Goal: Task Accomplishment & Management: Manage account settings

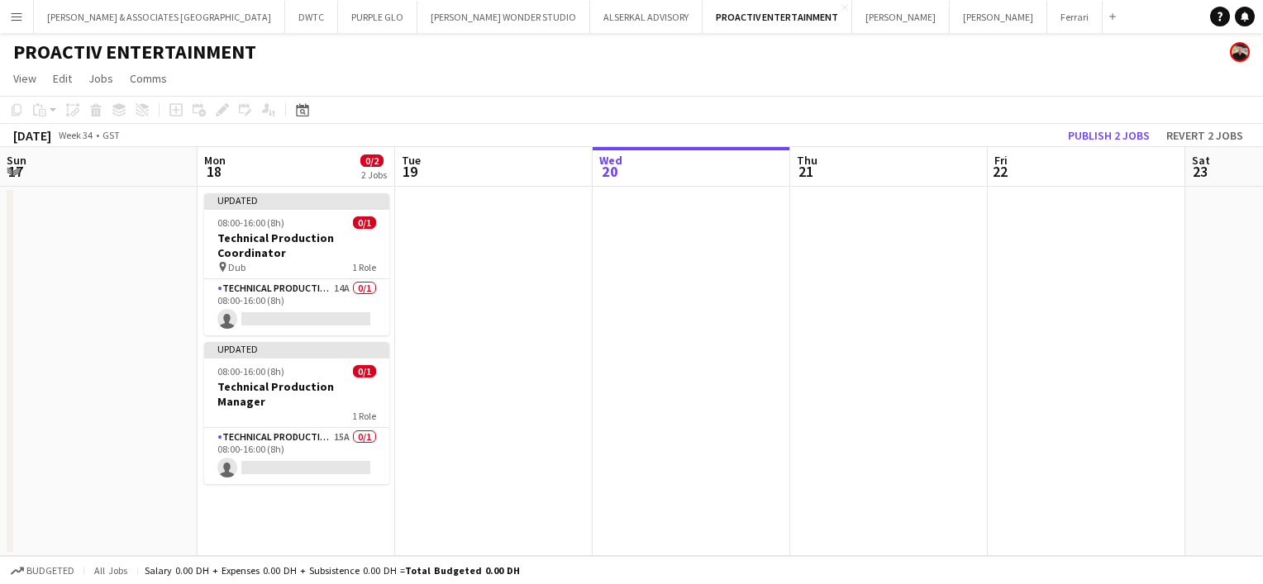
scroll to position [0, 395]
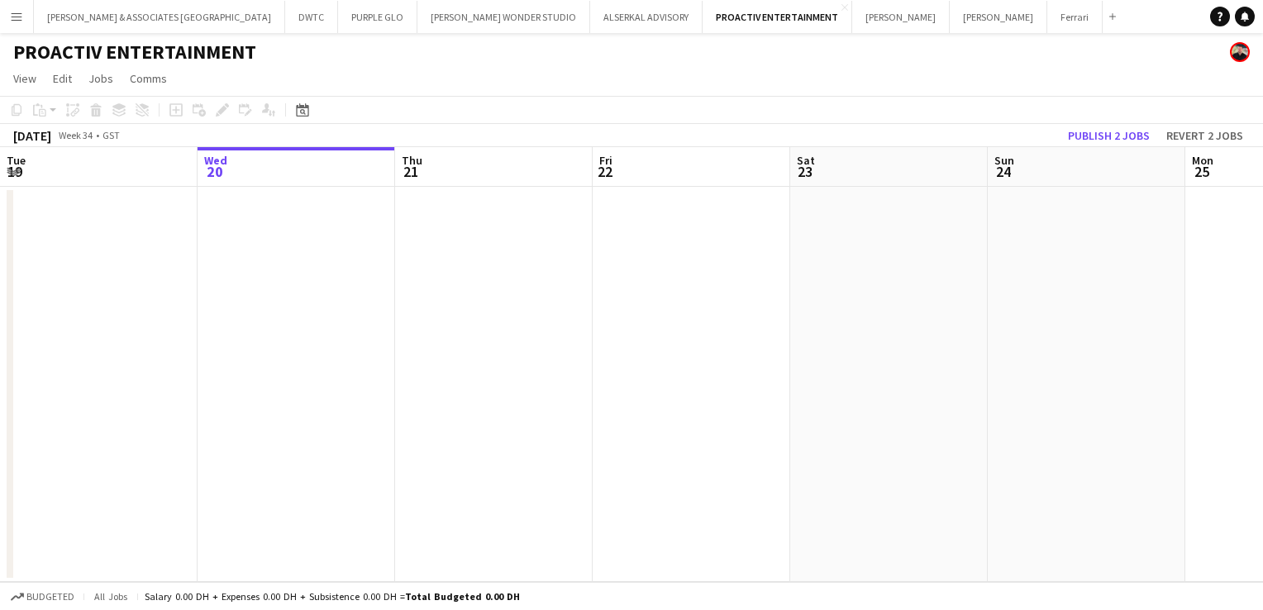
click at [17, 20] on app-icon "Menu" at bounding box center [16, 16] width 13 height 13
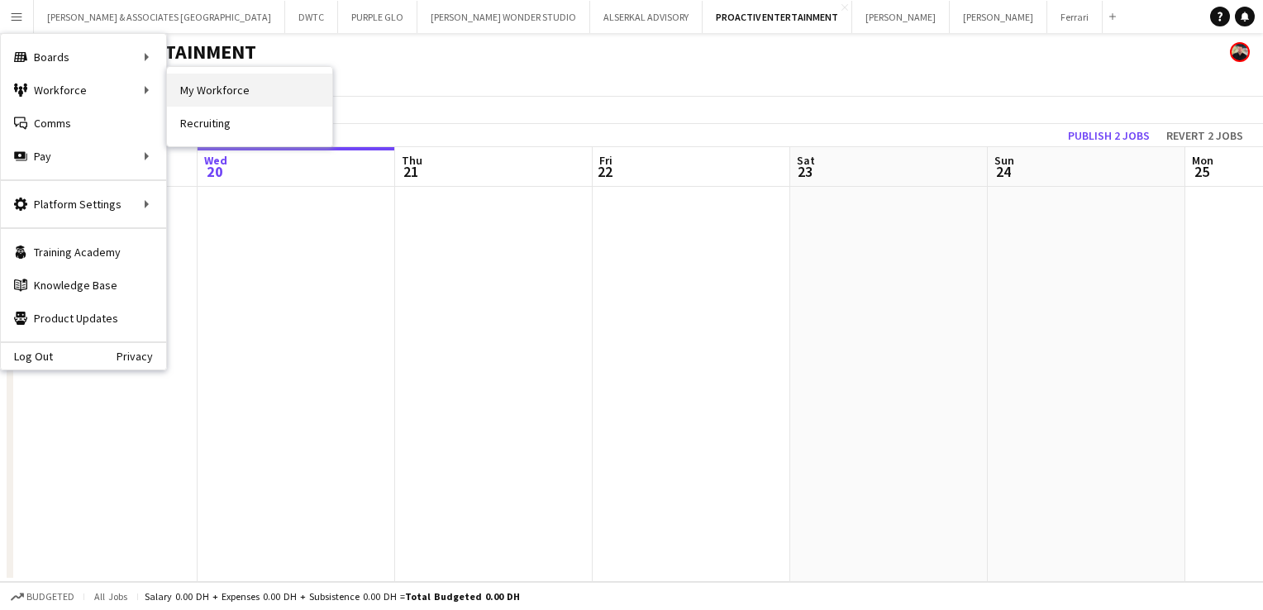
click at [233, 101] on link "My Workforce" at bounding box center [249, 90] width 165 height 33
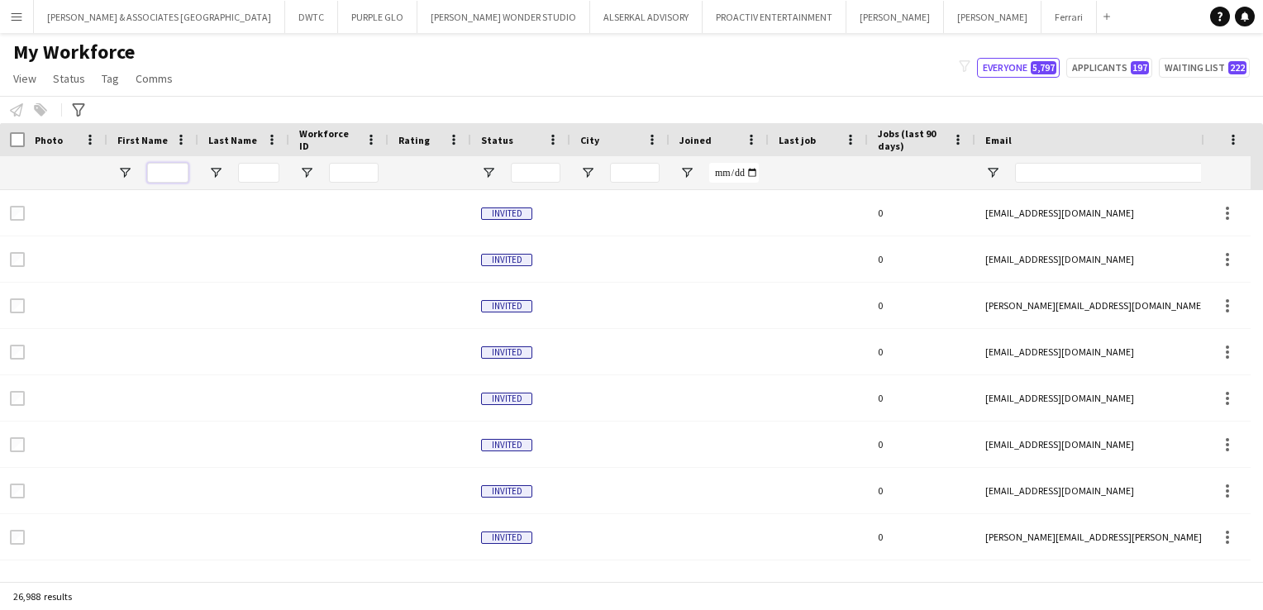
click at [177, 177] on input "First Name Filter Input" at bounding box center [167, 173] width 41 height 20
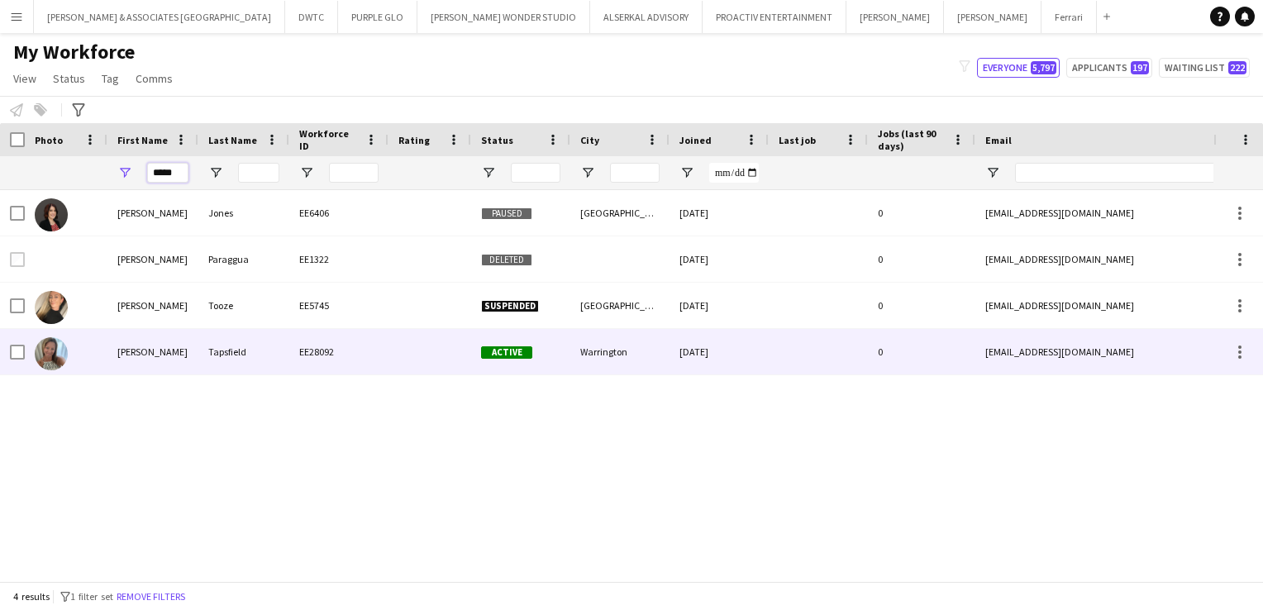
type input "*****"
click at [183, 359] on div "[PERSON_NAME]" at bounding box center [152, 351] width 91 height 45
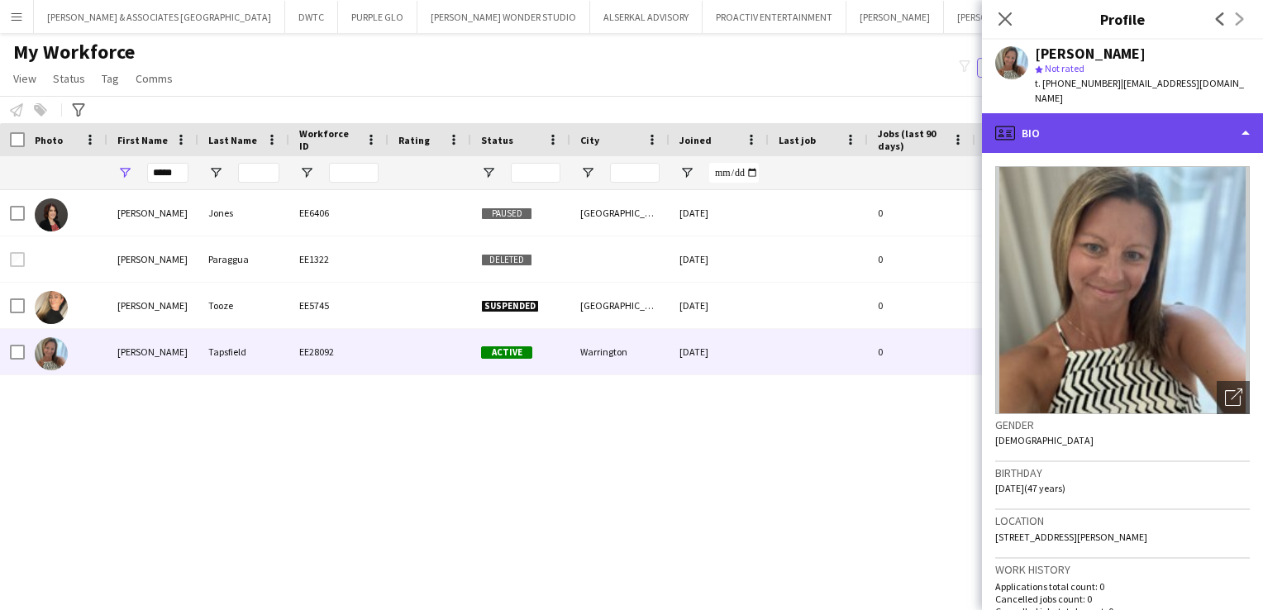
click at [1106, 114] on div "profile Bio" at bounding box center [1122, 133] width 281 height 40
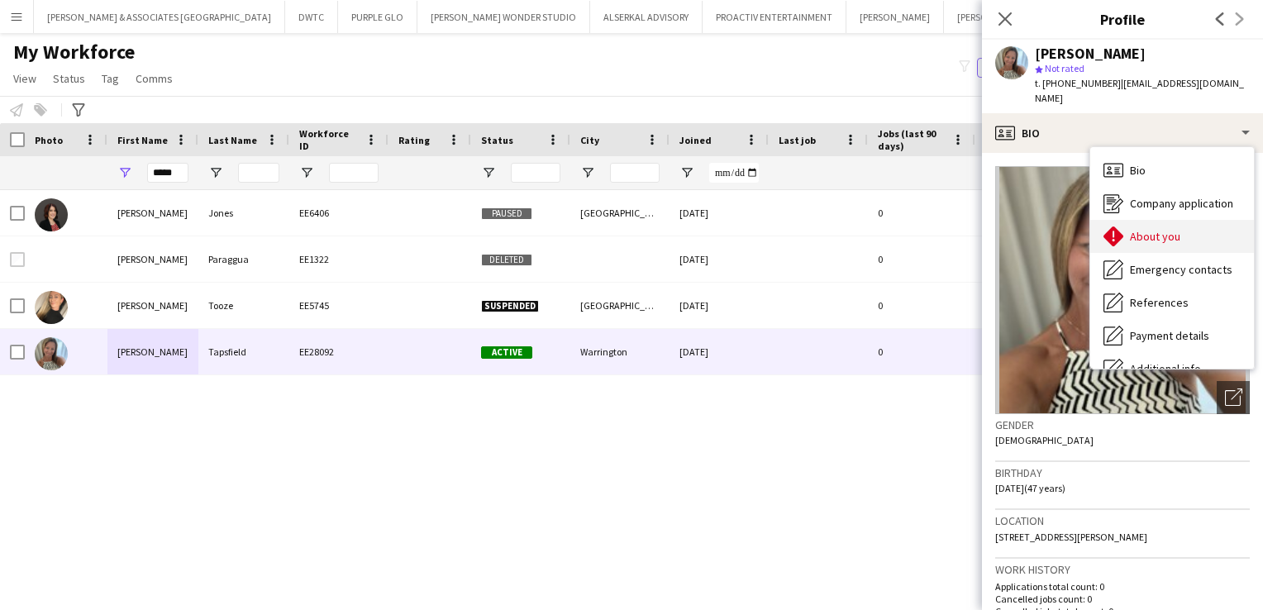
click at [1179, 220] on div "About you About you" at bounding box center [1172, 236] width 164 height 33
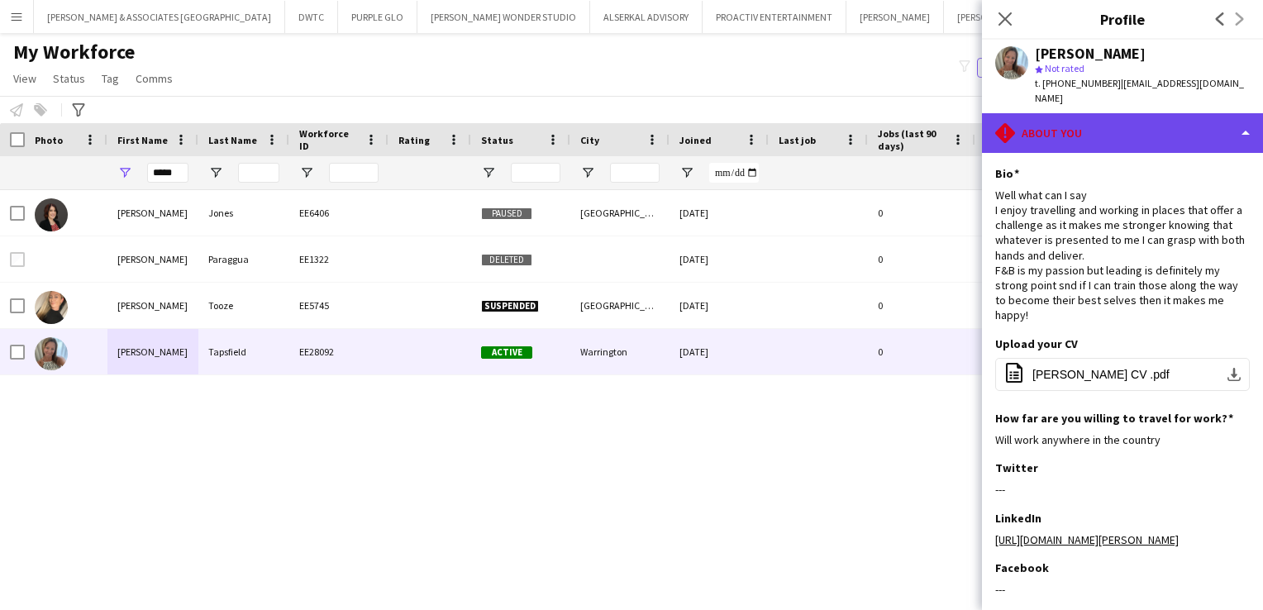
click at [1090, 119] on div "rhombus-alert About you" at bounding box center [1122, 133] width 281 height 40
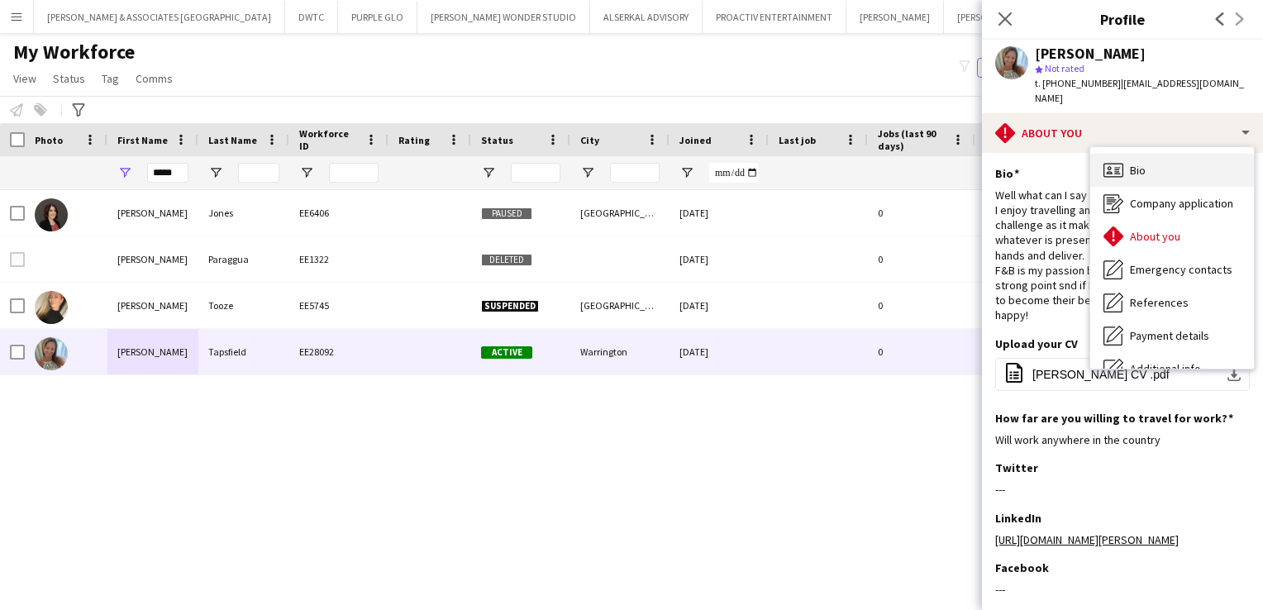
click at [1164, 164] on div "Bio Bio" at bounding box center [1172, 170] width 164 height 33
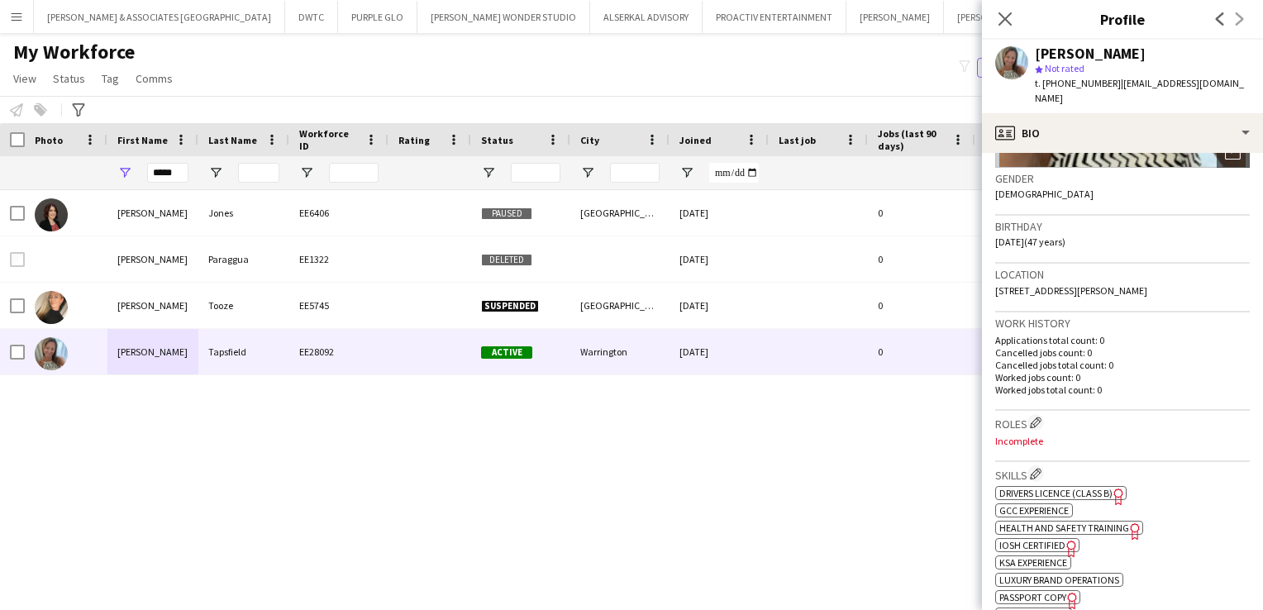
scroll to position [248, 0]
click at [1034, 415] on app-icon "Edit crew company roles" at bounding box center [1036, 421] width 12 height 12
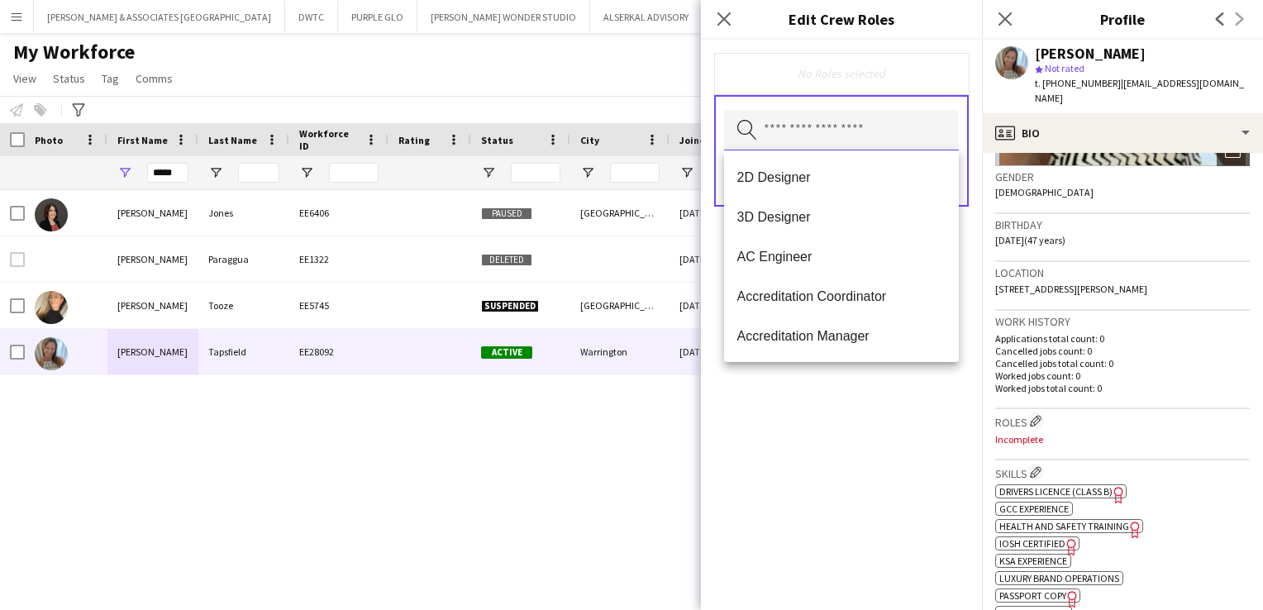
click at [834, 133] on input "text" at bounding box center [841, 130] width 235 height 41
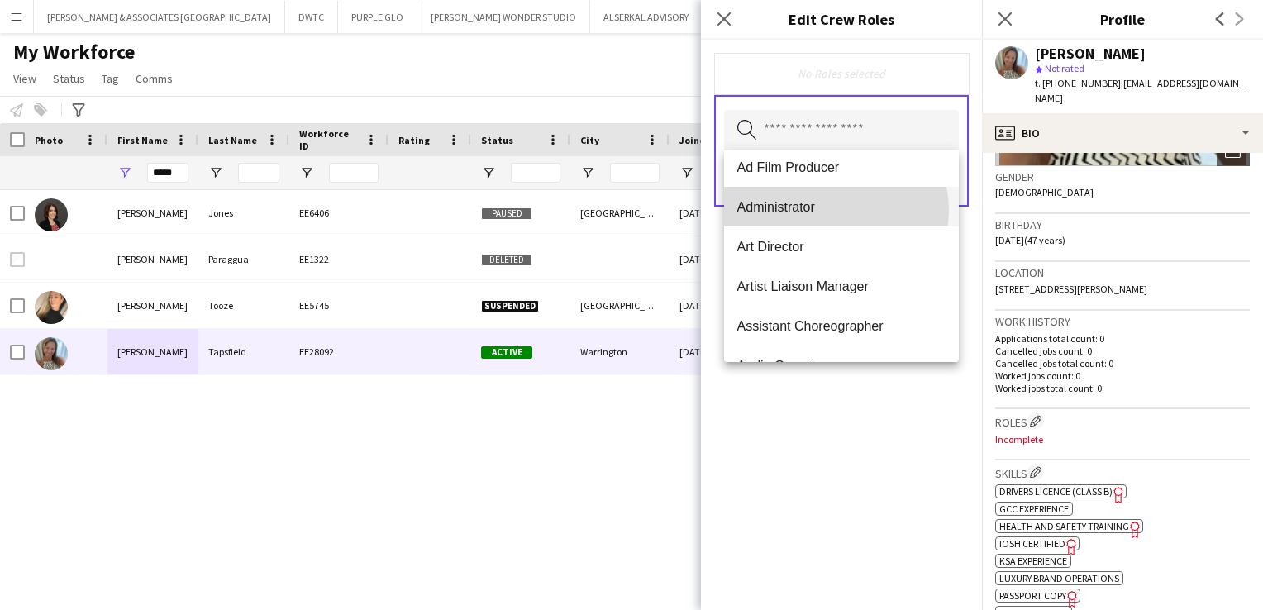
click at [831, 210] on span "Administrator" at bounding box center [841, 207] width 209 height 16
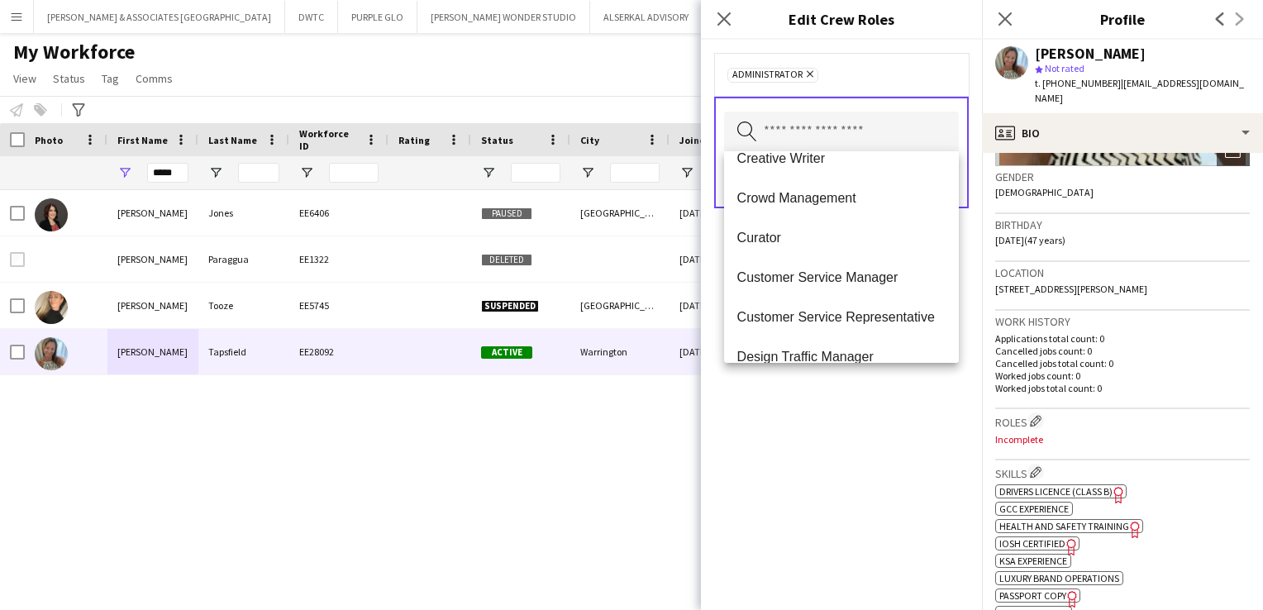
scroll to position [1570, 0]
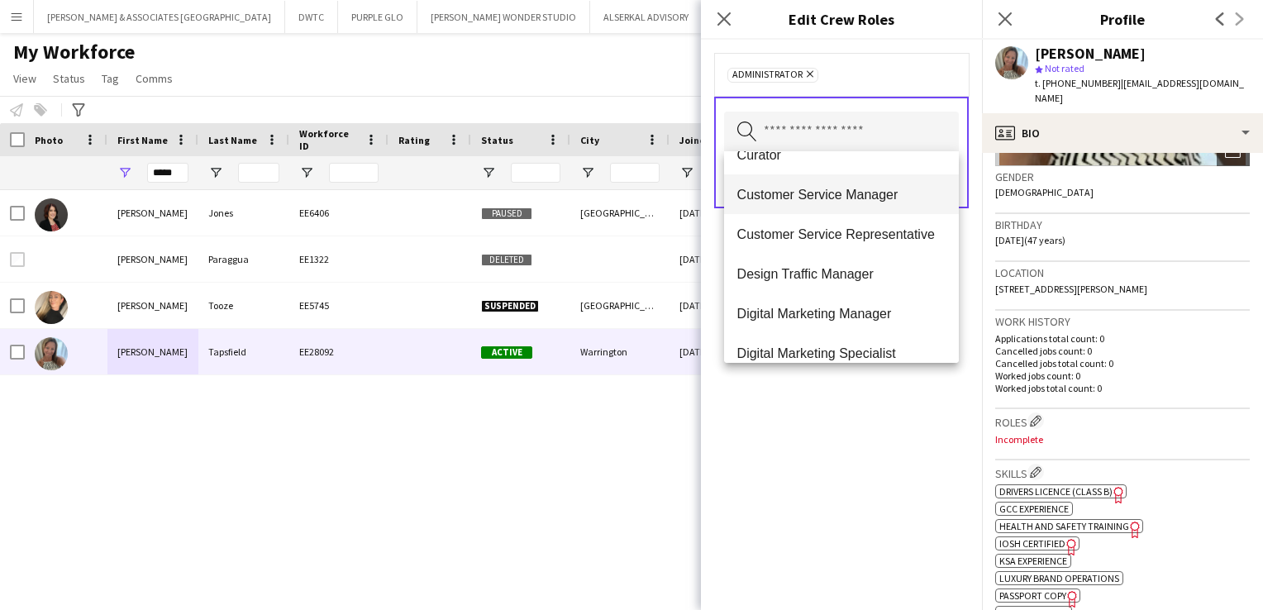
click at [886, 203] on mat-option "Customer Service Manager" at bounding box center [842, 194] width 236 height 40
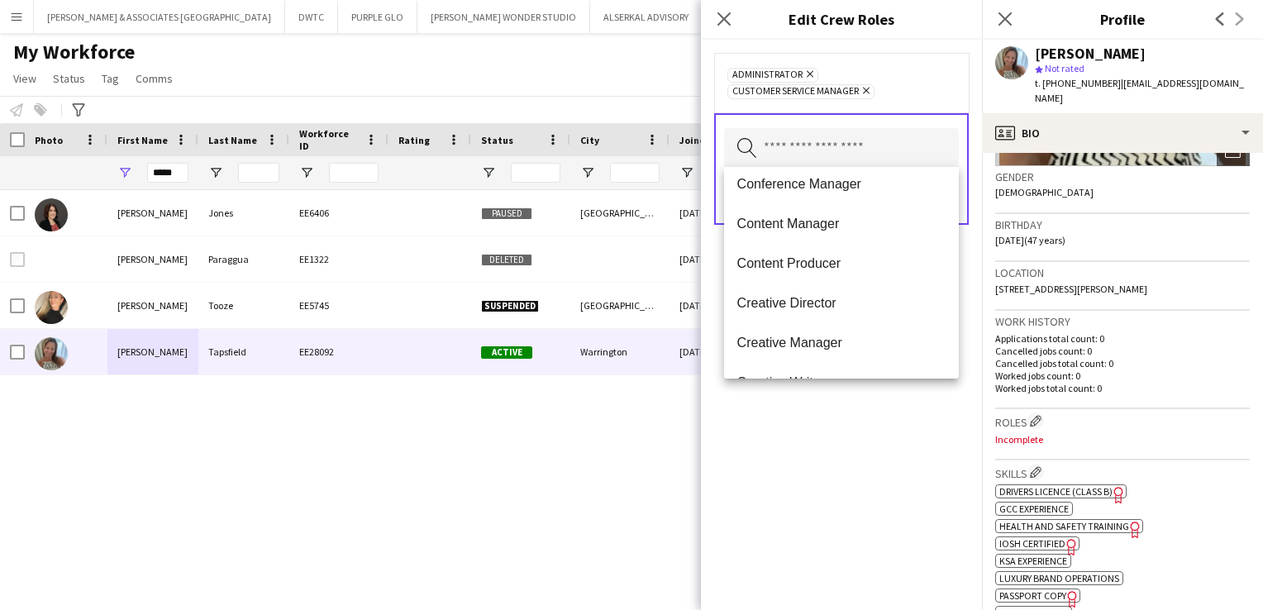
scroll to position [1487, 0]
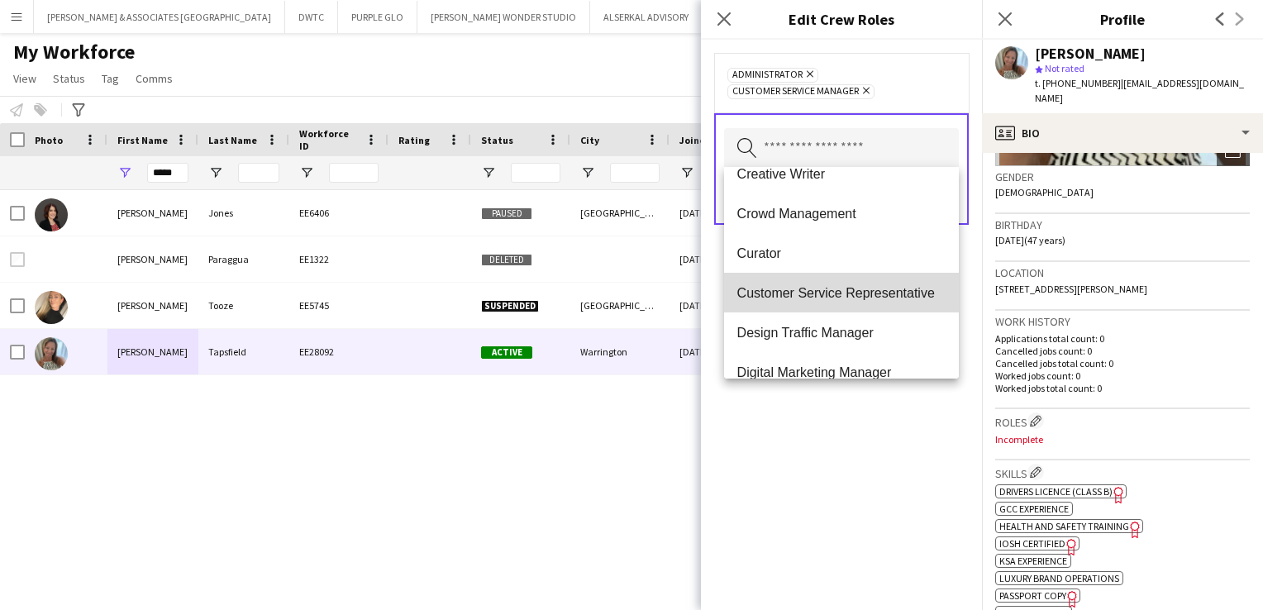
click at [892, 296] on span "Customer Service Representative" at bounding box center [841, 293] width 209 height 16
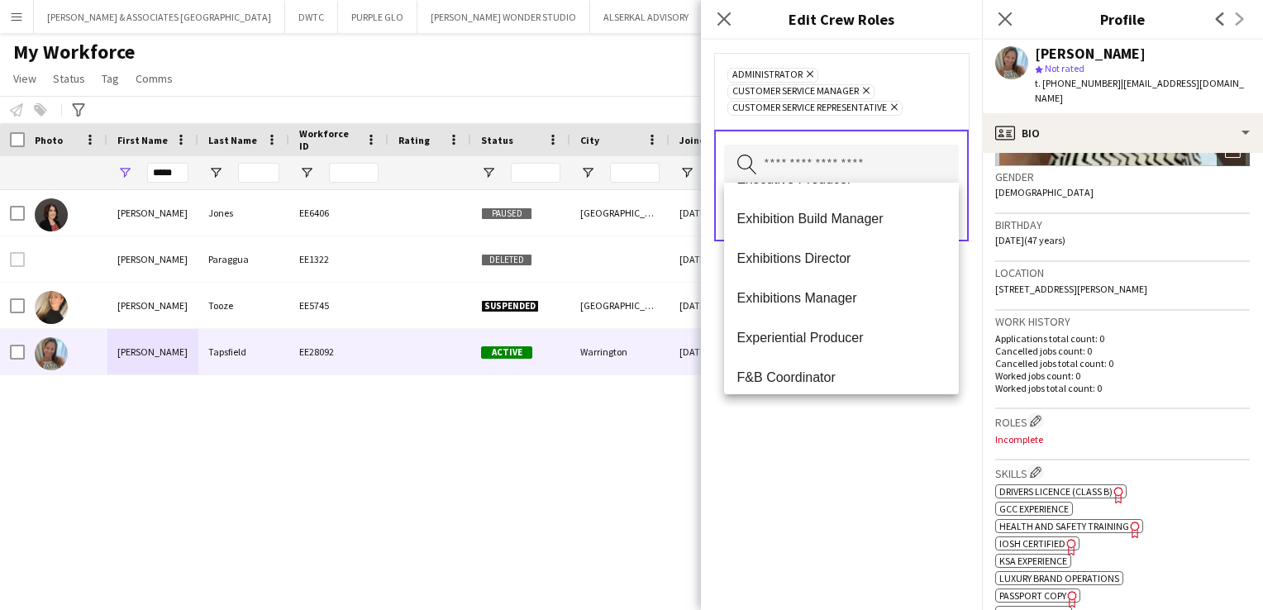
scroll to position [2149, 0]
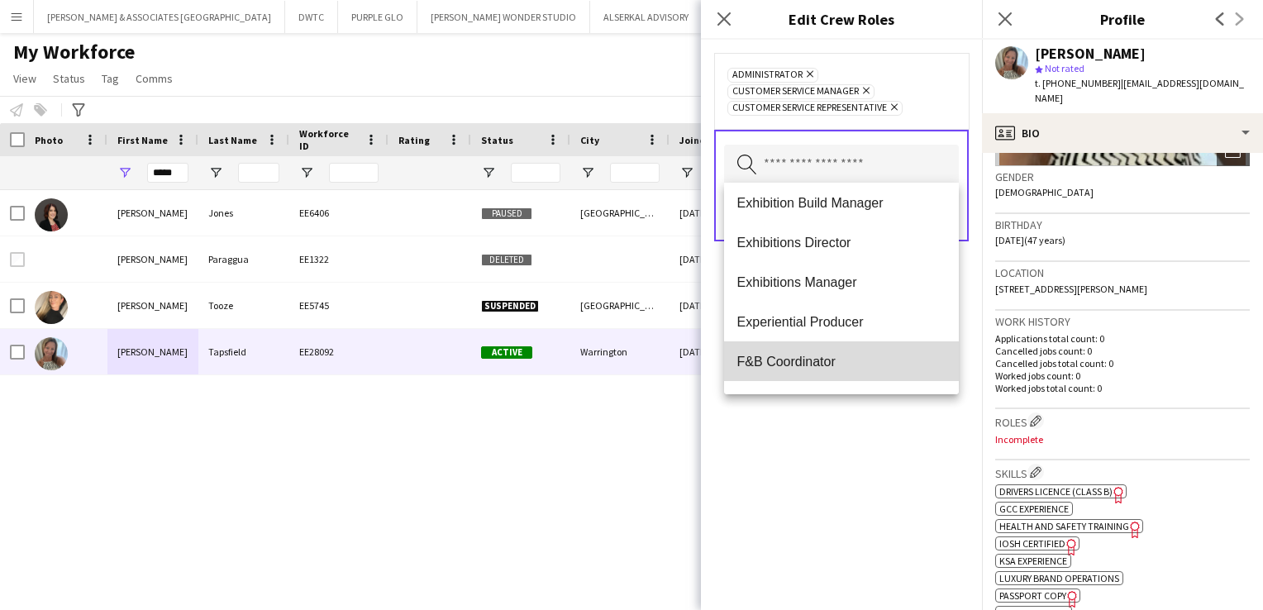
click at [885, 363] on span "F&B Coordinator" at bounding box center [841, 362] width 209 height 16
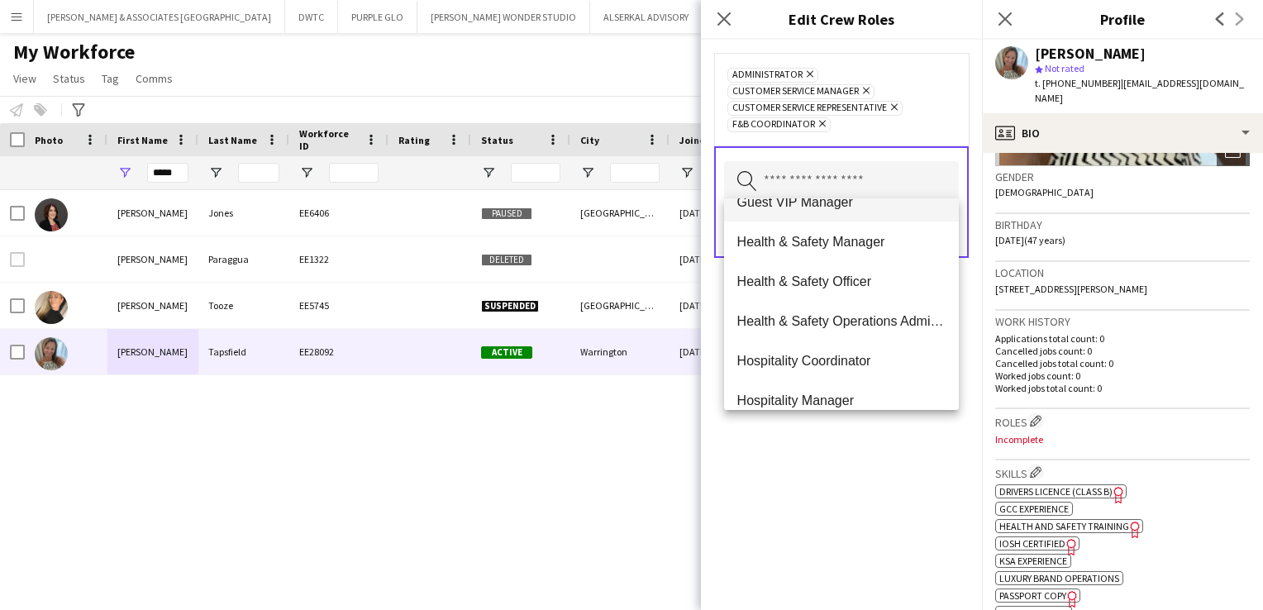
scroll to position [2479, 0]
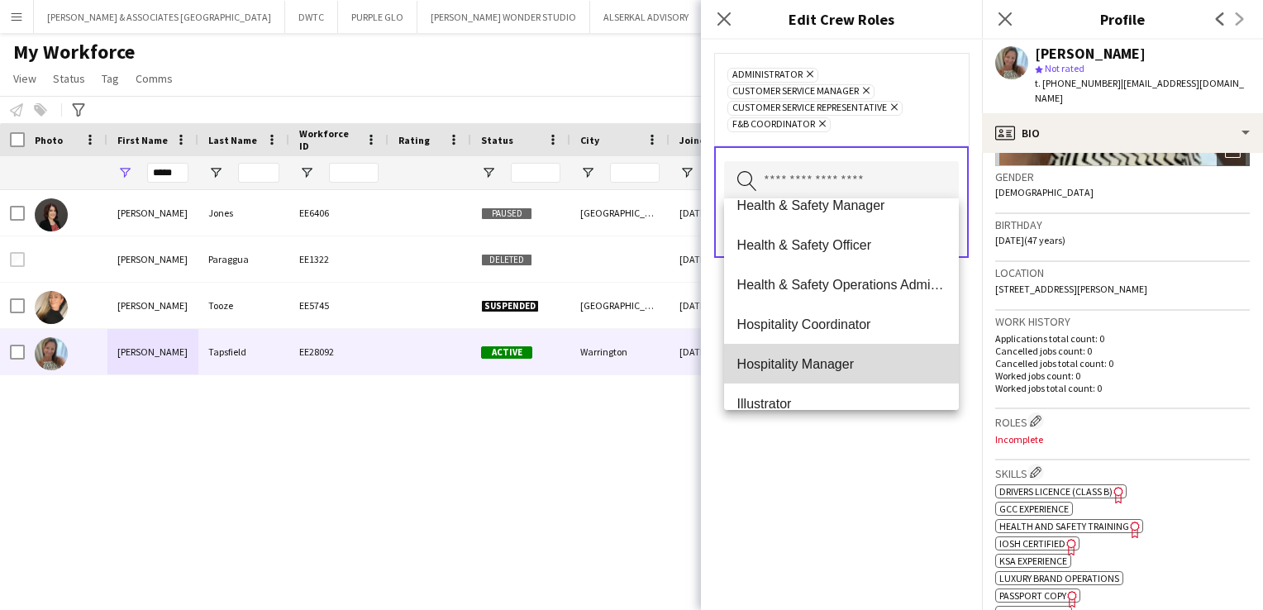
click at [896, 364] on span "Hospitality Manager" at bounding box center [841, 364] width 209 height 16
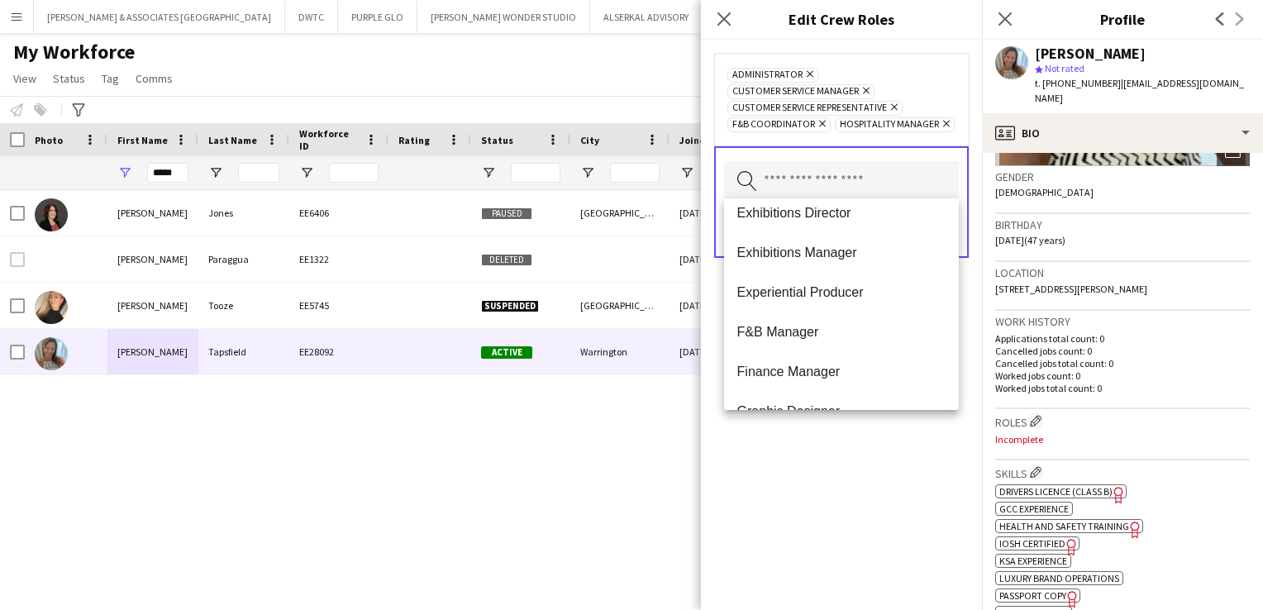
scroll to position [2231, 0]
click at [864, 288] on span "F&B Manager" at bounding box center [841, 295] width 209 height 16
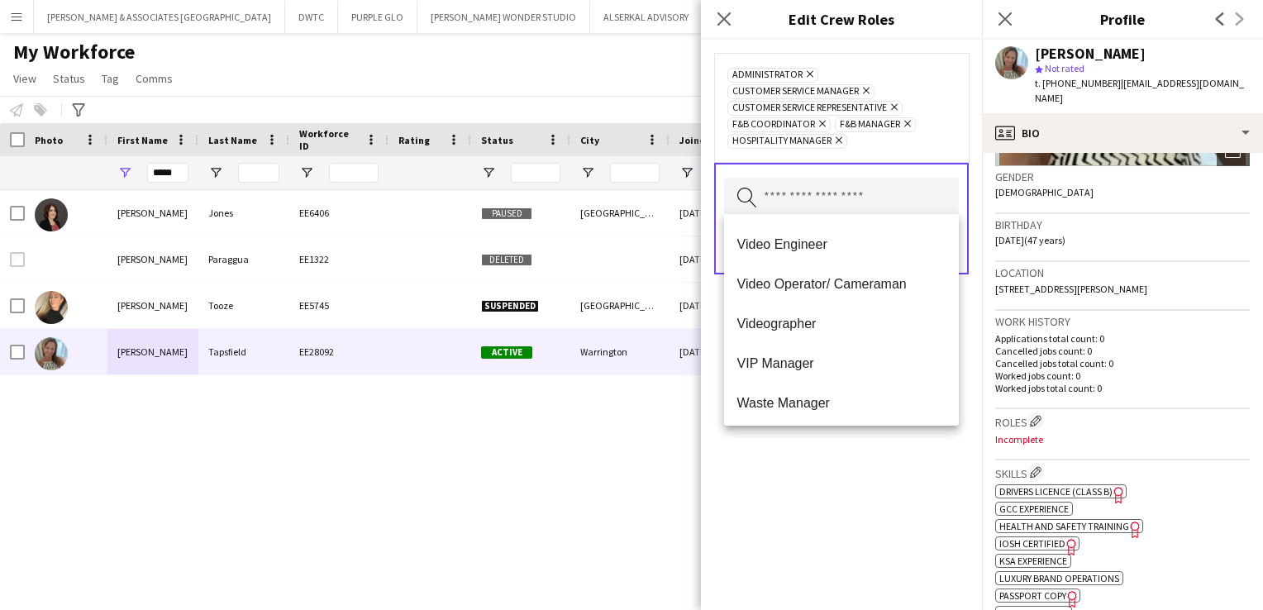
scroll to position [5633, 0]
click at [892, 488] on div "Administrator Remove Customer Service Manager Remove Customer Service Represent…" at bounding box center [841, 325] width 281 height 570
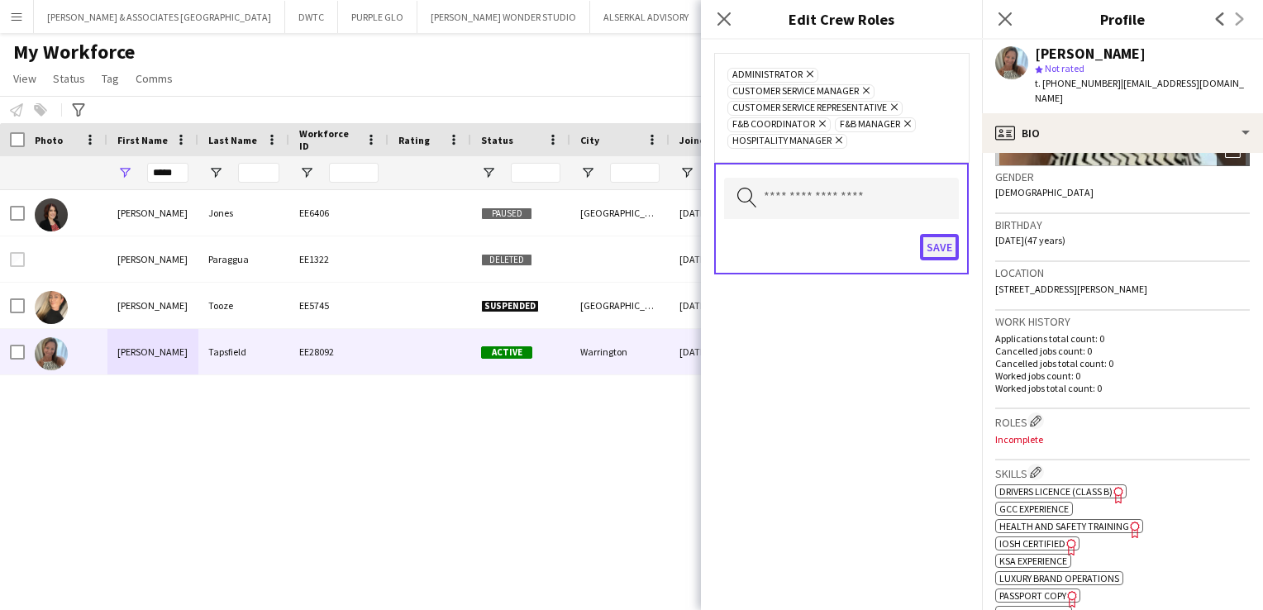
click at [943, 245] on button "Save" at bounding box center [939, 247] width 39 height 26
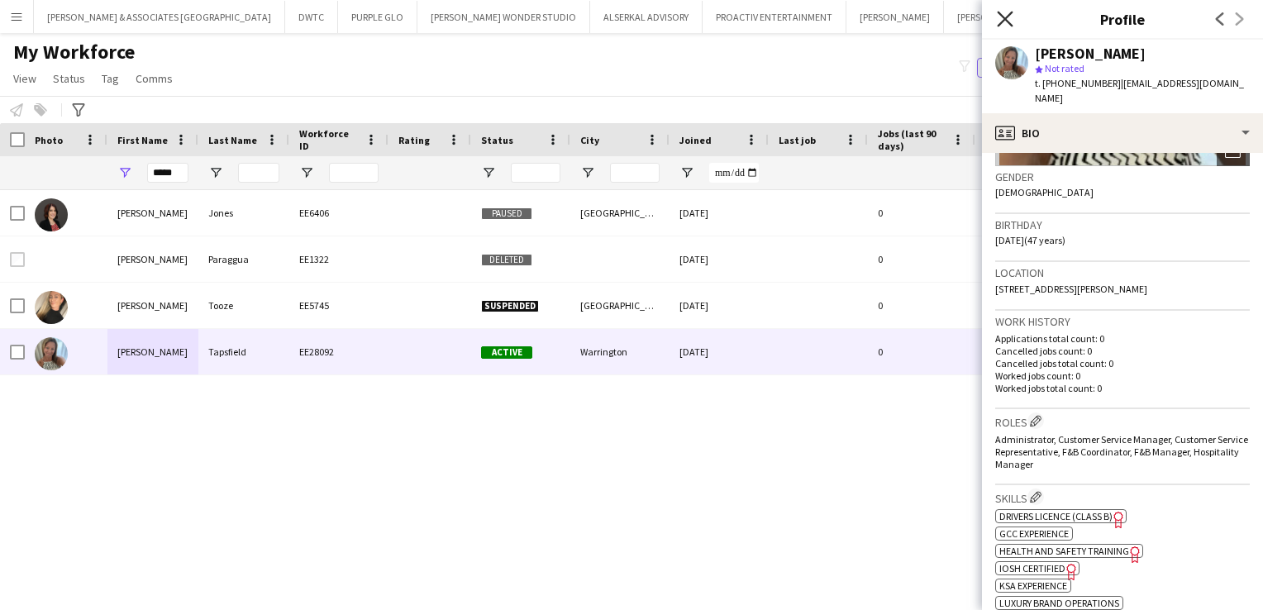
click at [1009, 21] on icon "Close pop-in" at bounding box center [1005, 19] width 16 height 16
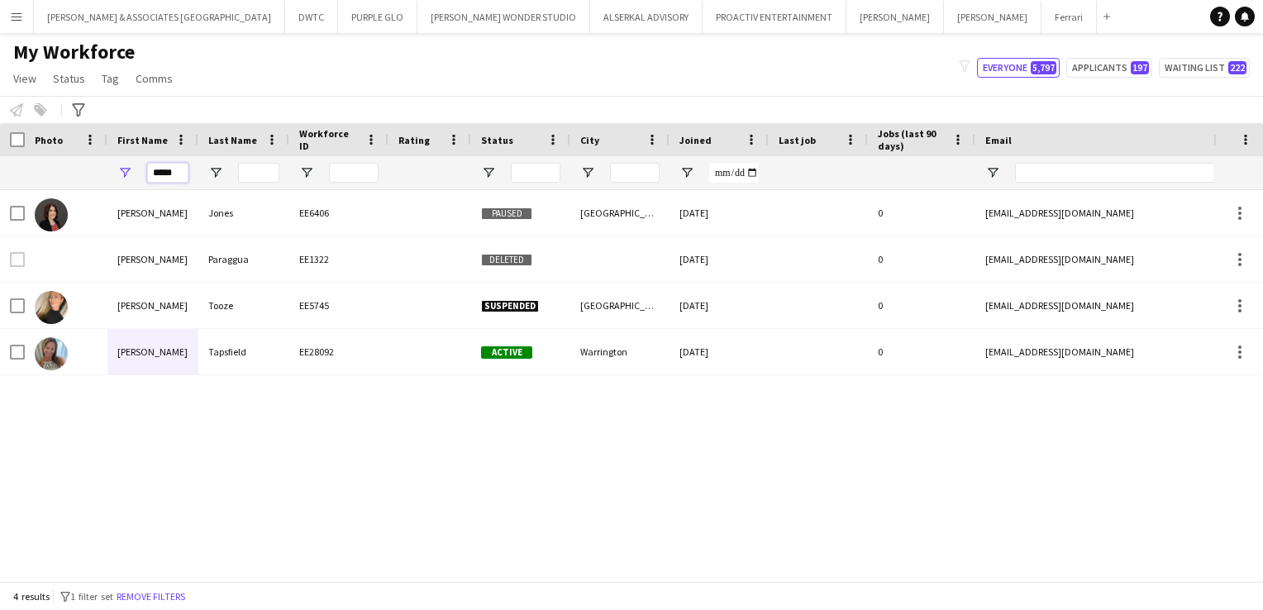
drag, startPoint x: 183, startPoint y: 180, endPoint x: 127, endPoint y: 180, distance: 56.2
click at [127, 180] on div "*****" at bounding box center [152, 172] width 91 height 33
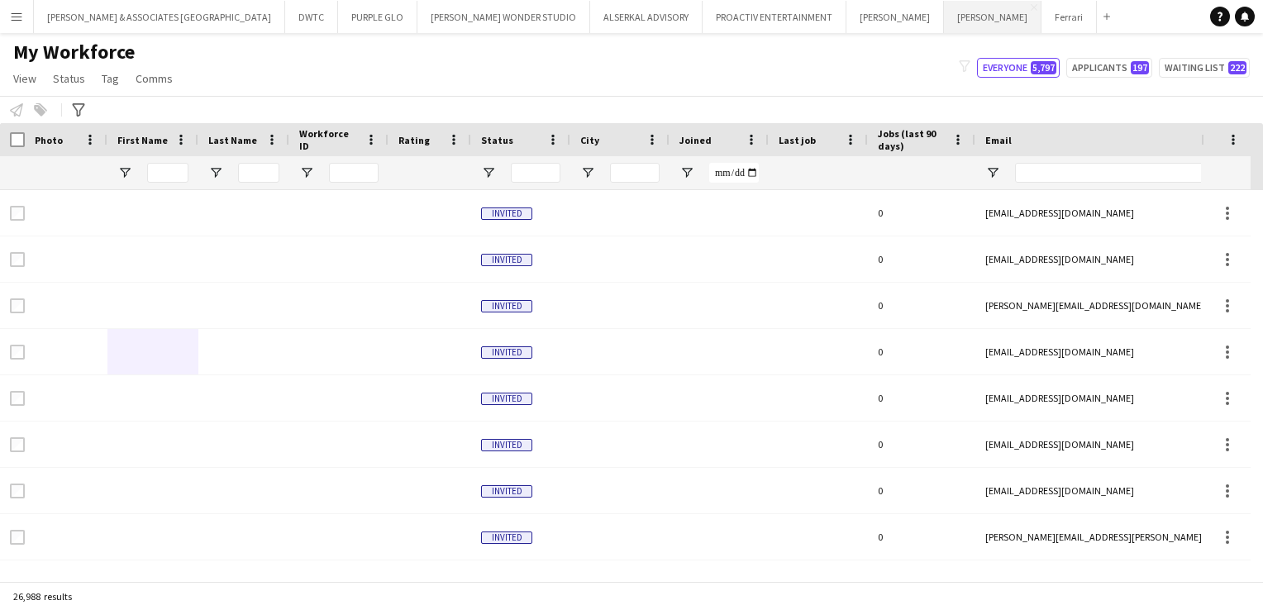
click at [944, 24] on button "[PERSON_NAME] Close" at bounding box center [993, 17] width 98 height 32
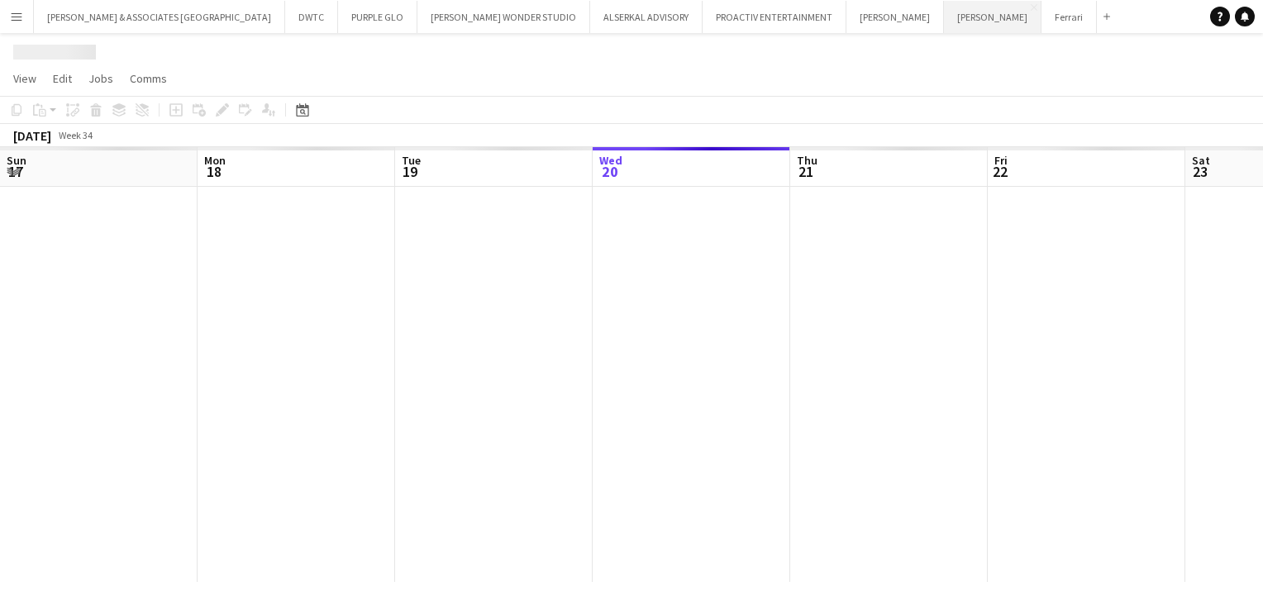
scroll to position [0, 395]
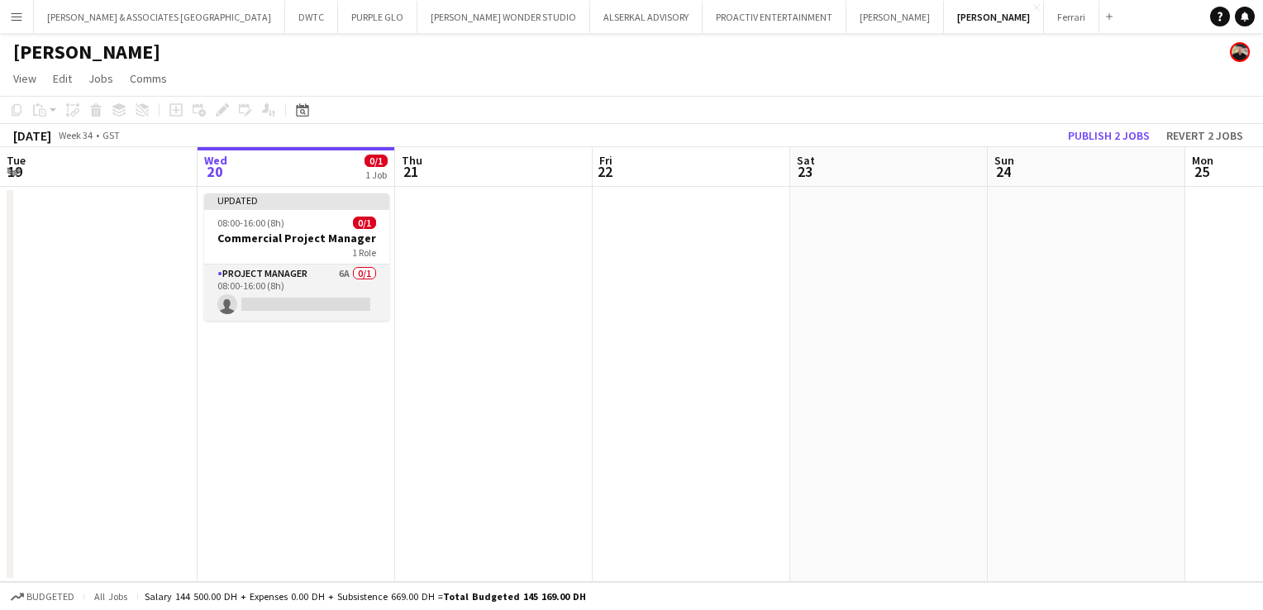
click at [316, 277] on app-card-role "Project Manager 6A 0/1 08:00-16:00 (8h) single-neutral-actions" at bounding box center [296, 292] width 185 height 56
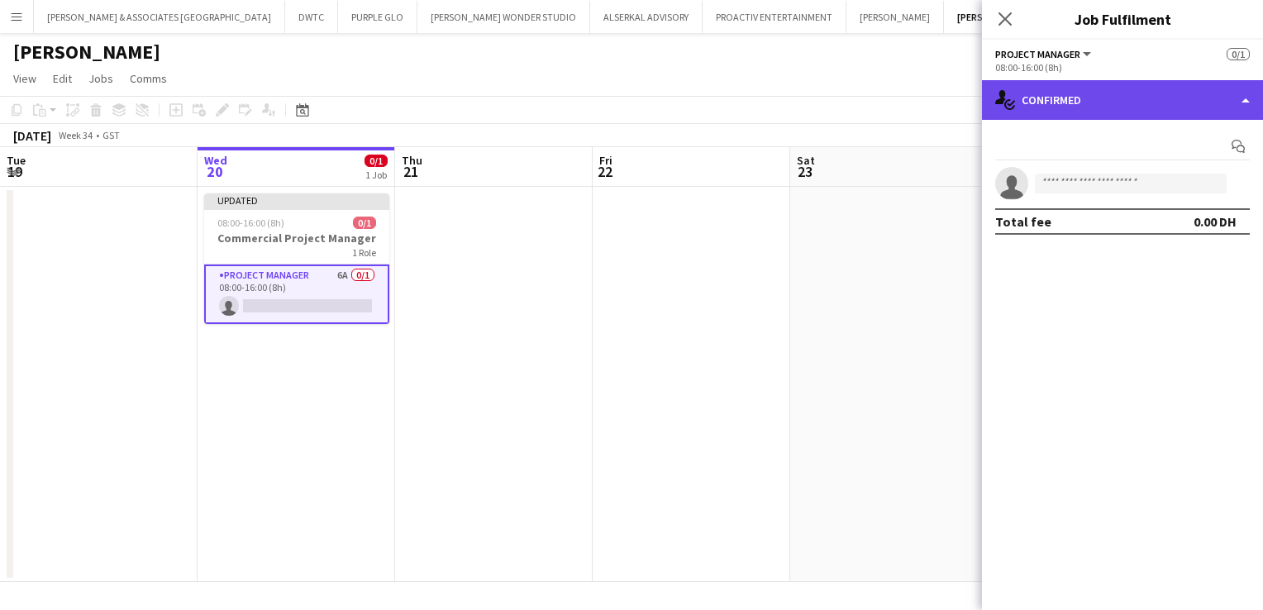
click at [1077, 117] on div "single-neutral-actions-check-2 Confirmed" at bounding box center [1122, 100] width 281 height 40
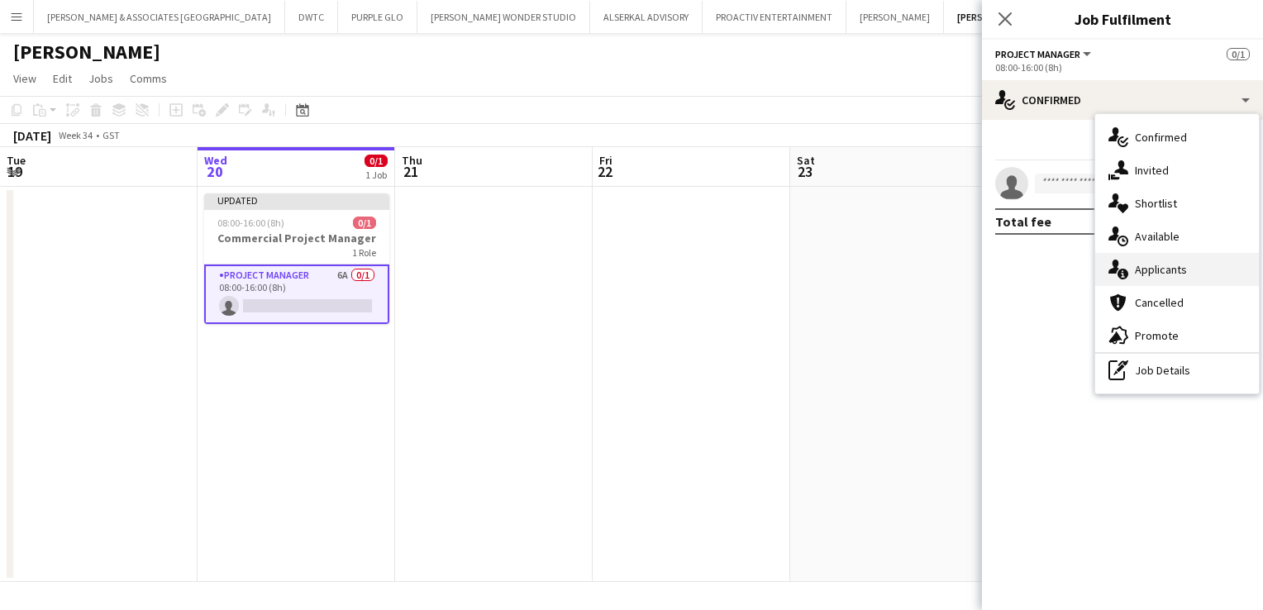
click at [1190, 274] on div "single-neutral-actions-information Applicants" at bounding box center [1177, 269] width 164 height 33
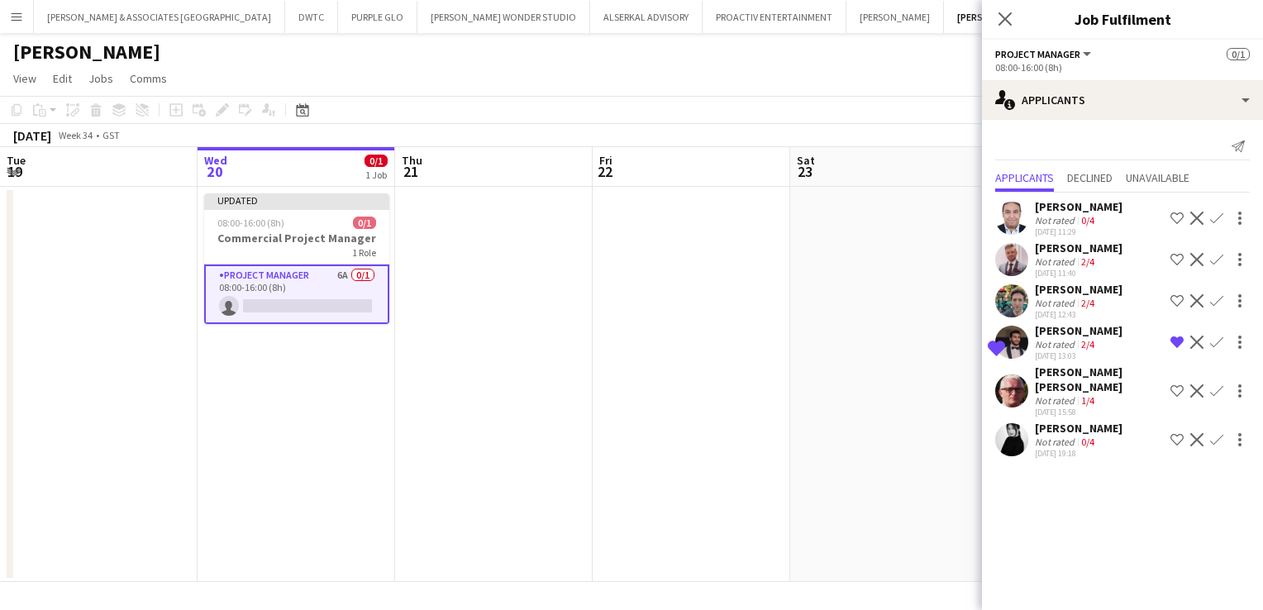
click at [1084, 374] on div "[PERSON_NAME] [PERSON_NAME]" at bounding box center [1099, 379] width 129 height 30
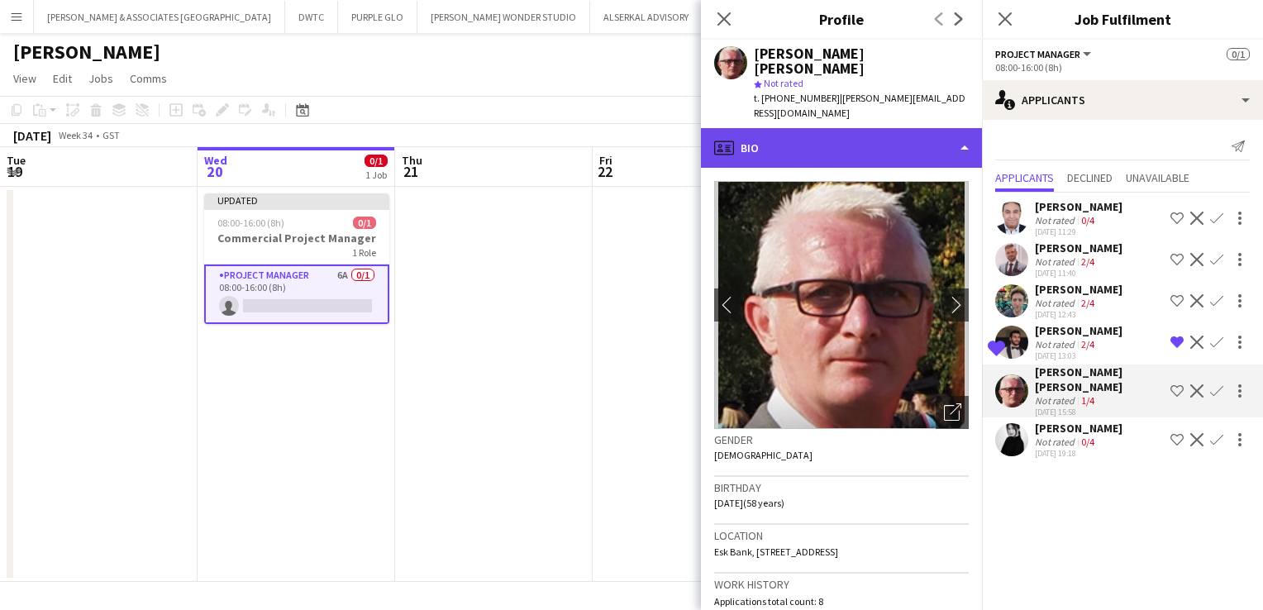
click at [841, 128] on div "profile Bio" at bounding box center [841, 148] width 281 height 40
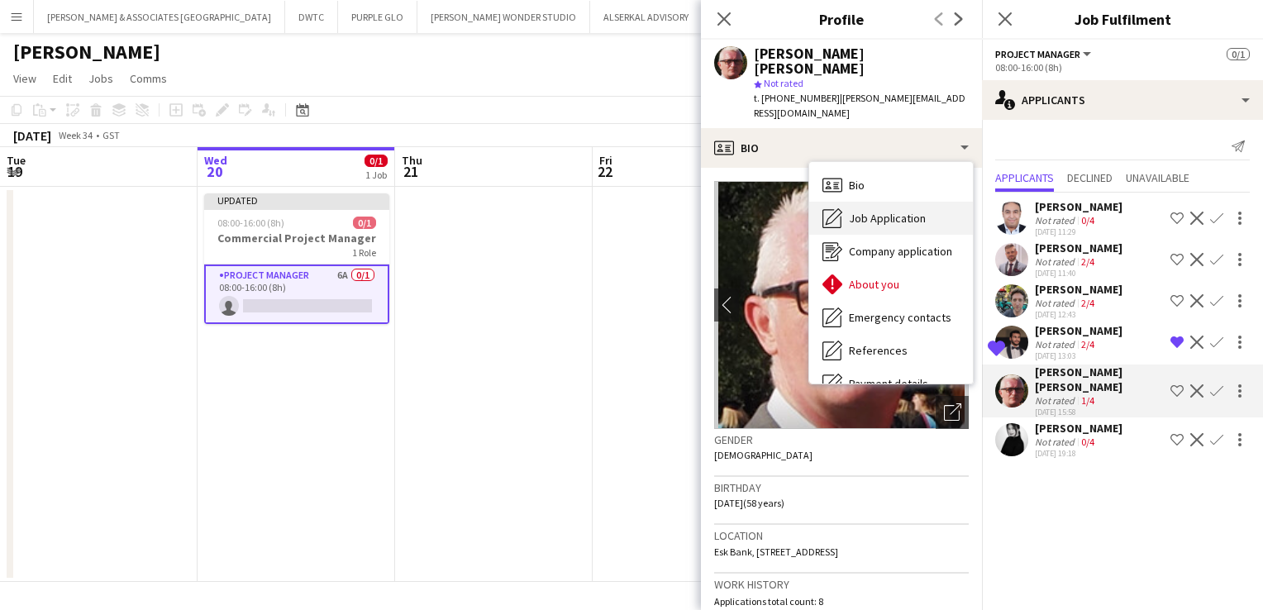
click at [901, 216] on div "Job Application Job Application" at bounding box center [891, 218] width 164 height 33
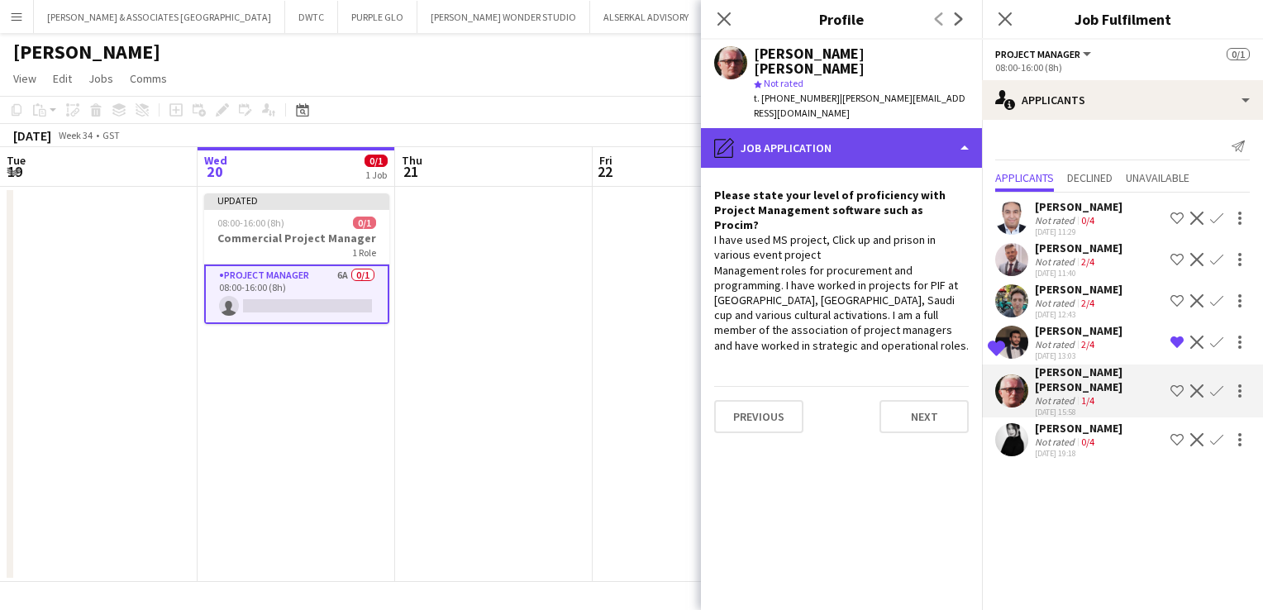
click at [900, 146] on div "pencil4 Job Application" at bounding box center [841, 148] width 281 height 40
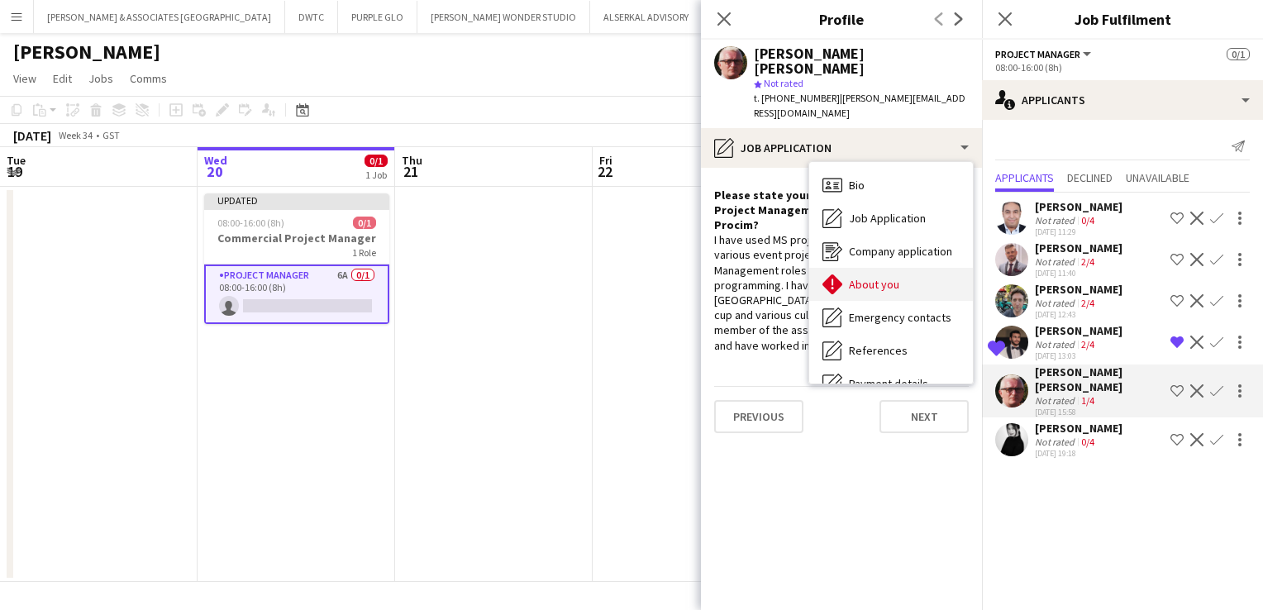
click at [894, 277] on span "About you" at bounding box center [874, 284] width 50 height 15
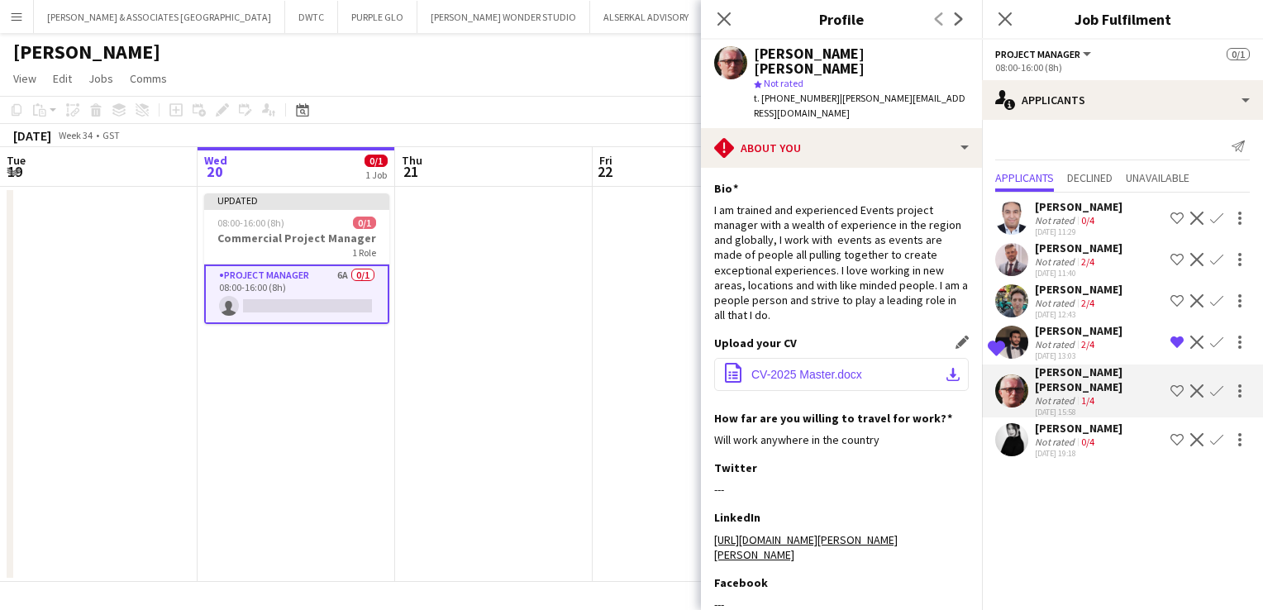
click at [817, 368] on span "CV-2025 Master.docx" at bounding box center [806, 374] width 111 height 13
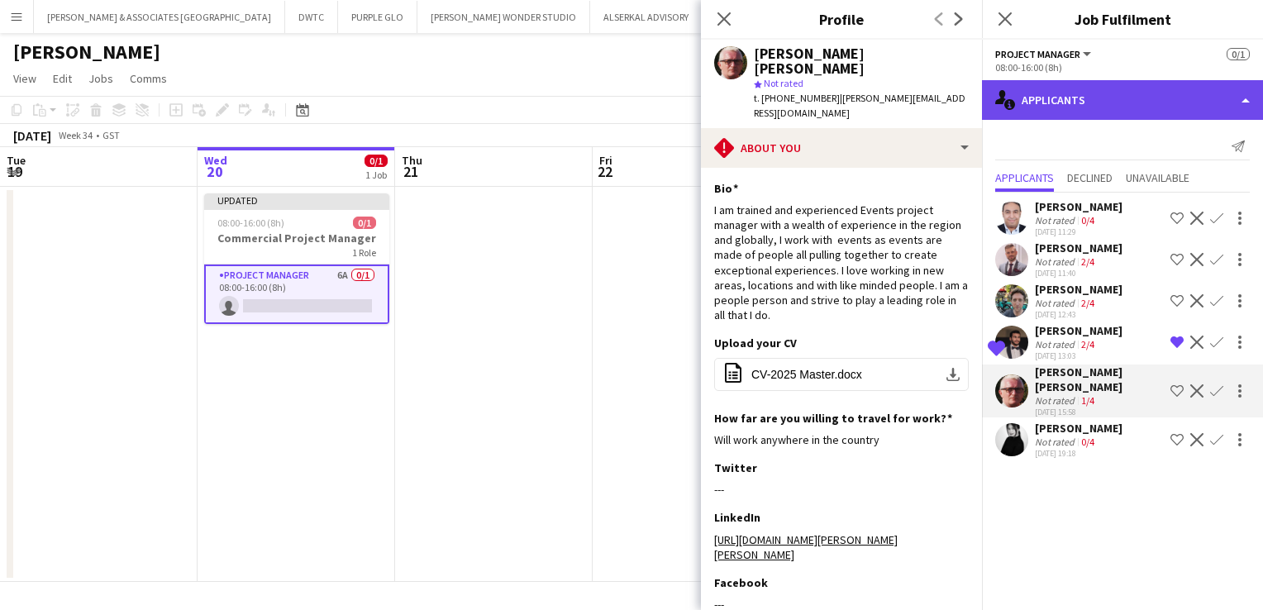
click at [1117, 107] on div "single-neutral-actions-information Applicants" at bounding box center [1122, 100] width 281 height 40
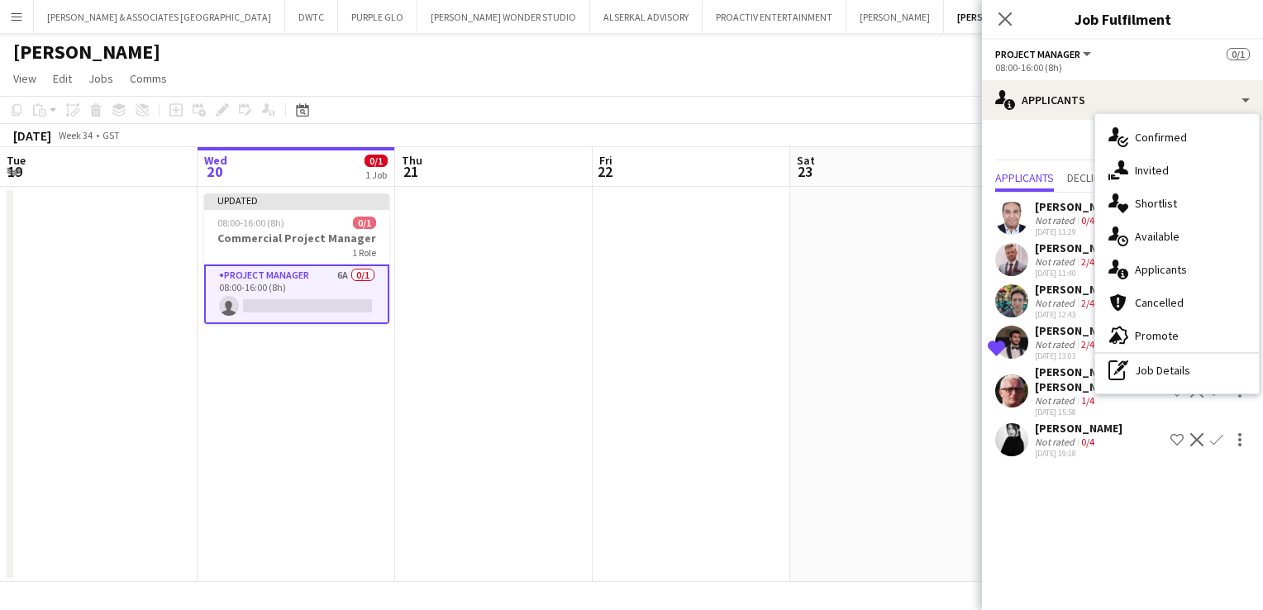
click at [863, 73] on app-page-menu "View Day view expanded Day view collapsed Month view Date picker Jump to [DATE]…" at bounding box center [631, 79] width 1263 height 31
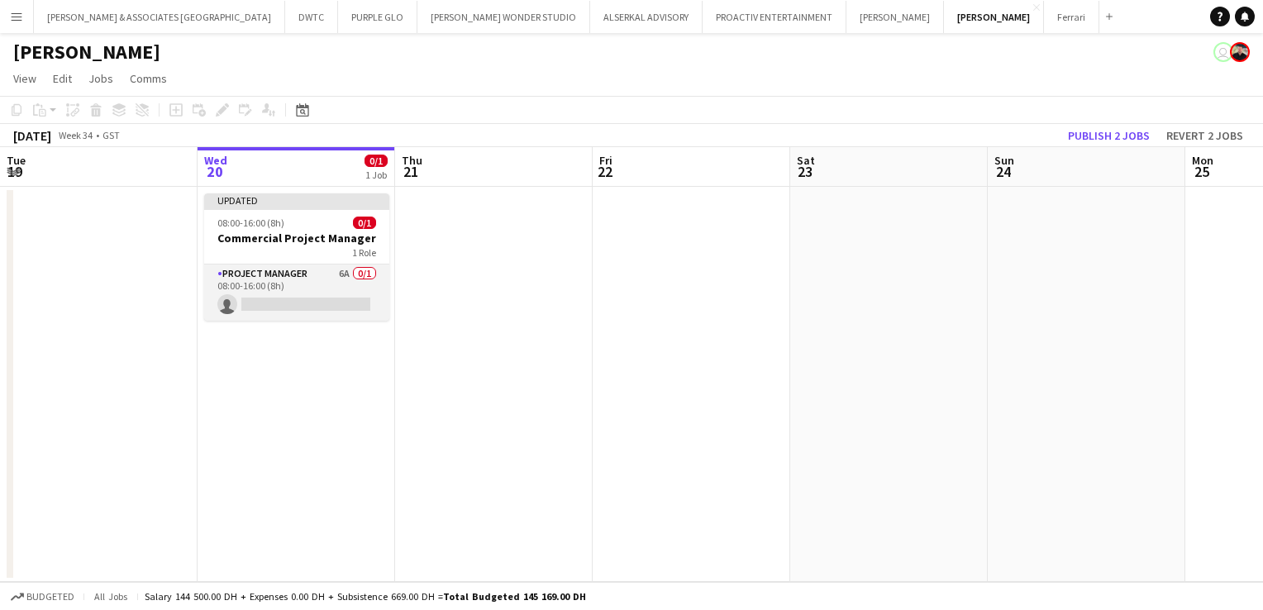
click at [286, 281] on app-card-role "Project Manager 6A 0/1 08:00-16:00 (8h) single-neutral-actions" at bounding box center [296, 292] width 185 height 56
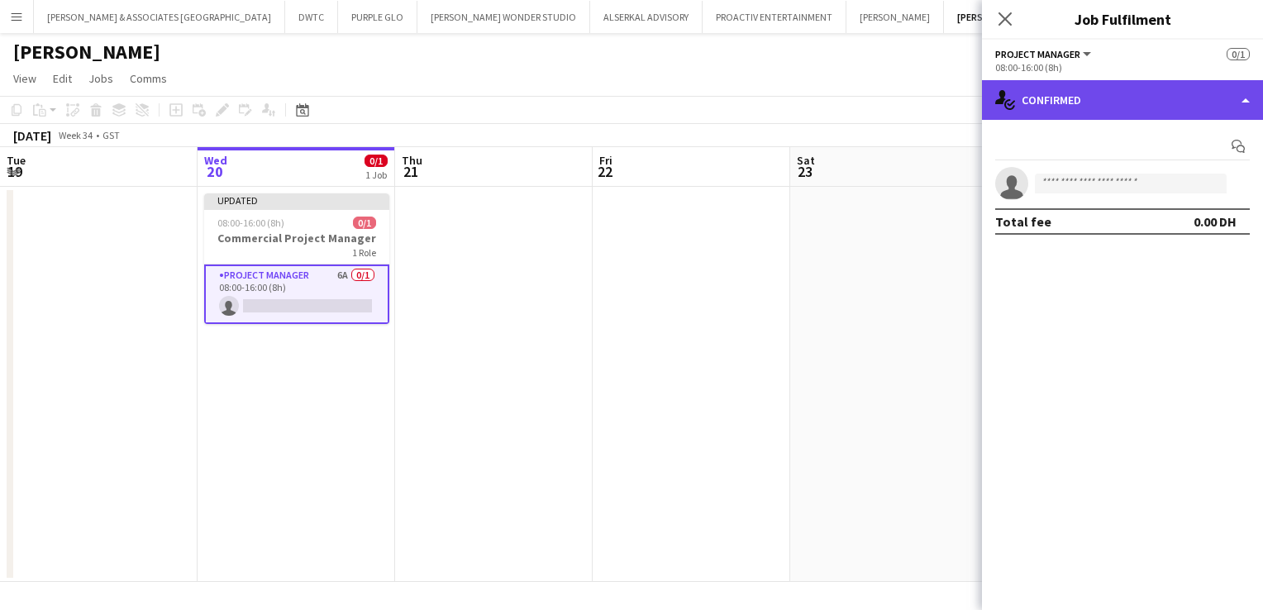
click at [1114, 104] on div "single-neutral-actions-check-2 Confirmed" at bounding box center [1122, 100] width 281 height 40
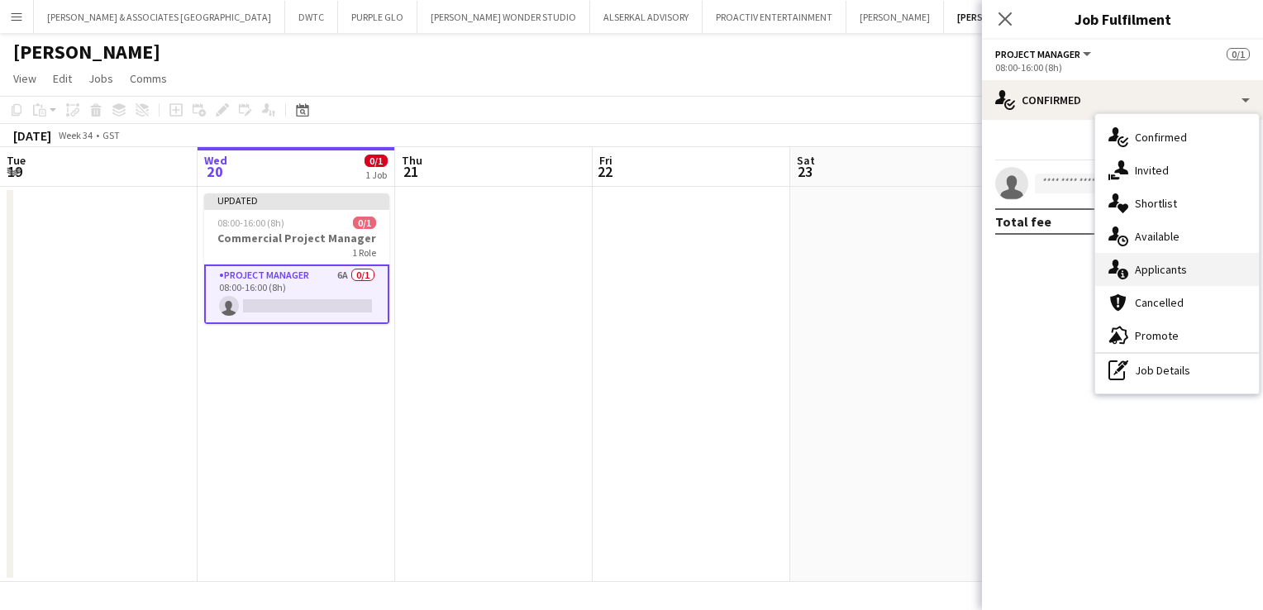
click at [1172, 268] on div "single-neutral-actions-information Applicants" at bounding box center [1177, 269] width 164 height 33
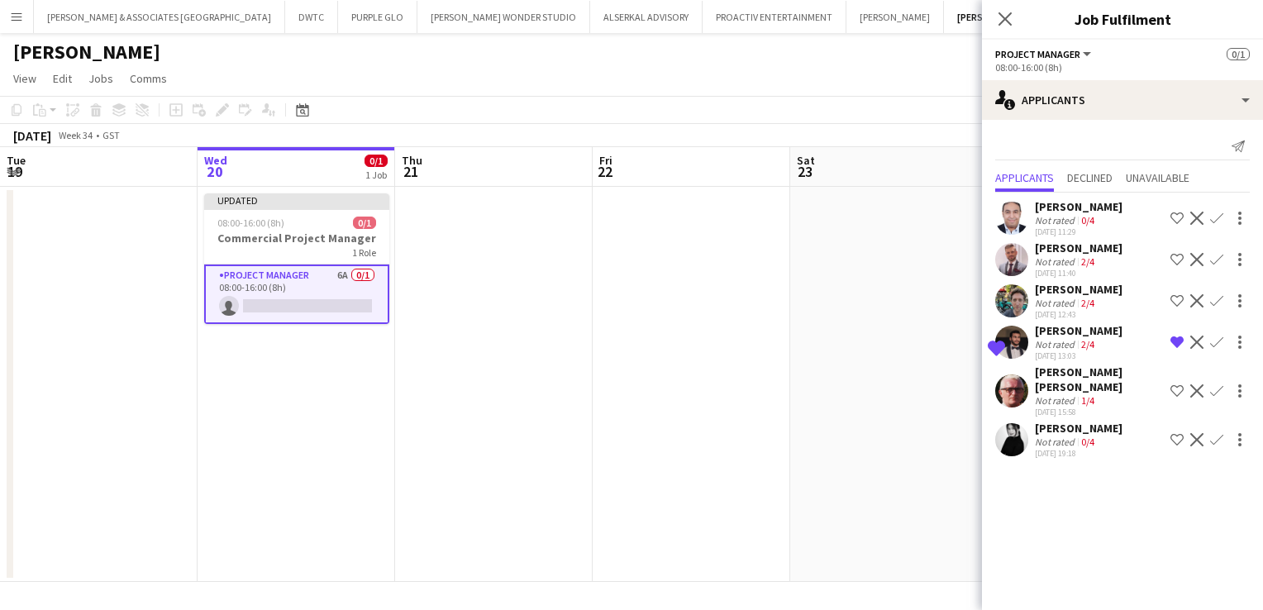
click at [1064, 421] on div "[PERSON_NAME]" at bounding box center [1079, 428] width 88 height 15
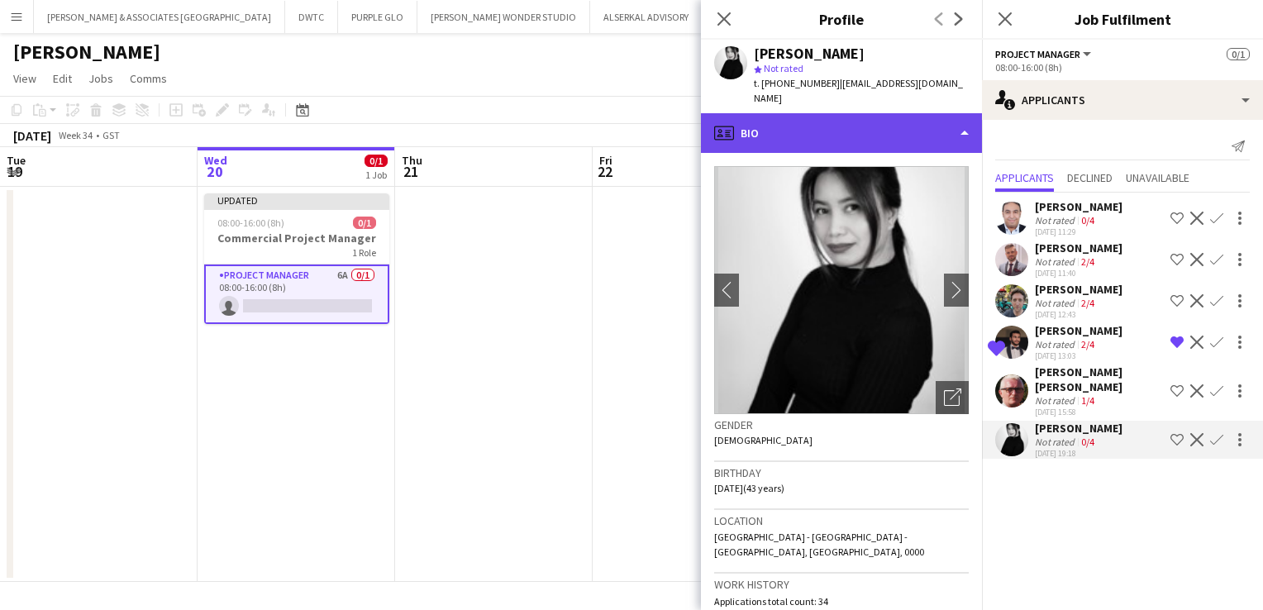
click at [900, 113] on div "profile Bio" at bounding box center [841, 133] width 281 height 40
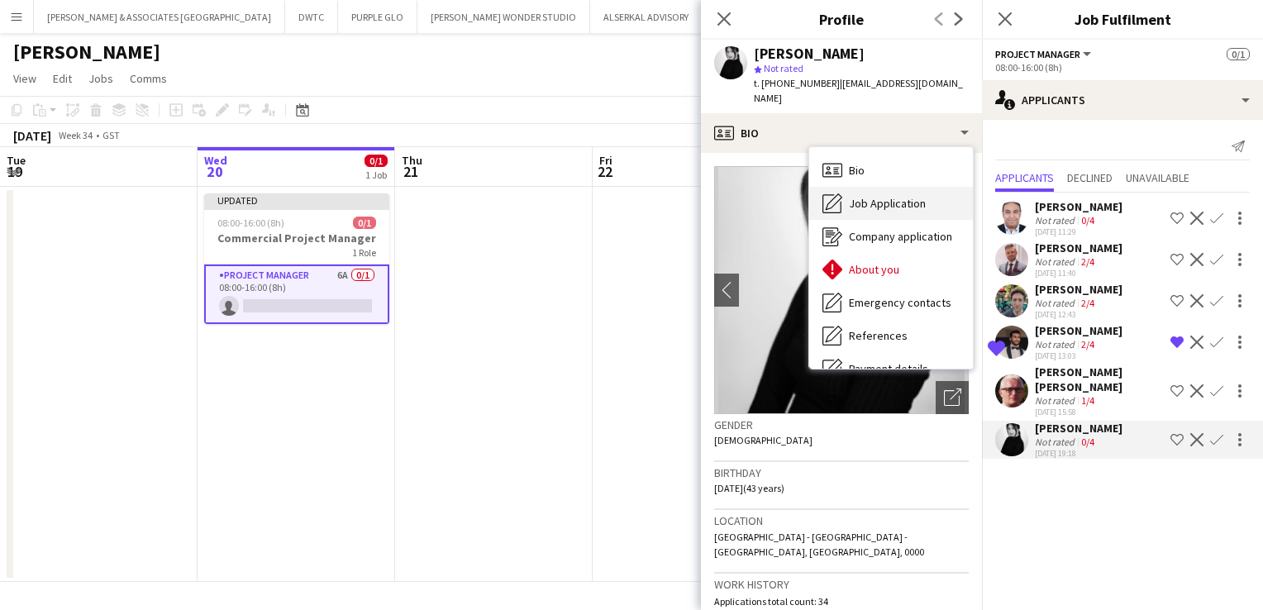
click at [899, 196] on div "Job Application Job Application" at bounding box center [891, 203] width 164 height 33
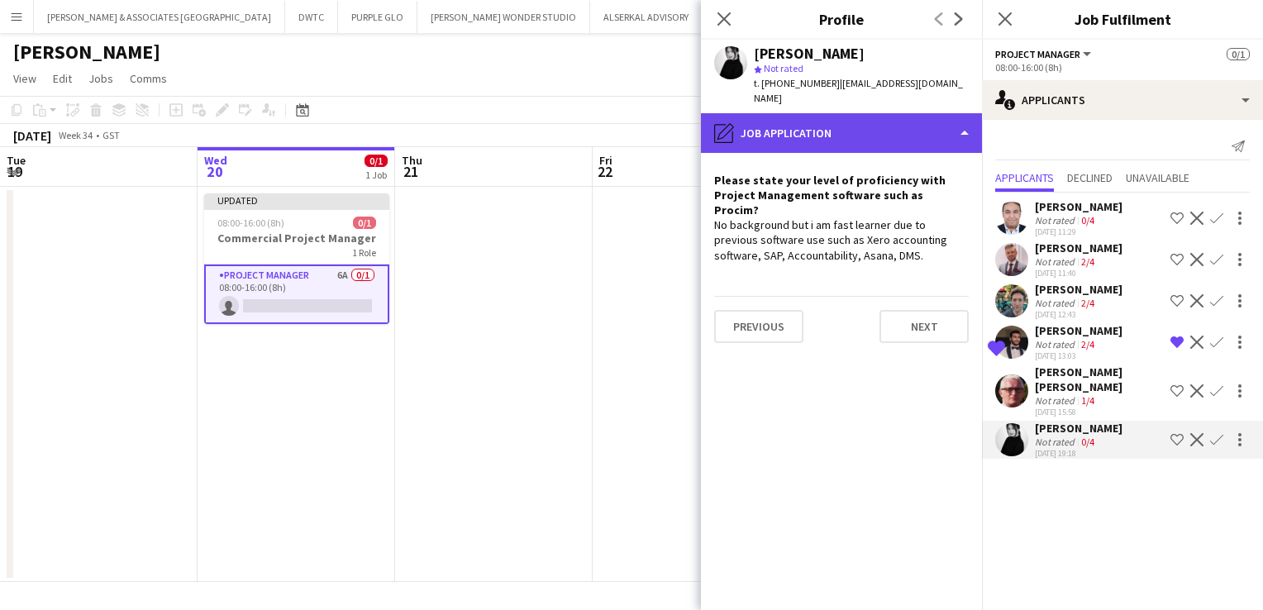
click at [845, 113] on div "pencil4 Job Application" at bounding box center [841, 133] width 281 height 40
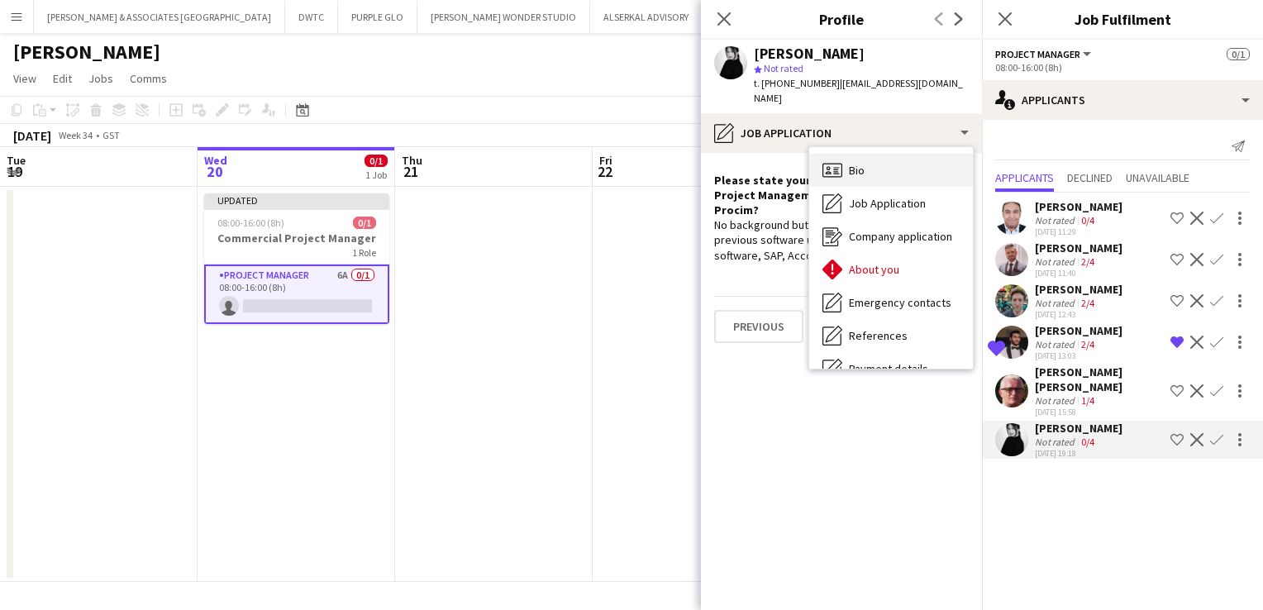
click at [858, 164] on div "Bio Bio" at bounding box center [891, 170] width 164 height 33
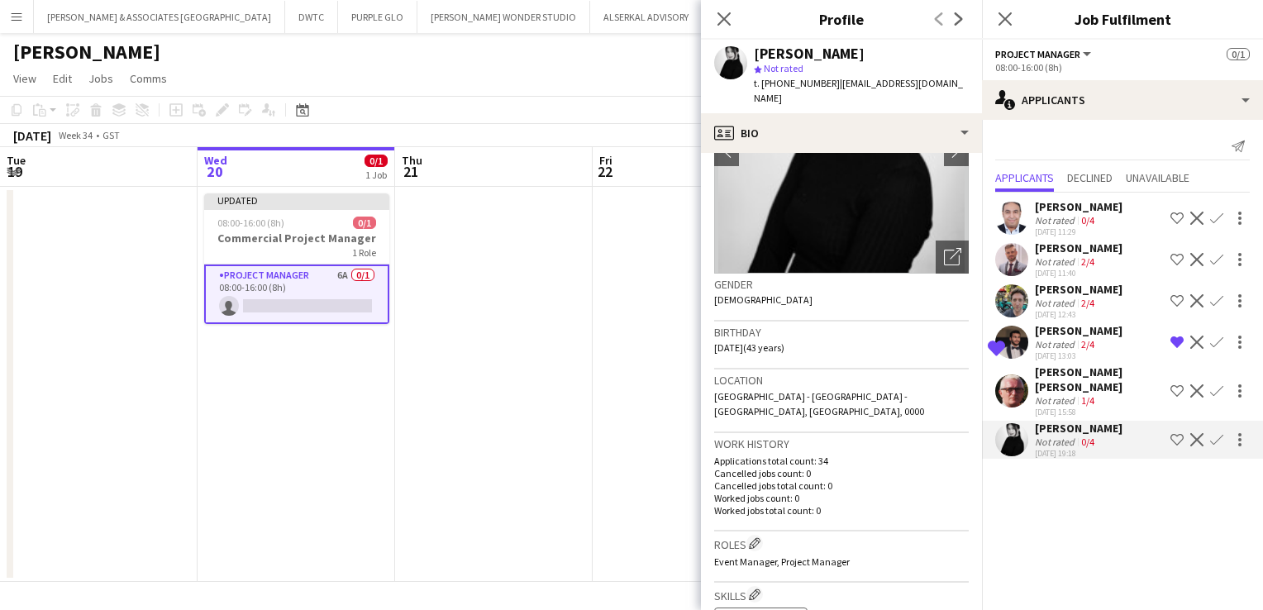
scroll to position [83, 0]
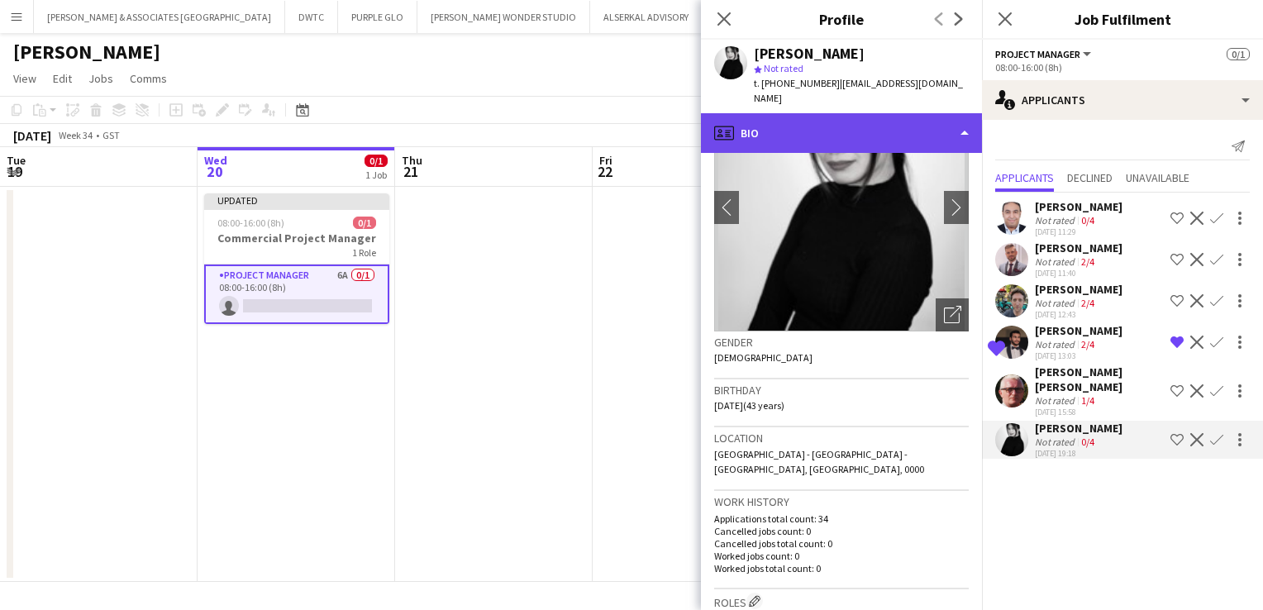
click at [797, 123] on div "profile Bio" at bounding box center [841, 133] width 281 height 40
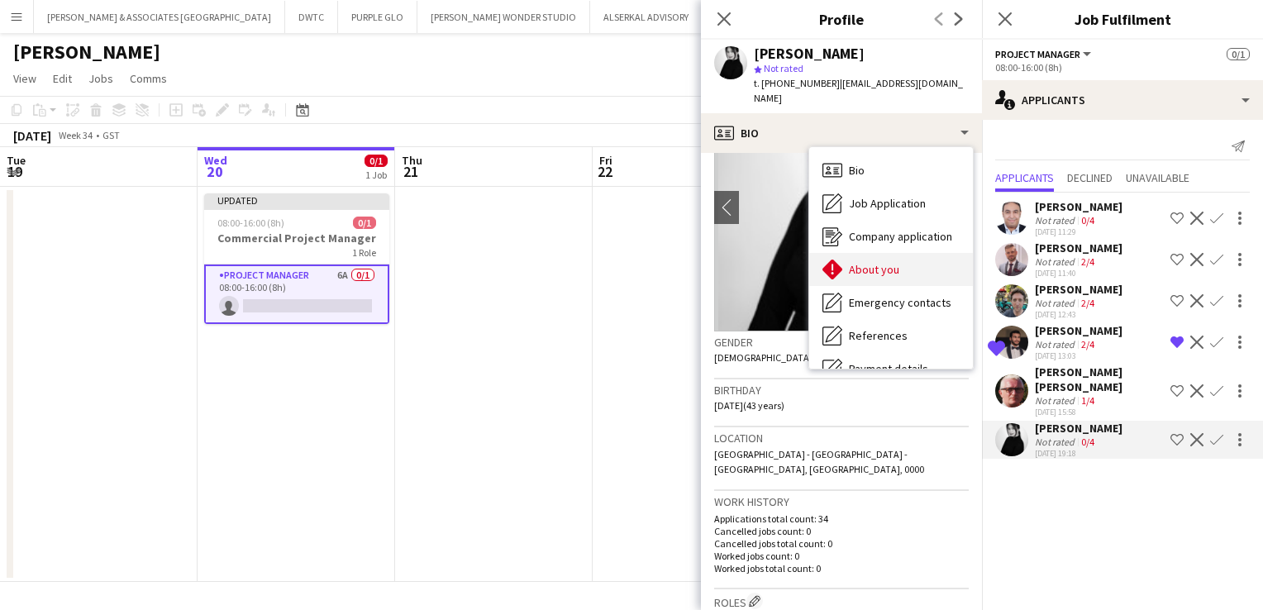
click at [873, 262] on span "About you" at bounding box center [874, 269] width 50 height 15
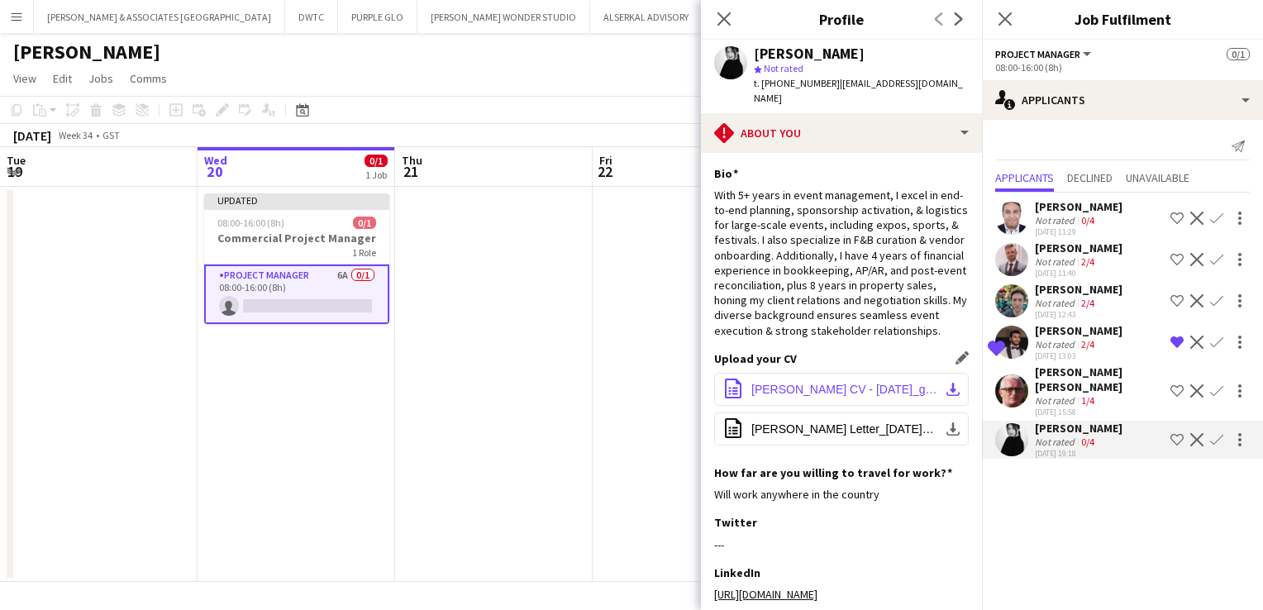
click at [842, 378] on button "office-file-sheet [PERSON_NAME] CV - [DATE]_g_compressed.pdf download-bottom" at bounding box center [841, 389] width 255 height 33
click at [1075, 421] on div "[PERSON_NAME]" at bounding box center [1079, 428] width 88 height 15
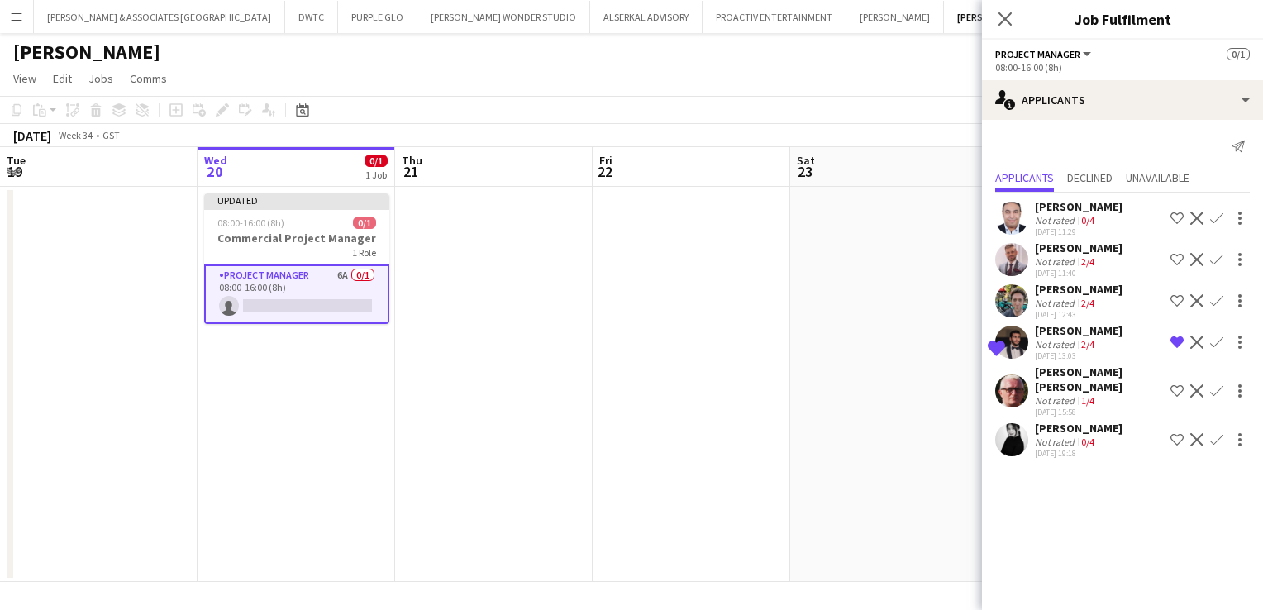
click at [1075, 421] on div "[PERSON_NAME]" at bounding box center [1079, 428] width 88 height 15
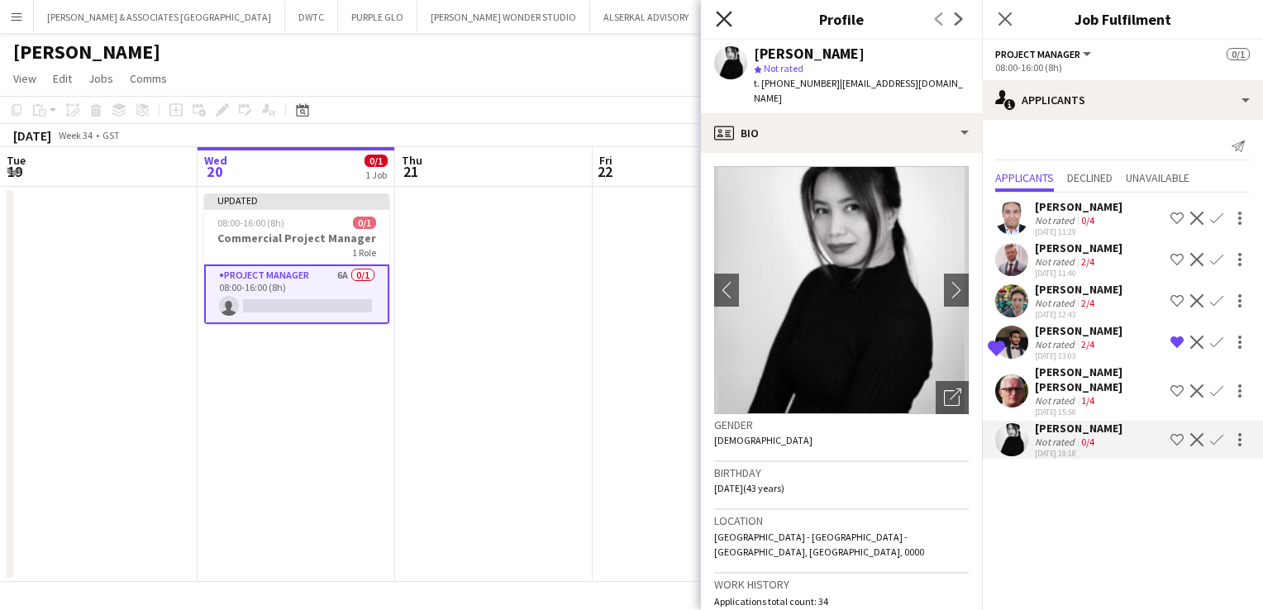
click at [724, 18] on icon at bounding box center [724, 19] width 16 height 16
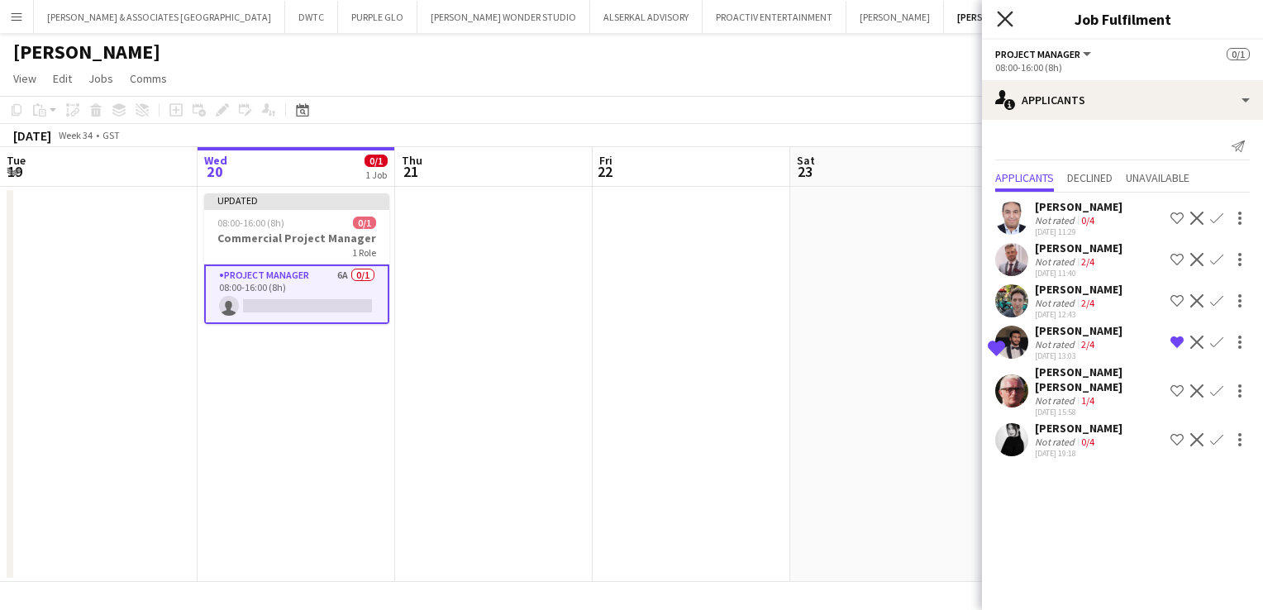
click at [1002, 20] on icon "Close pop-in" at bounding box center [1005, 19] width 16 height 16
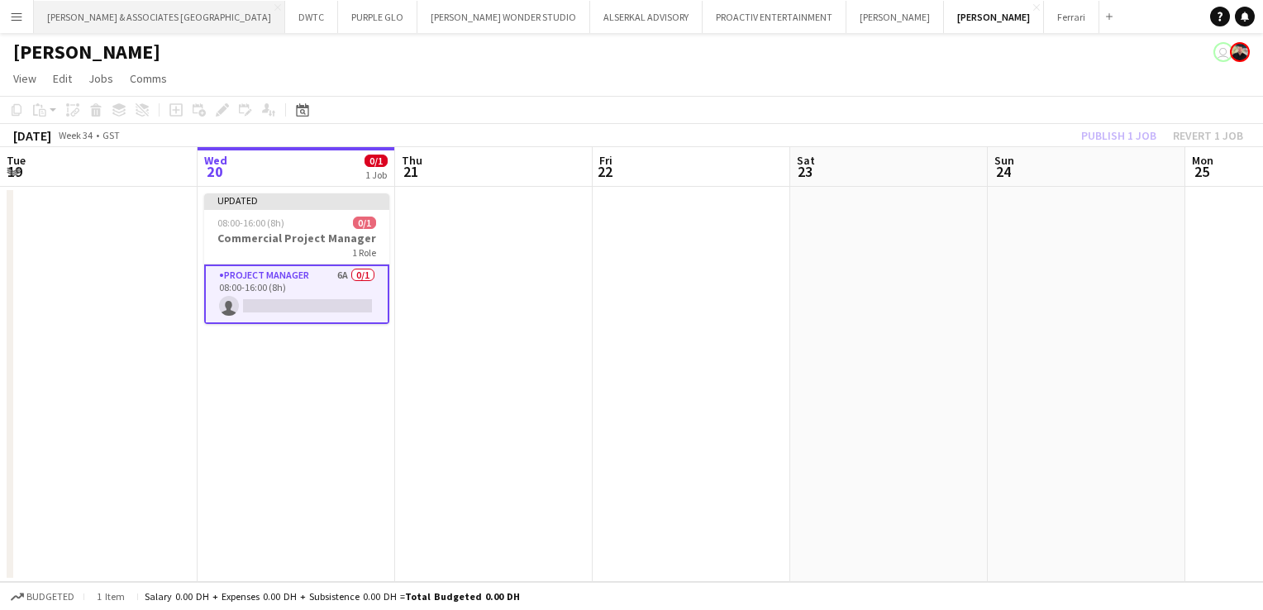
click at [114, 15] on button "[PERSON_NAME] & ASSOCIATES UAE Close" at bounding box center [159, 17] width 251 height 32
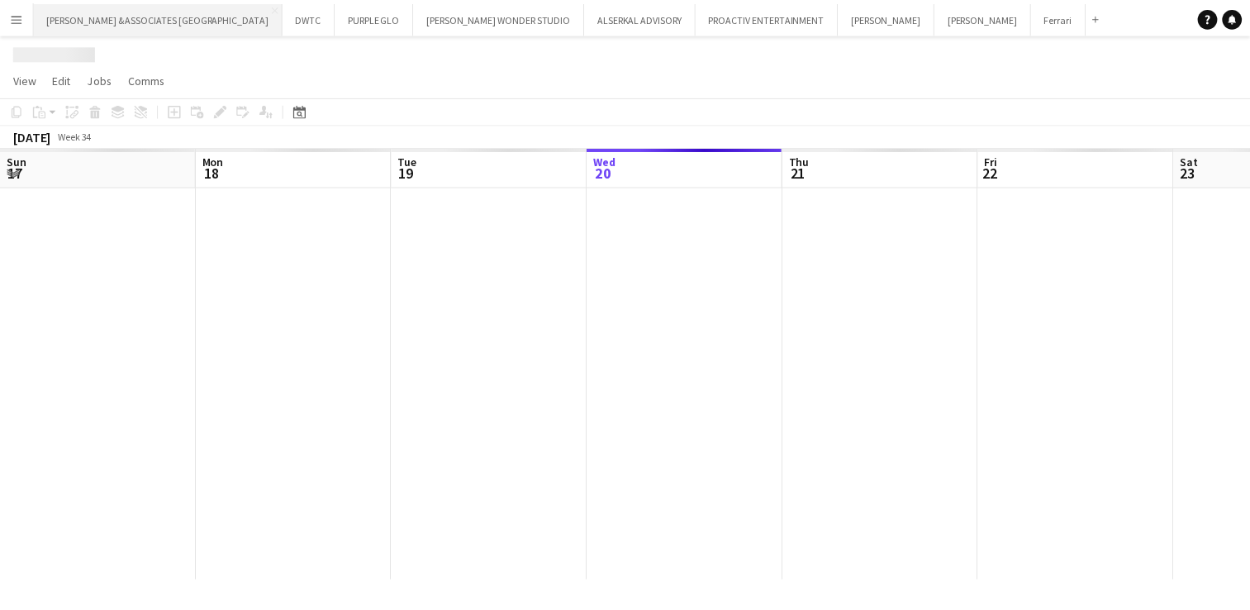
scroll to position [0, 395]
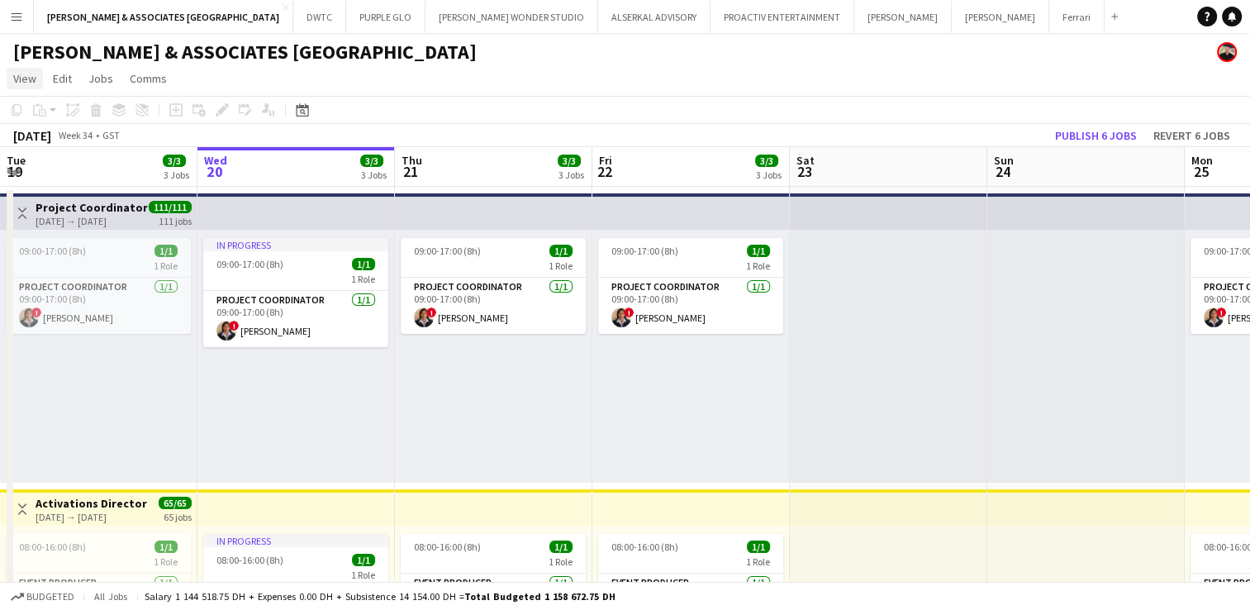
click at [21, 83] on span "View" at bounding box center [24, 78] width 23 height 15
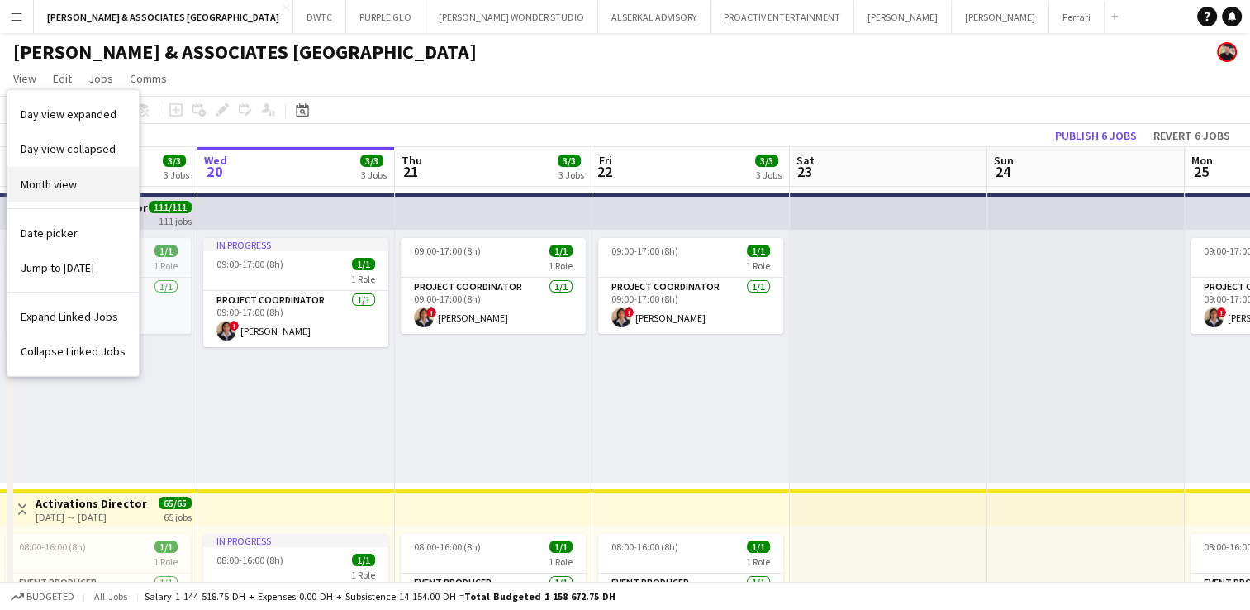
click at [59, 186] on span "Month view" at bounding box center [49, 184] width 56 height 15
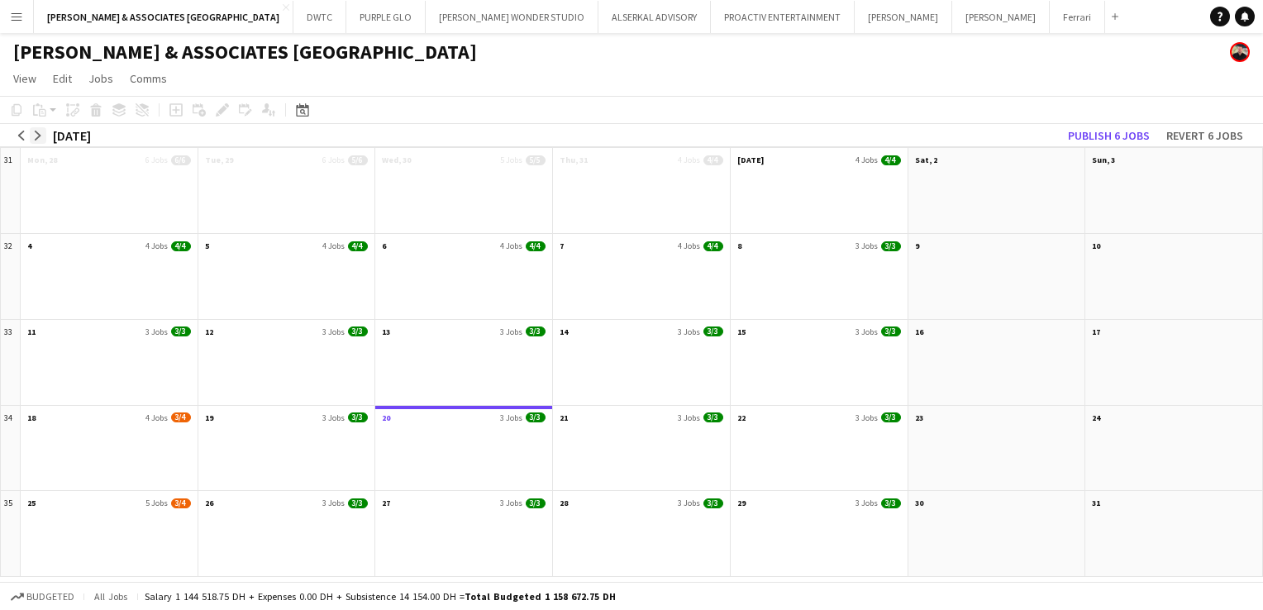
click at [35, 134] on app-icon "arrow-right" at bounding box center [38, 136] width 10 height 10
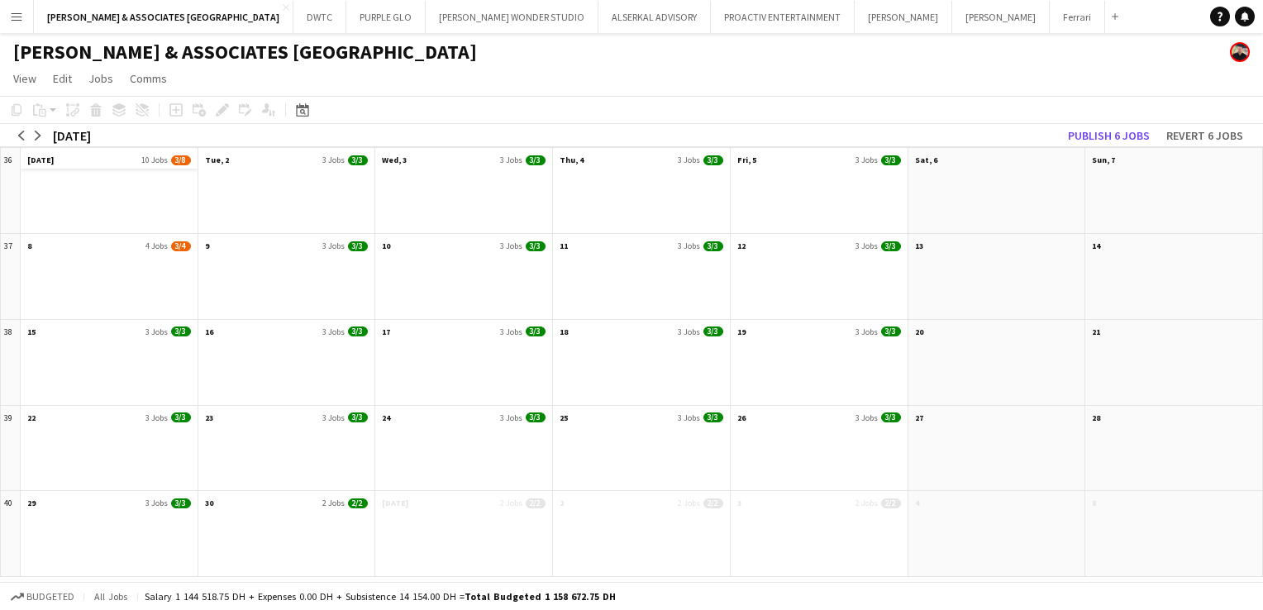
click at [73, 158] on app-month-view-date-header "[DATE] Jobs 3/8" at bounding box center [109, 158] width 177 height 21
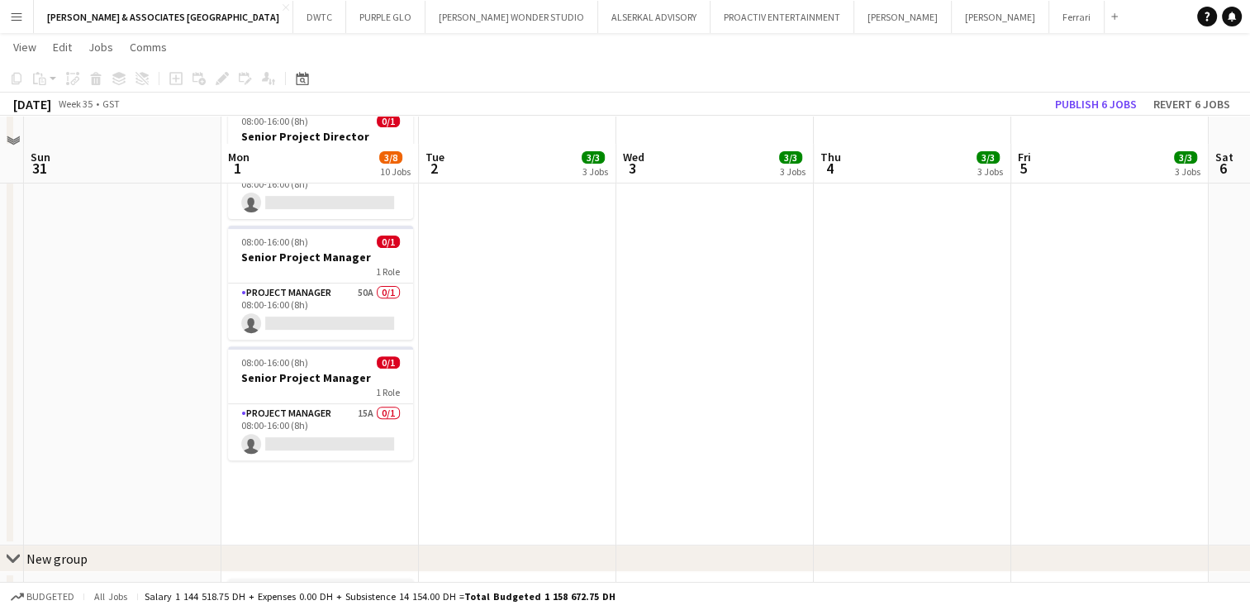
scroll to position [578, 0]
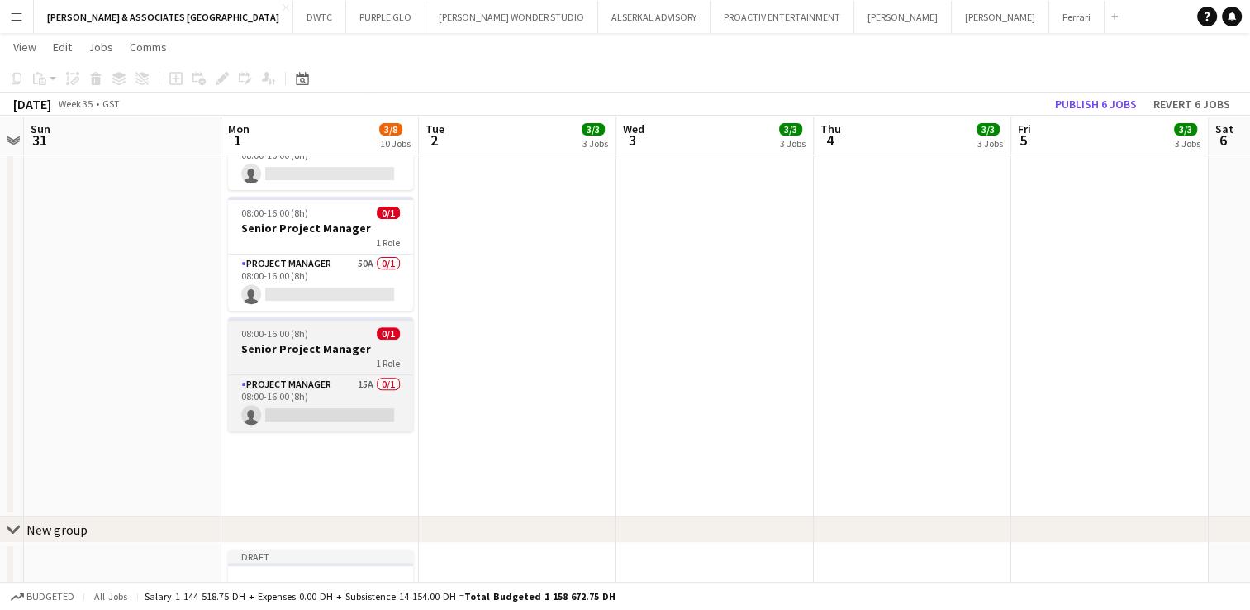
click at [311, 327] on div "08:00-16:00 (8h) 0/1" at bounding box center [320, 333] width 185 height 12
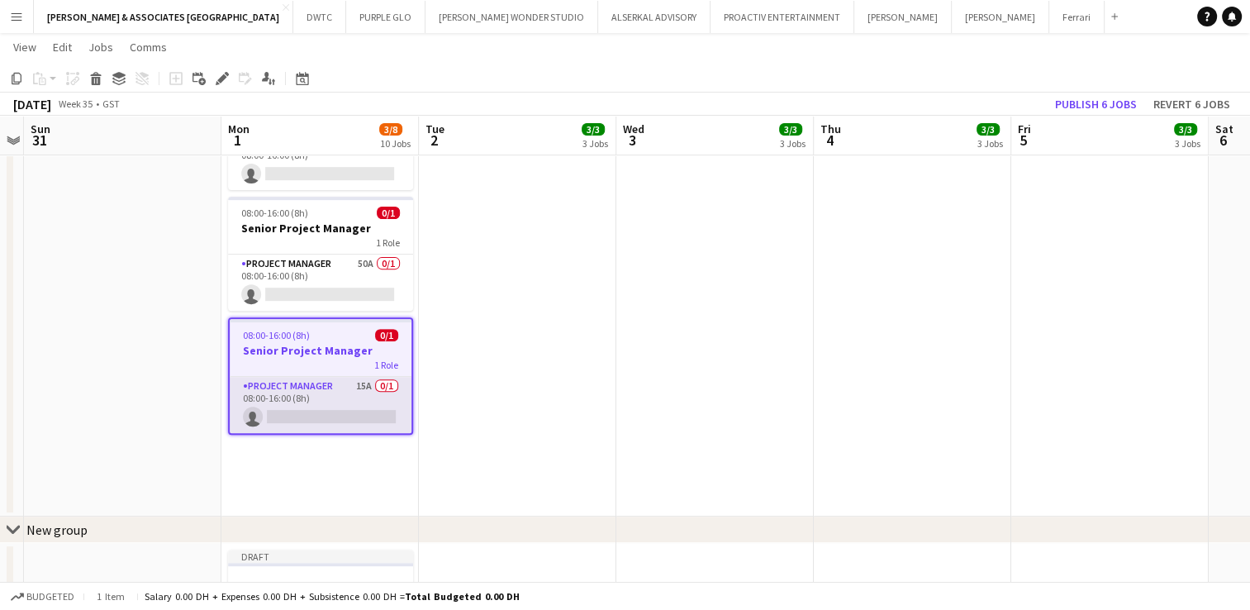
click at [311, 378] on app-card-role "Project Manager 15A 0/1 08:00-16:00 (8h) single-neutral-actions" at bounding box center [321, 405] width 182 height 56
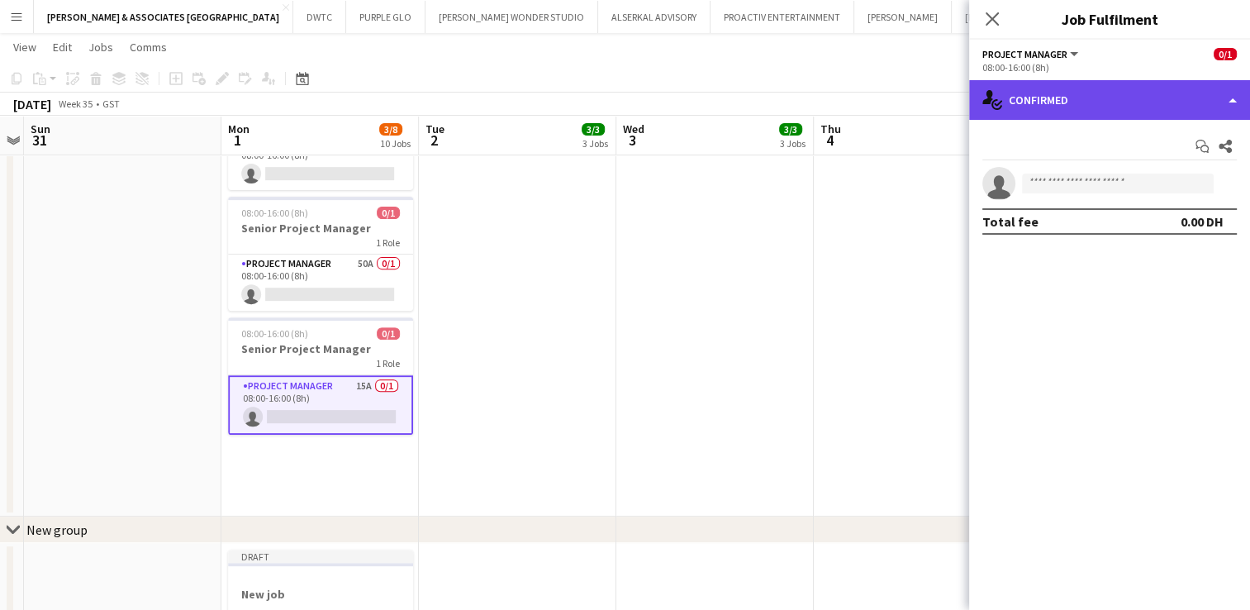
click at [1131, 100] on div "single-neutral-actions-check-2 Confirmed" at bounding box center [1109, 100] width 281 height 40
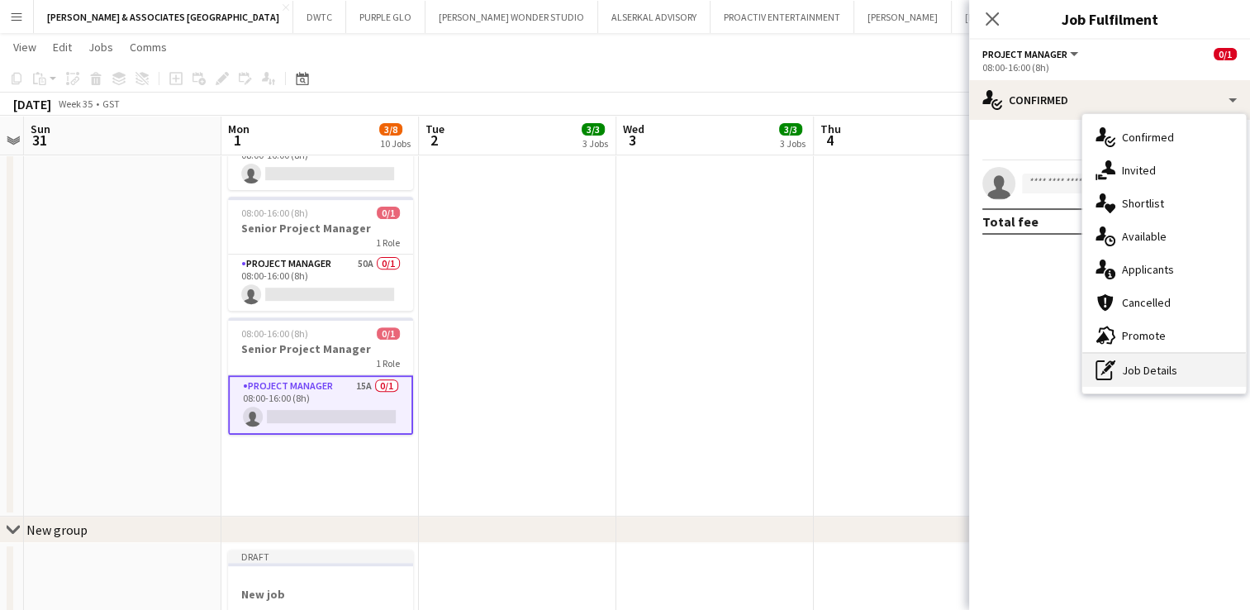
click at [1143, 370] on div "pen-write Job Details" at bounding box center [1165, 370] width 164 height 33
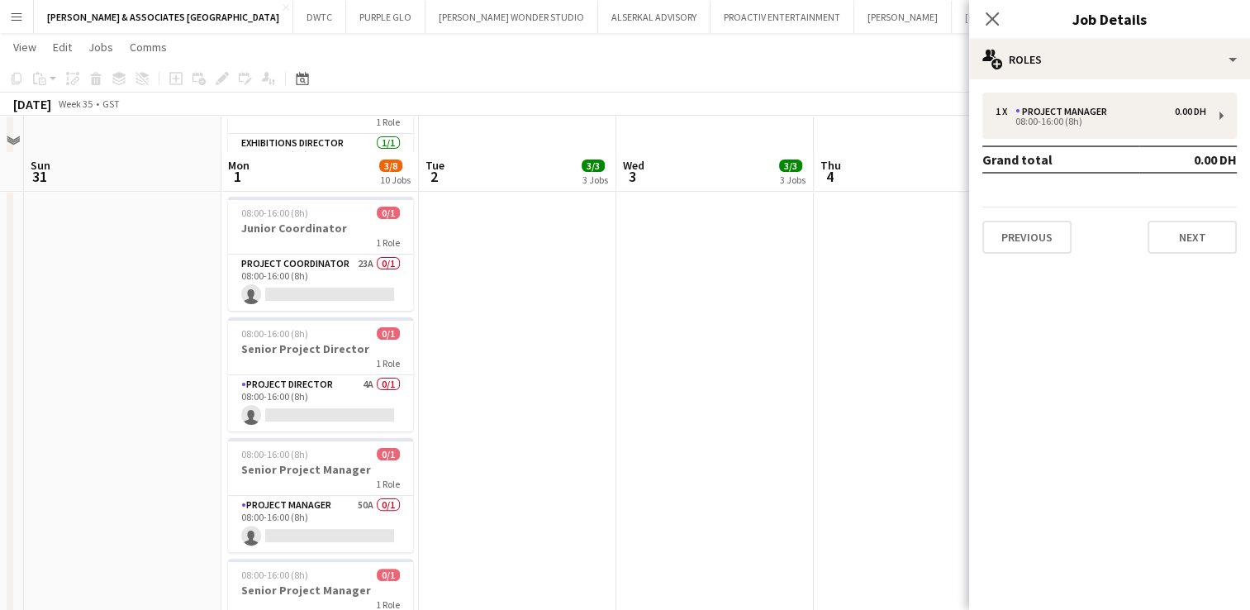
scroll to position [331, 0]
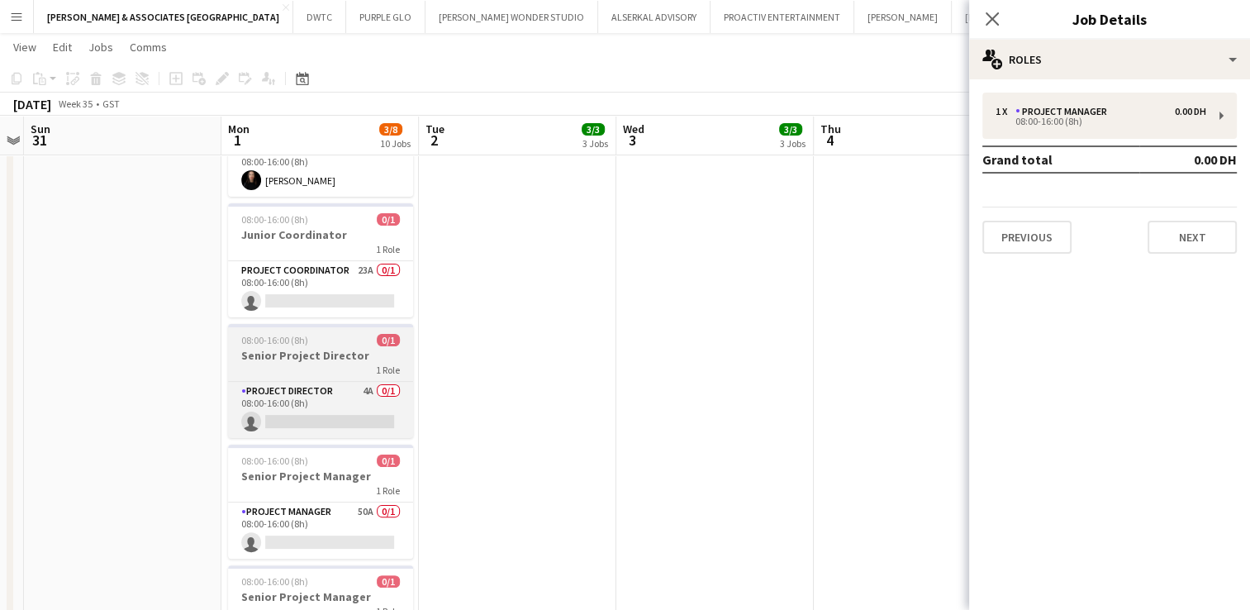
click at [330, 334] on div "08:00-16:00 (8h) 0/1" at bounding box center [320, 340] width 185 height 12
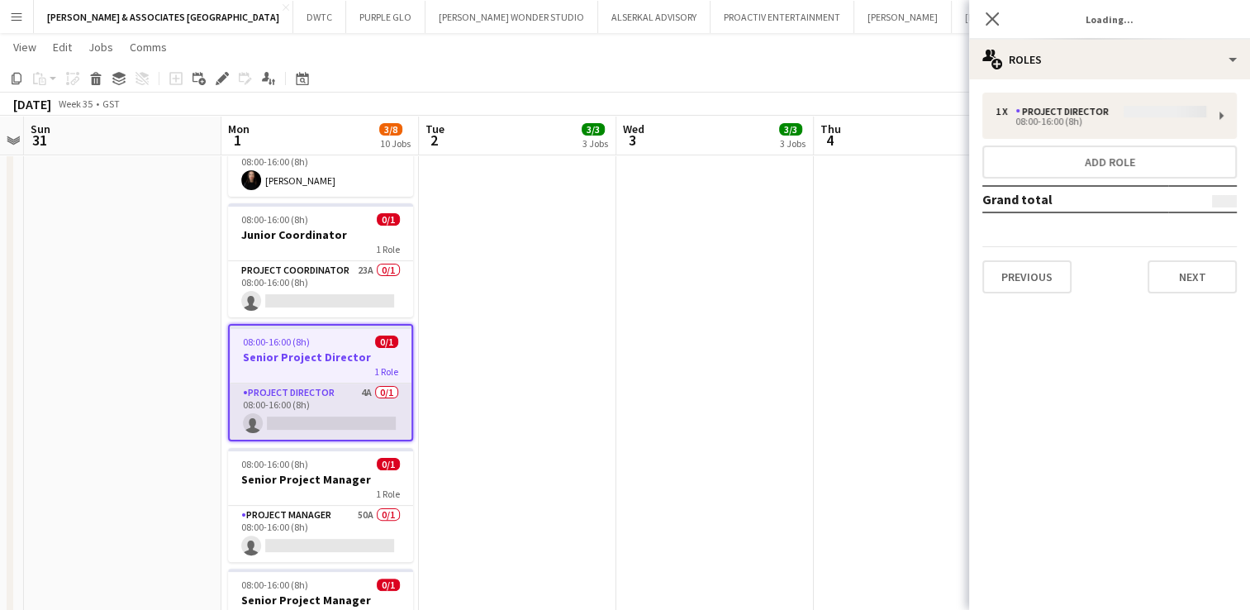
click at [321, 383] on app-card-role "Project Director 4A 0/1 08:00-16:00 (8h) single-neutral-actions" at bounding box center [321, 411] width 182 height 56
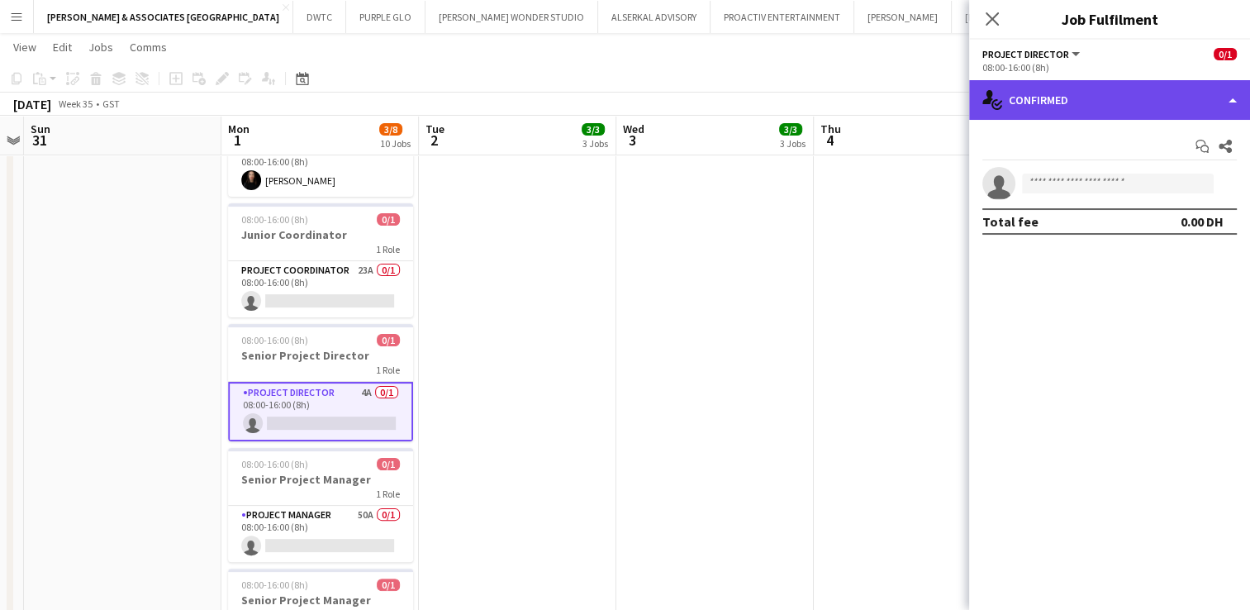
click at [1124, 88] on div "single-neutral-actions-check-2 Confirmed" at bounding box center [1109, 100] width 281 height 40
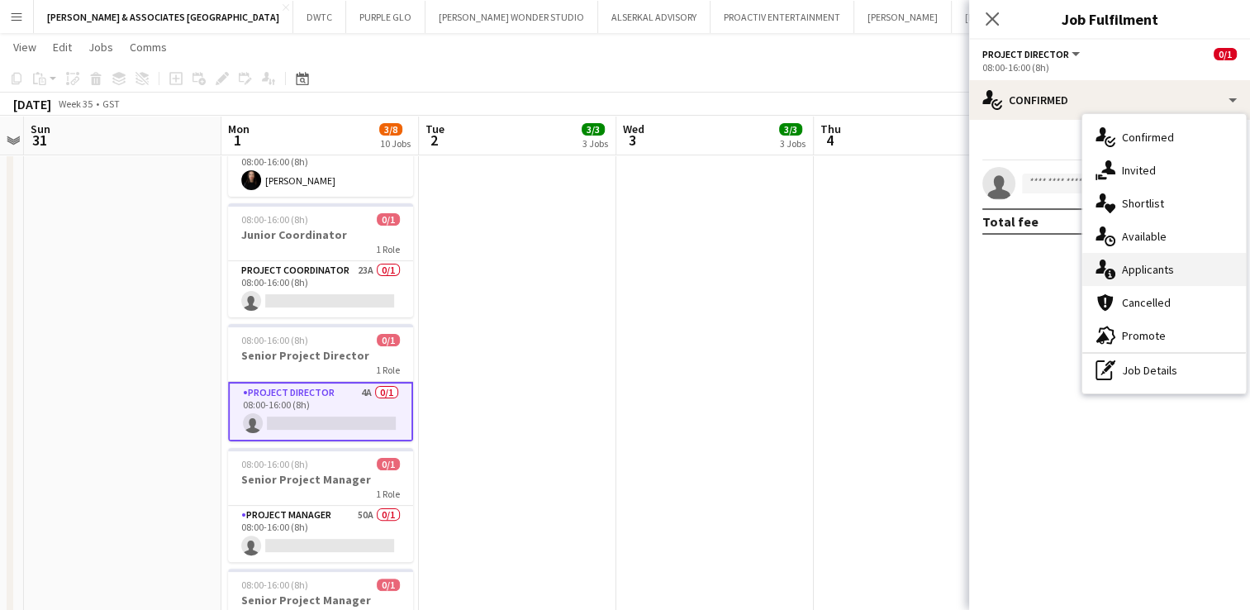
click at [1181, 261] on div "single-neutral-actions-information Applicants" at bounding box center [1165, 269] width 164 height 33
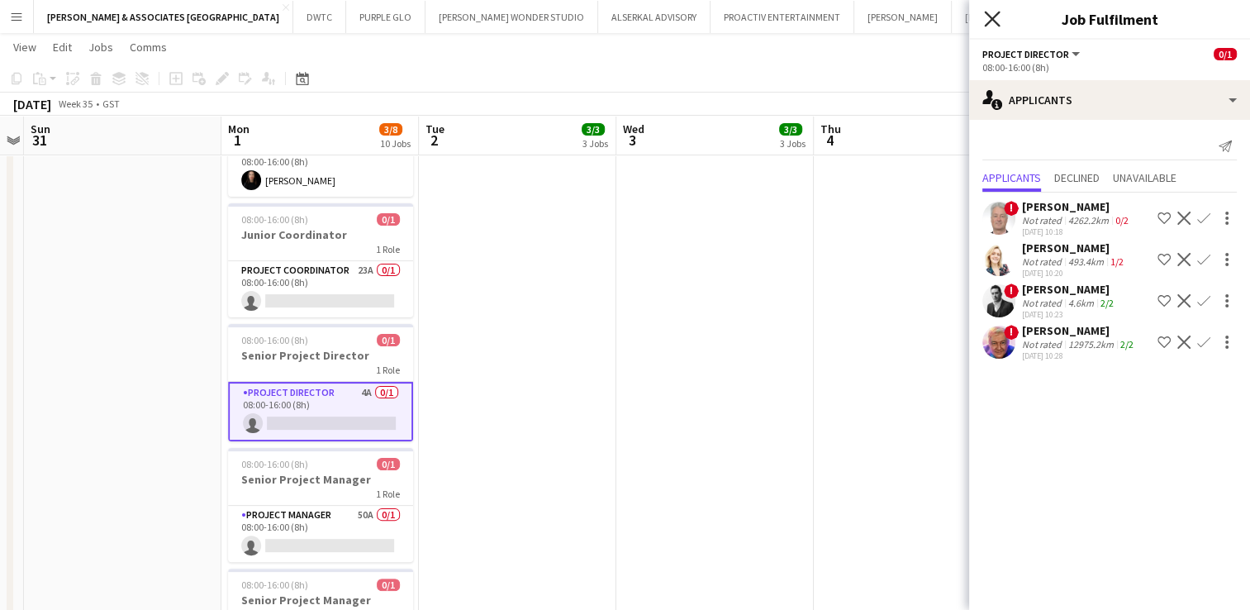
click at [985, 15] on icon "Close pop-in" at bounding box center [992, 19] width 16 height 16
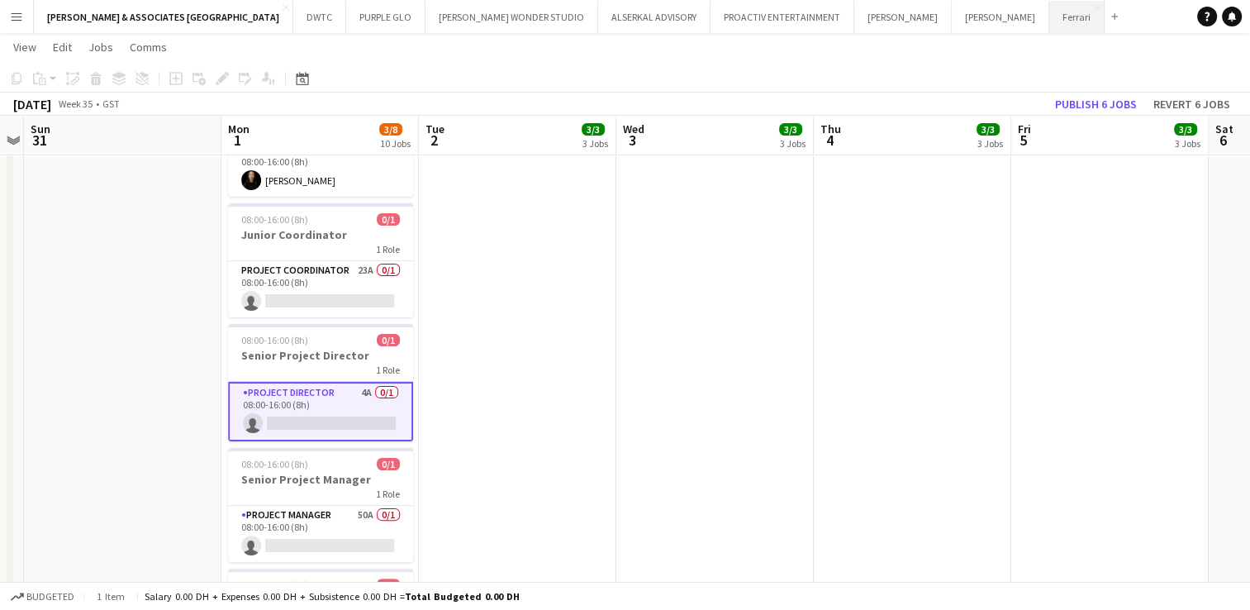
click at [1050, 15] on button "Ferrari Close" at bounding box center [1077, 17] width 55 height 32
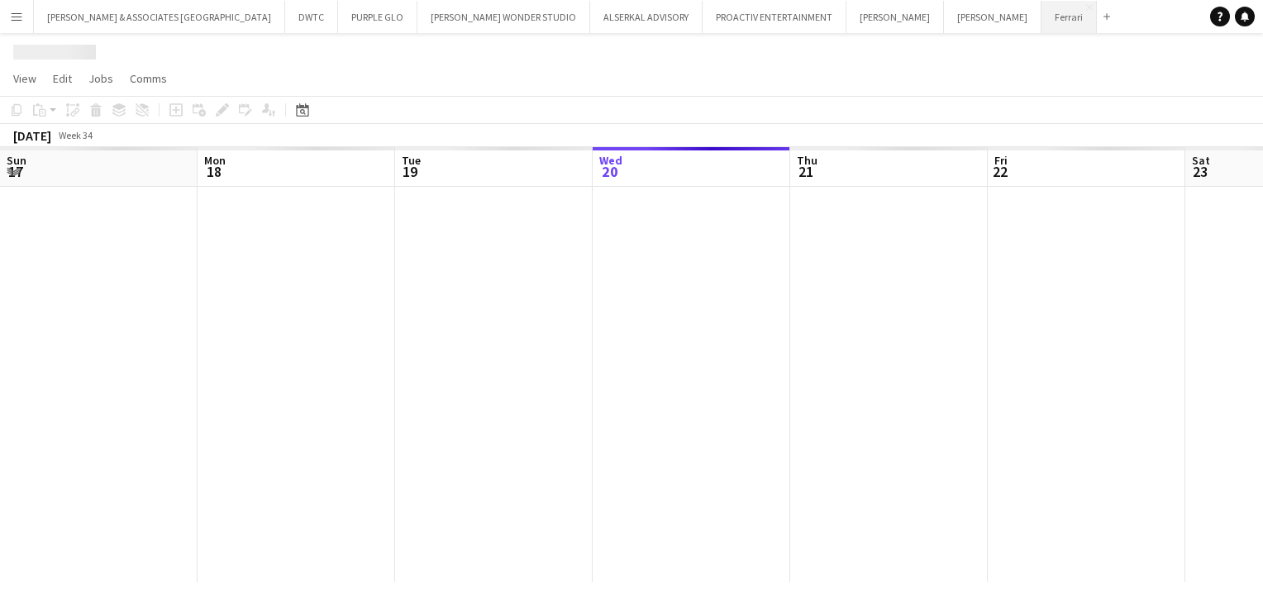
scroll to position [0, 395]
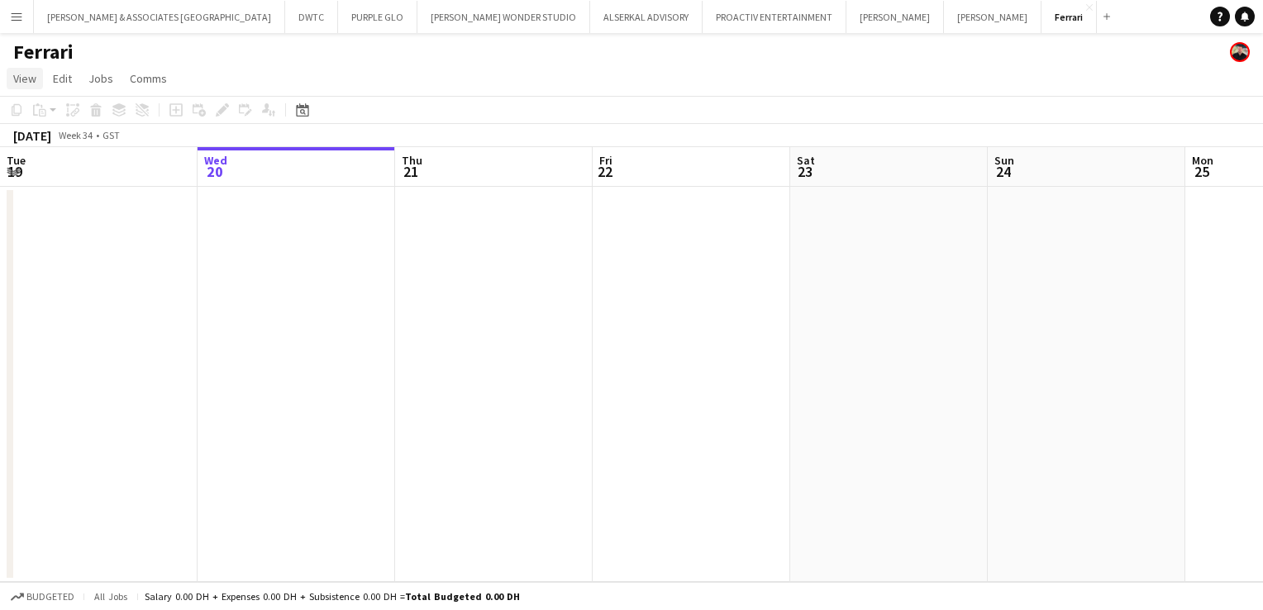
click at [20, 79] on span "View" at bounding box center [24, 78] width 23 height 15
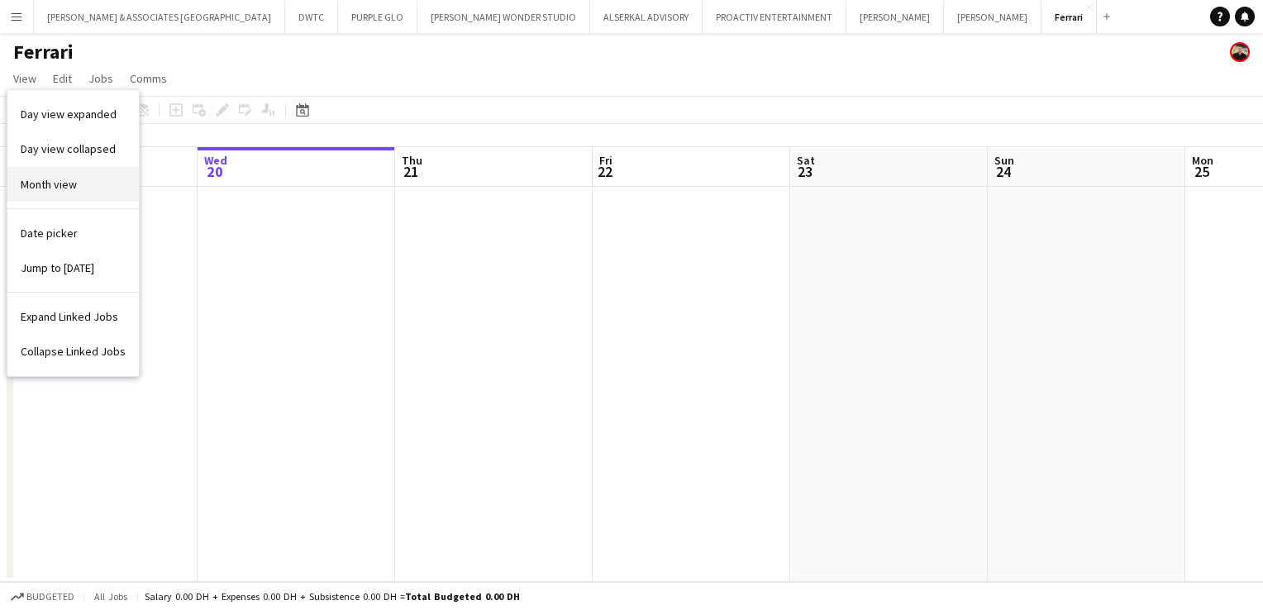
click at [67, 190] on span "Month view" at bounding box center [49, 184] width 56 height 15
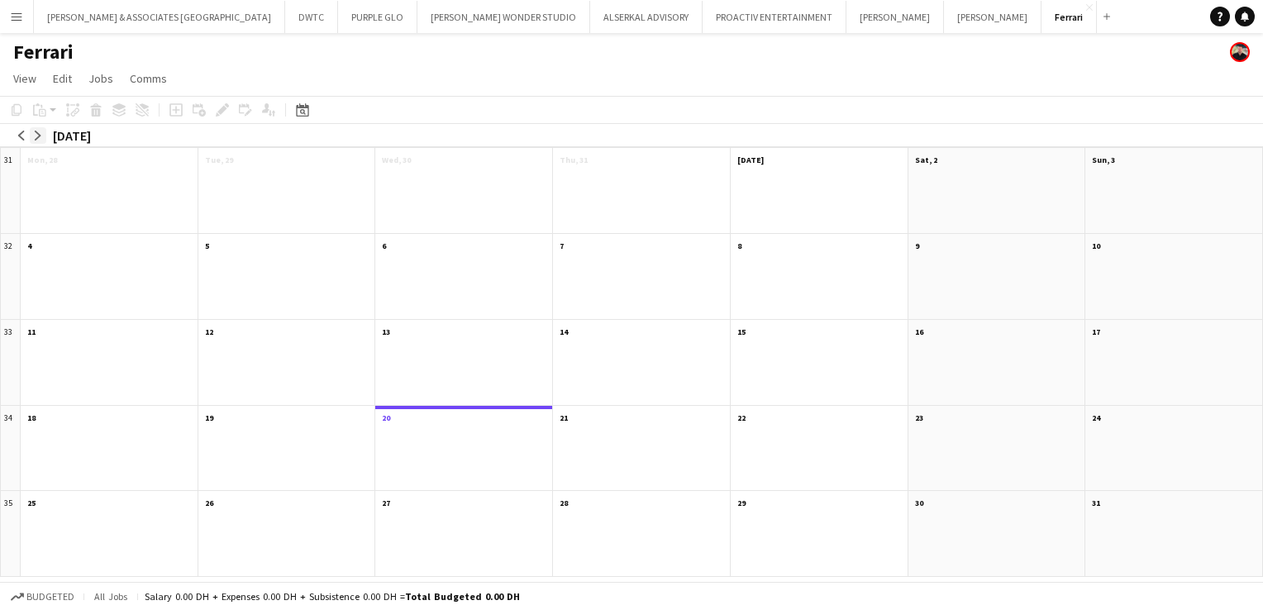
click at [38, 131] on app-icon "arrow-right" at bounding box center [38, 136] width 10 height 10
click at [86, 152] on app-month-view-date-header "[DATE] 1 Job 0/1" at bounding box center [109, 158] width 177 height 21
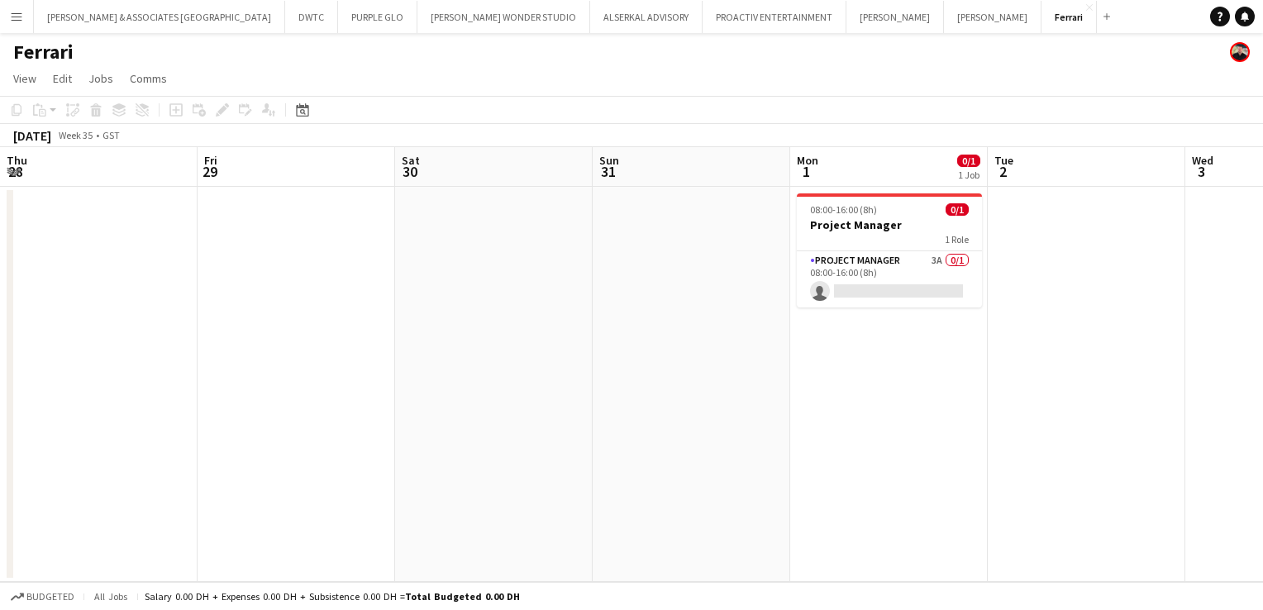
scroll to position [0, 569]
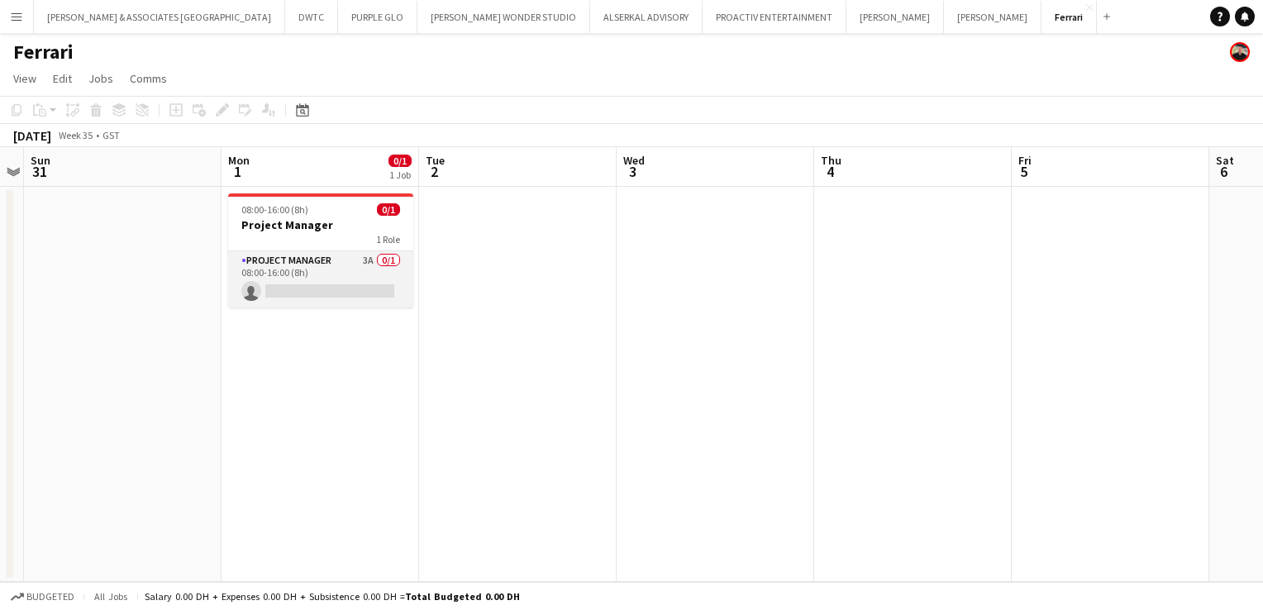
click at [327, 264] on app-card-role "Project Manager 3A 0/1 08:00-16:00 (8h) single-neutral-actions" at bounding box center [320, 279] width 185 height 56
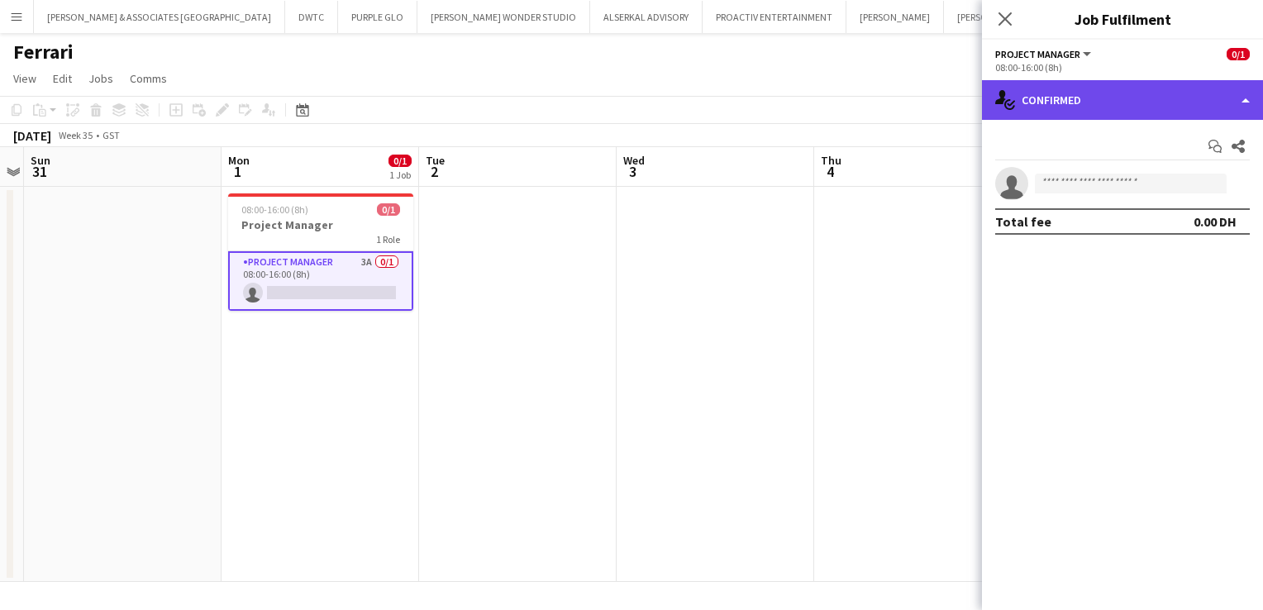
click at [1049, 93] on div "single-neutral-actions-check-2 Confirmed" at bounding box center [1122, 100] width 281 height 40
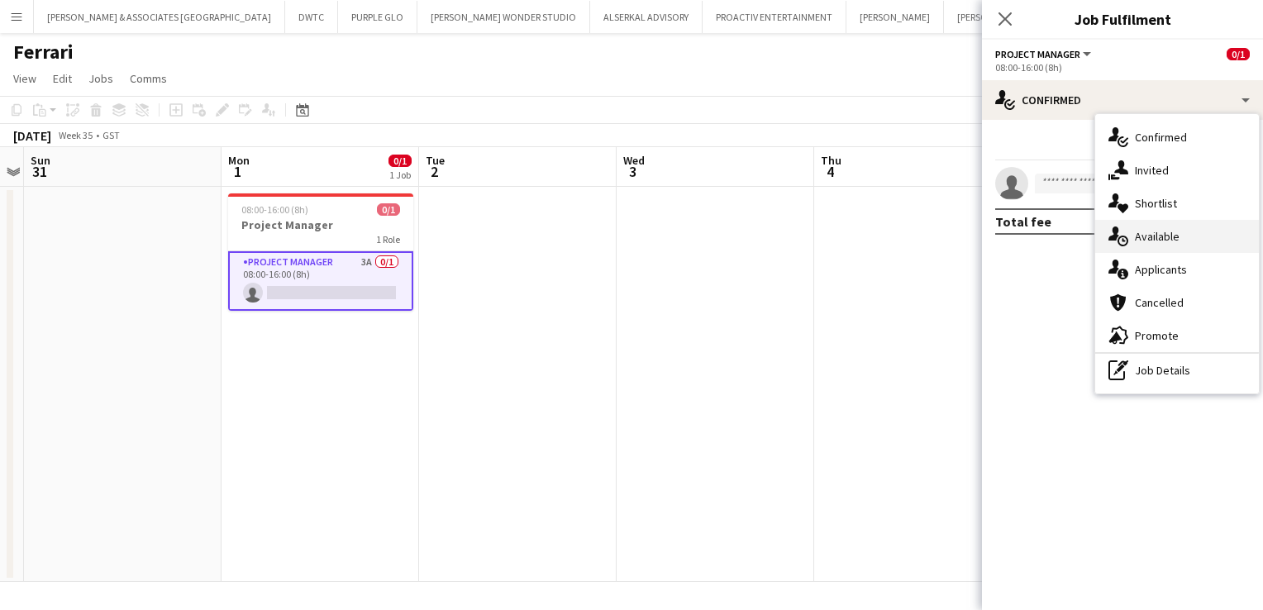
click at [1145, 235] on div "single-neutral-actions-upload Available" at bounding box center [1177, 236] width 164 height 33
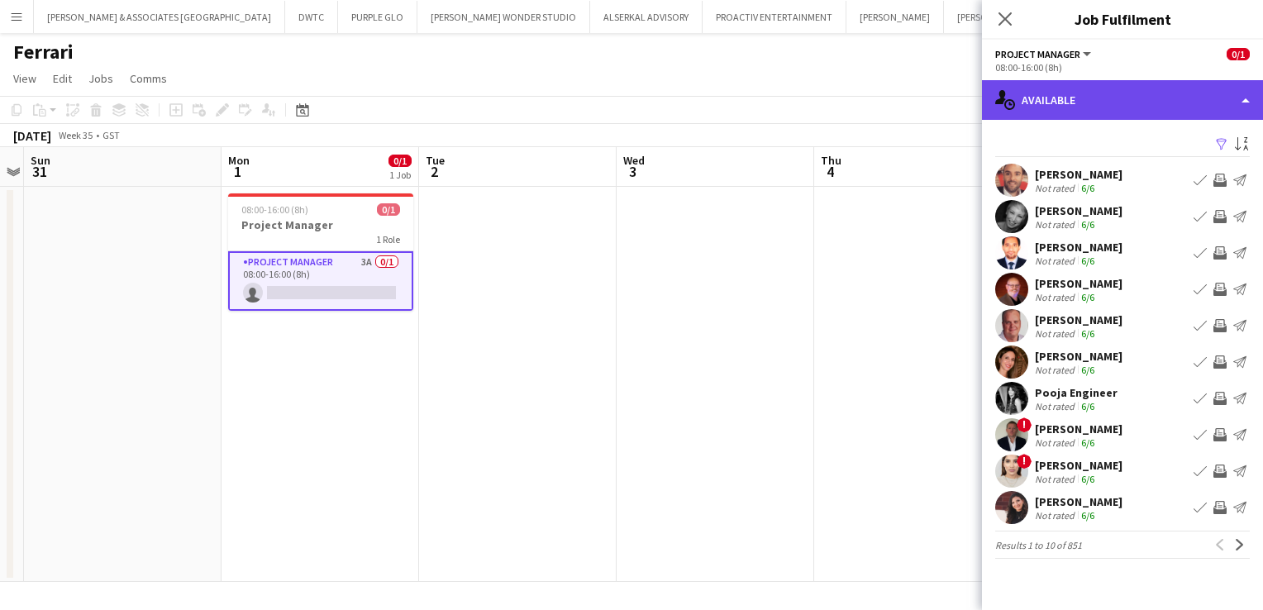
click at [1092, 99] on div "single-neutral-actions-upload Available" at bounding box center [1122, 100] width 281 height 40
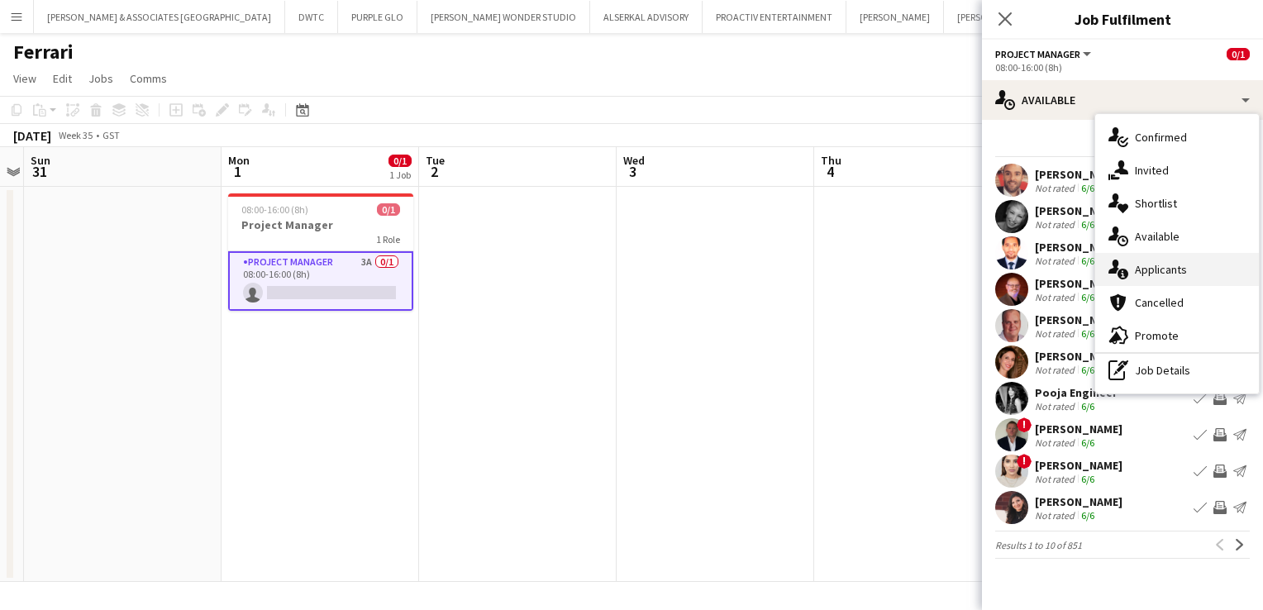
click at [1142, 263] on div "single-neutral-actions-information Applicants" at bounding box center [1177, 269] width 164 height 33
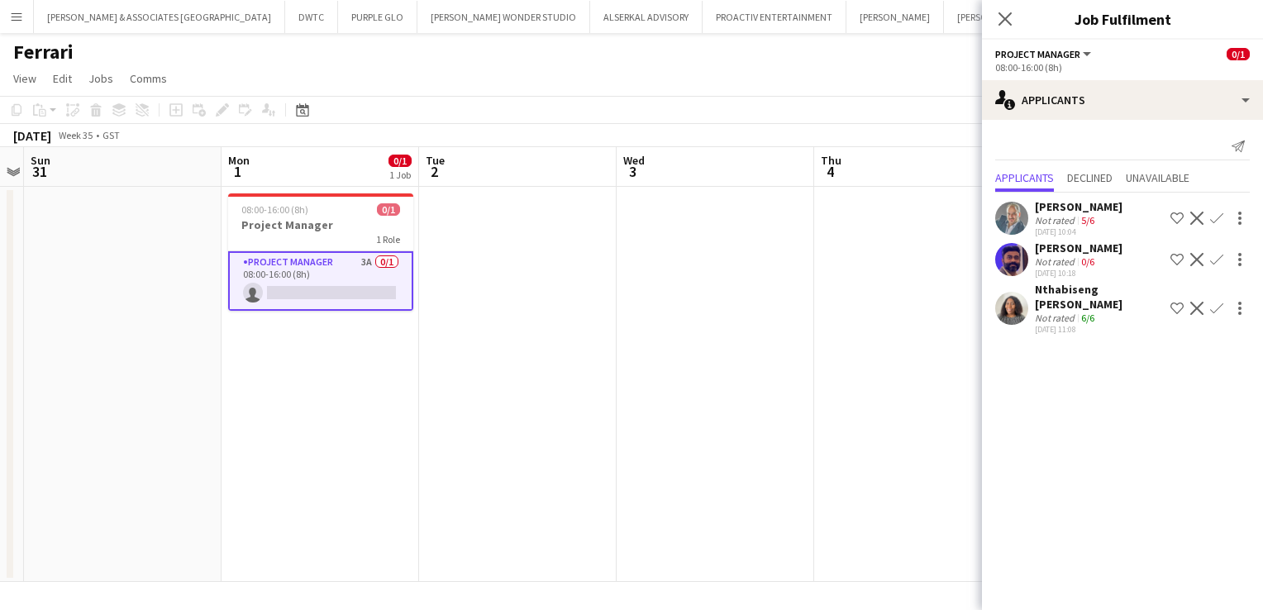
click at [1081, 253] on div "[PERSON_NAME]" at bounding box center [1079, 247] width 88 height 15
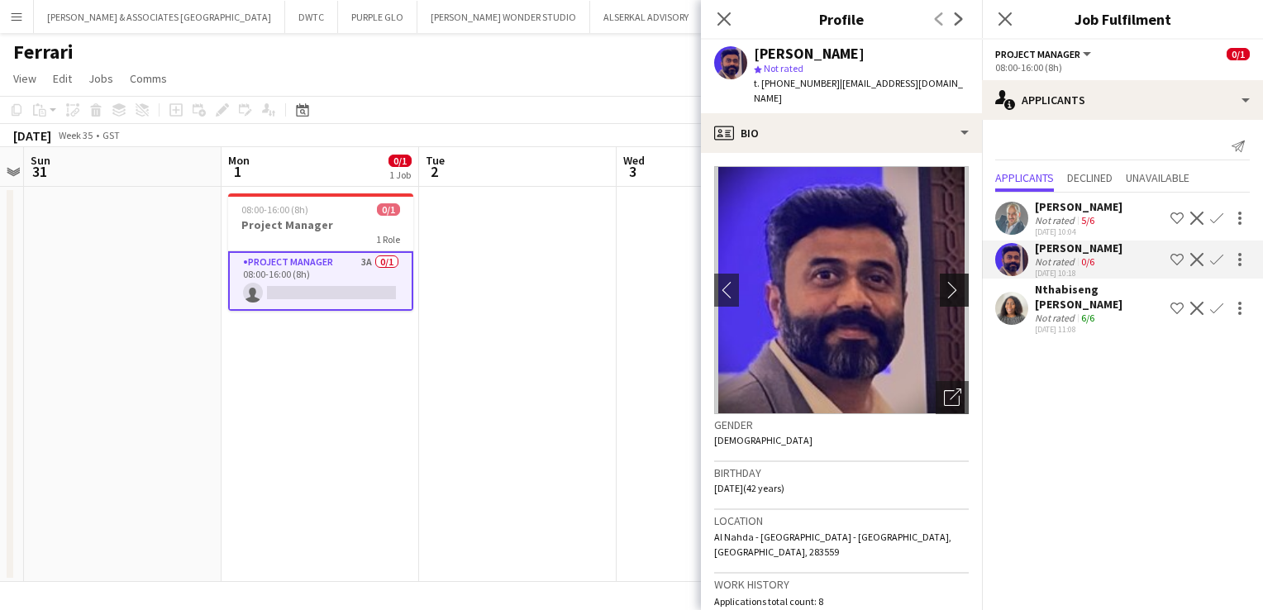
click at [944, 281] on app-icon "chevron-right" at bounding box center [957, 289] width 26 height 17
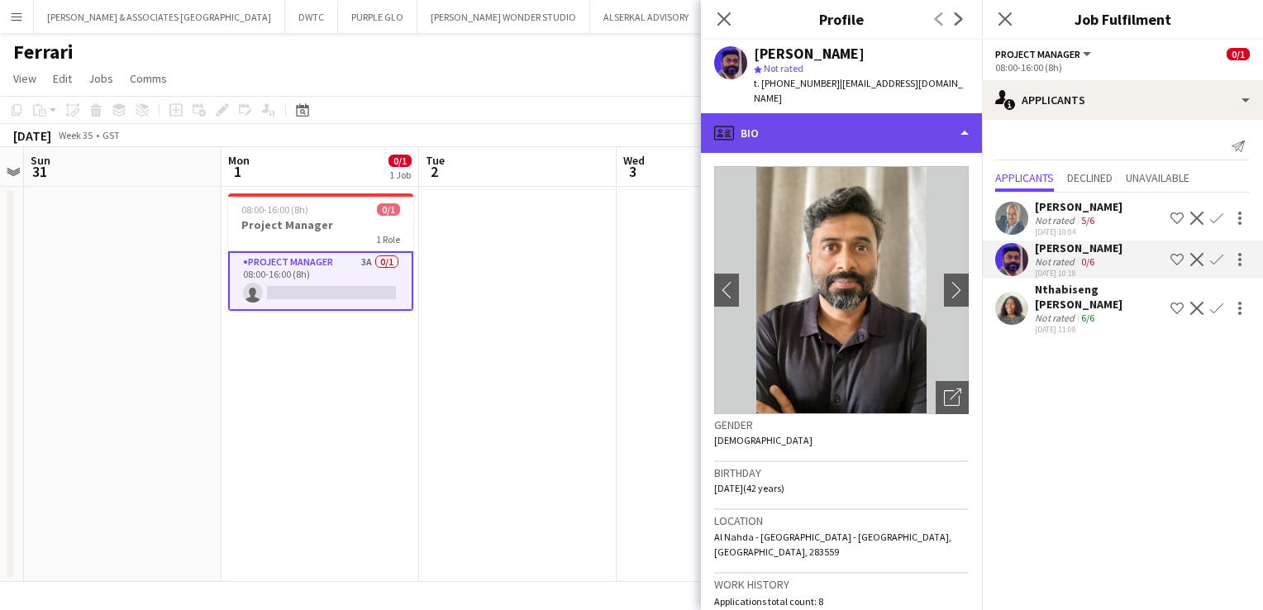
click at [888, 134] on div "profile Bio" at bounding box center [841, 133] width 281 height 40
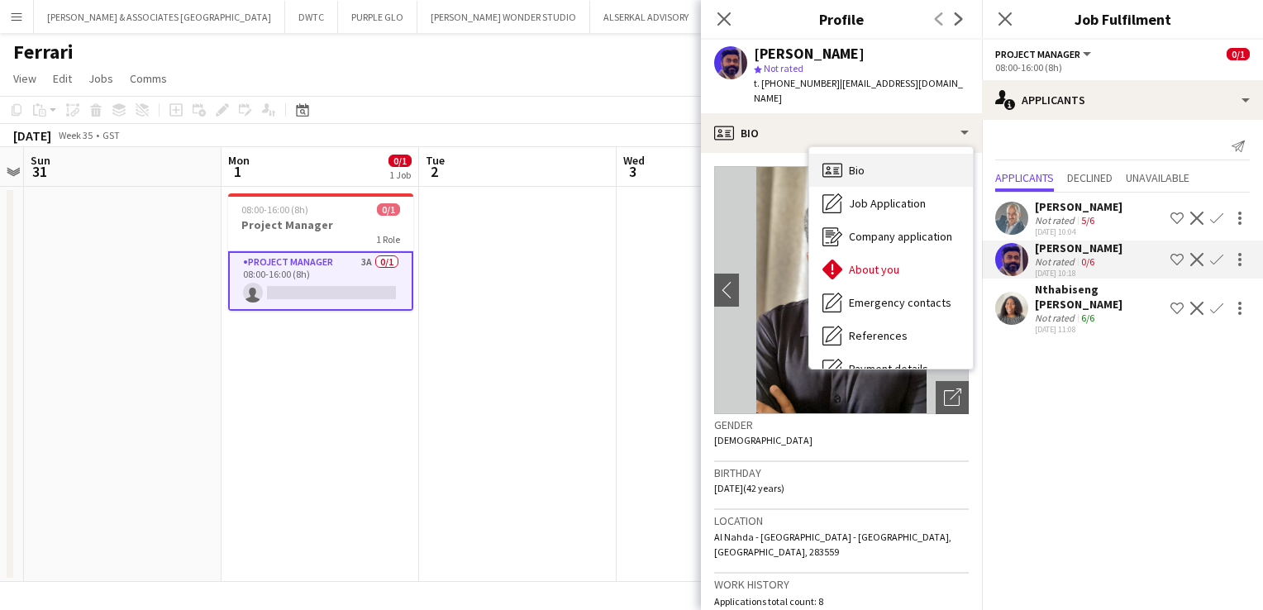
click at [890, 162] on div "Bio Bio" at bounding box center [891, 170] width 164 height 33
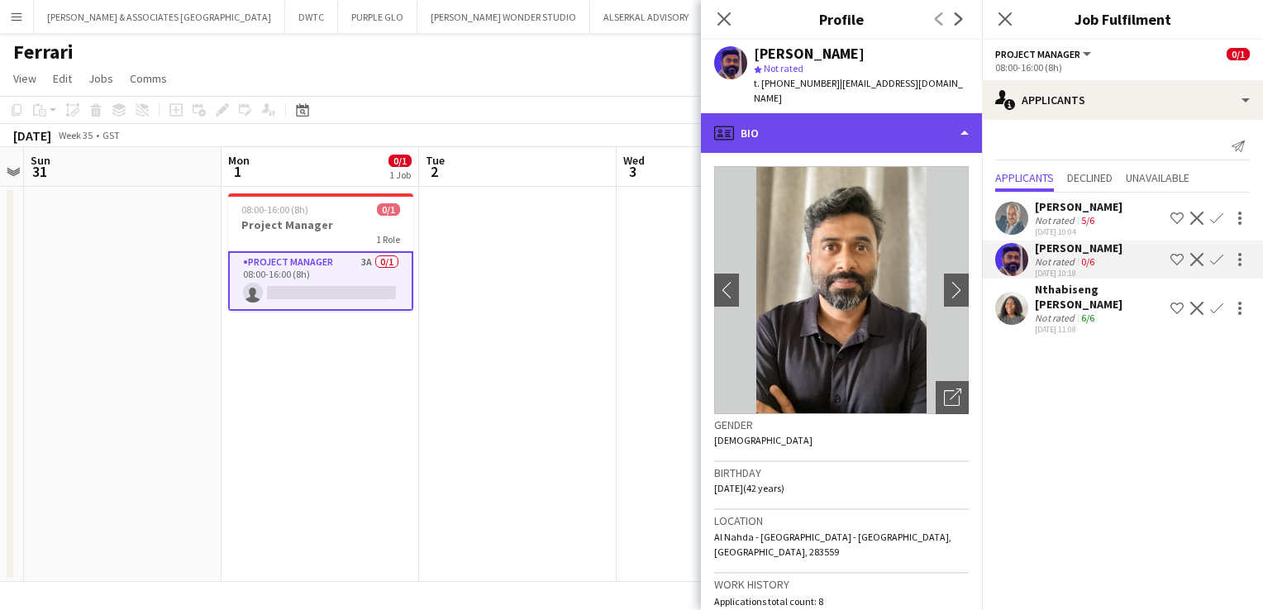
click at [879, 118] on div "profile Bio" at bounding box center [841, 133] width 281 height 40
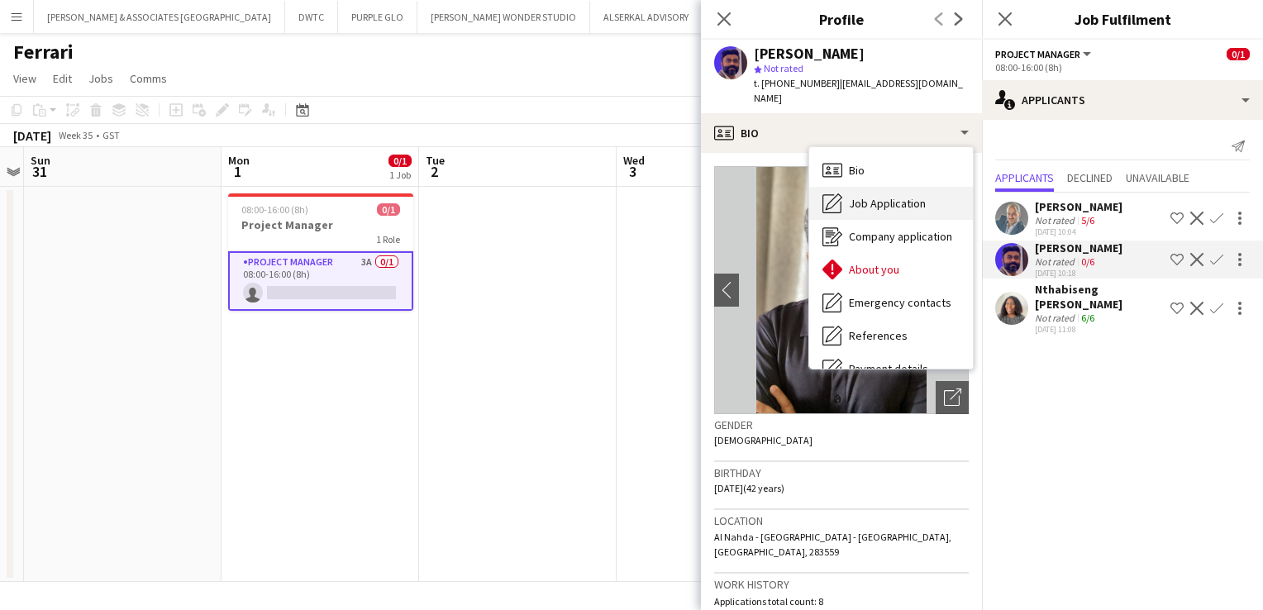
click at [900, 187] on div "Job Application Job Application" at bounding box center [891, 203] width 164 height 33
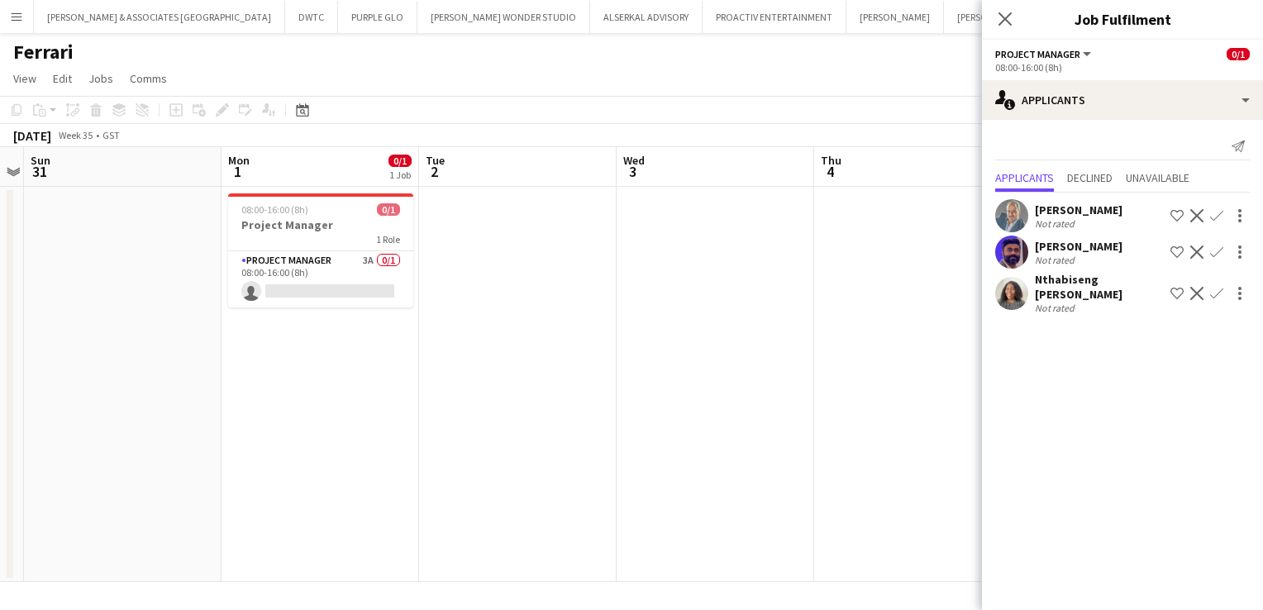
click at [28, 10] on button "Menu" at bounding box center [16, 16] width 33 height 33
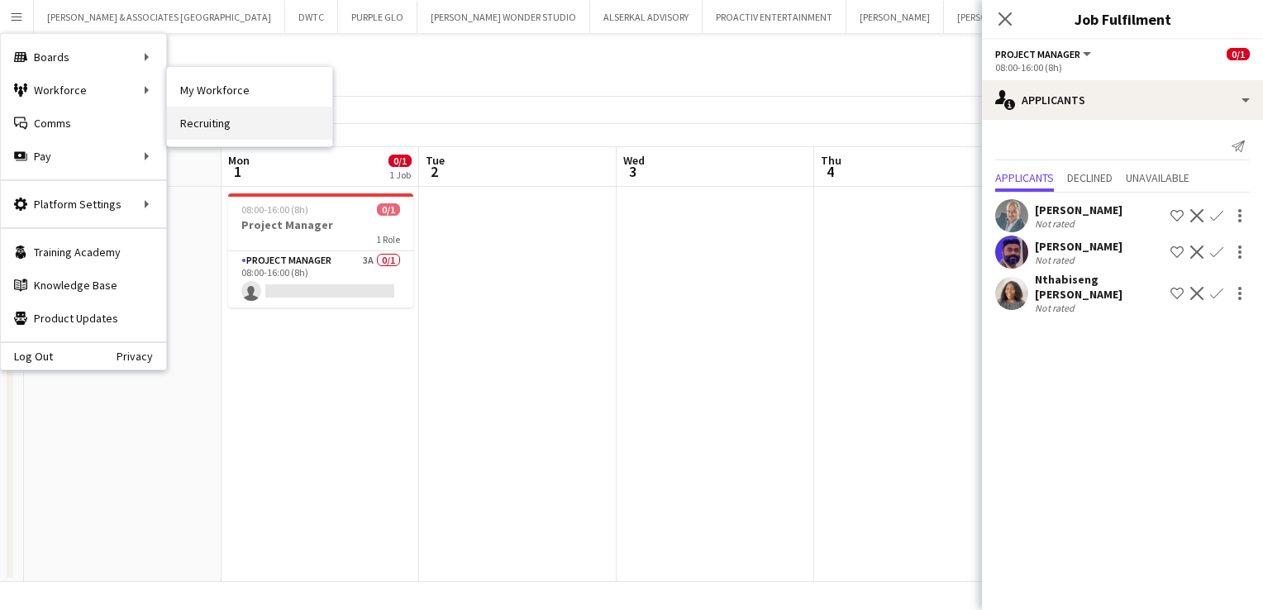
click at [218, 126] on link "Recruiting" at bounding box center [249, 123] width 165 height 33
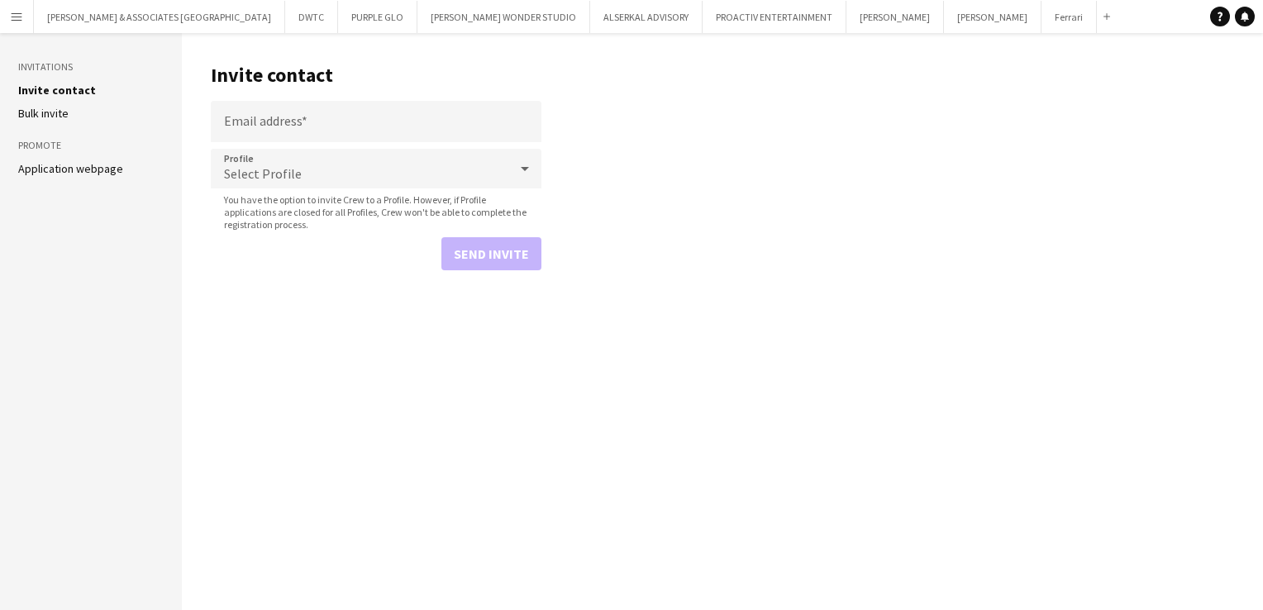
click at [26, 18] on button "Menu" at bounding box center [16, 16] width 33 height 33
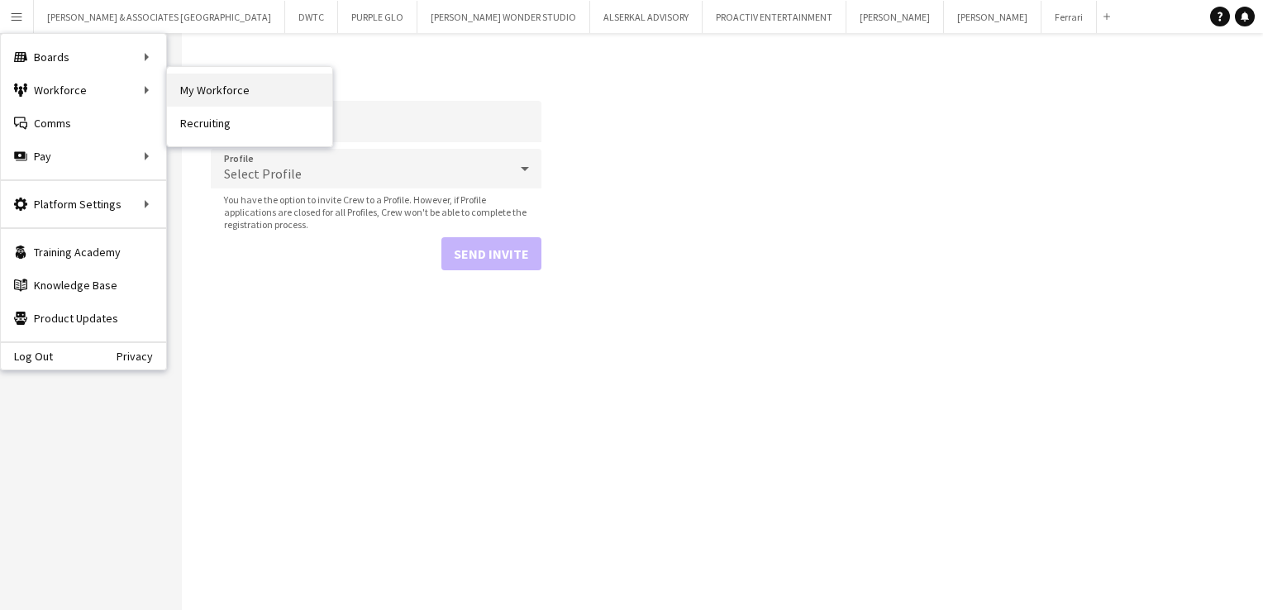
click at [201, 84] on link "My Workforce" at bounding box center [249, 90] width 165 height 33
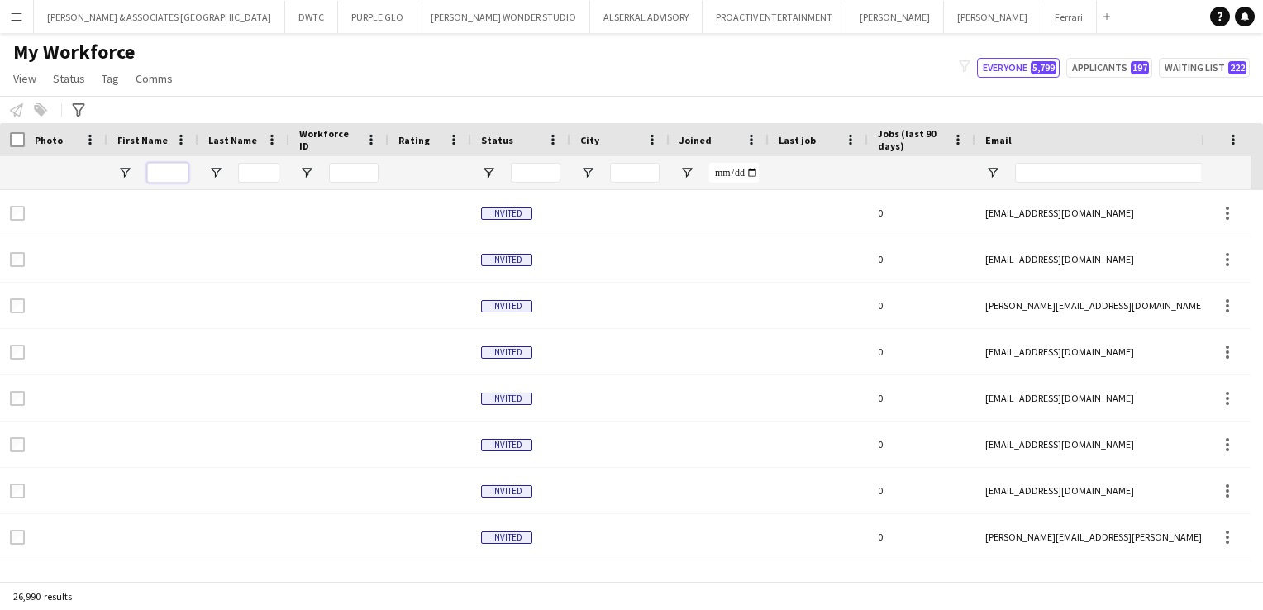
click at [176, 169] on input "First Name Filter Input" at bounding box center [167, 173] width 41 height 20
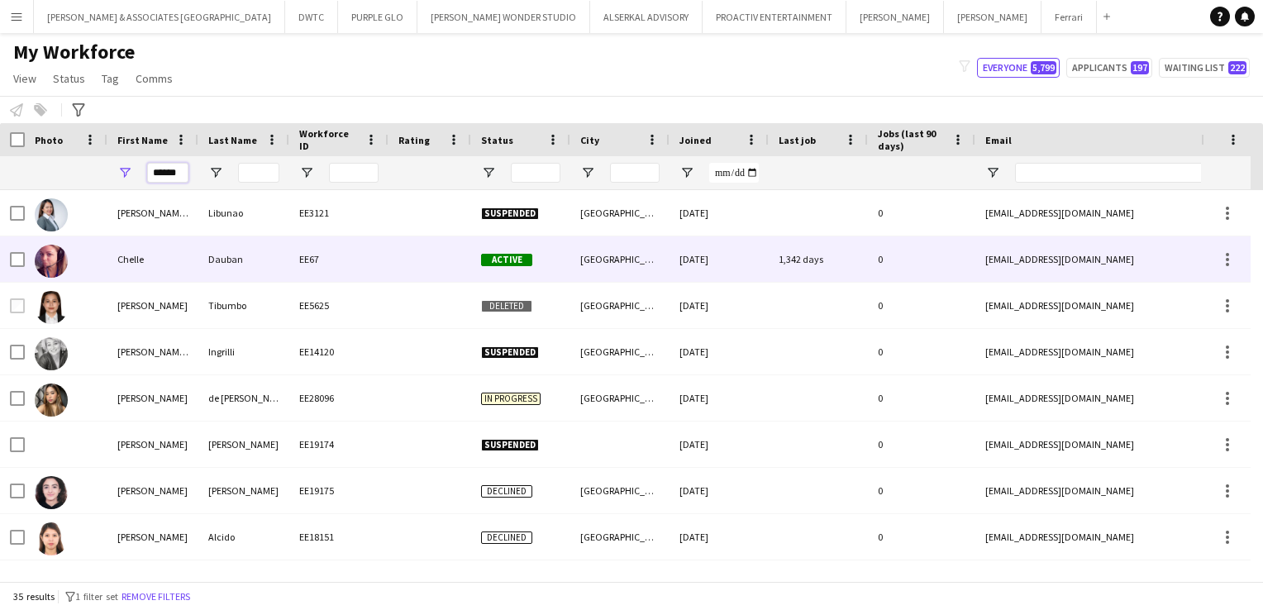
type input "******"
click at [188, 251] on div "Chelle" at bounding box center [152, 258] width 91 height 45
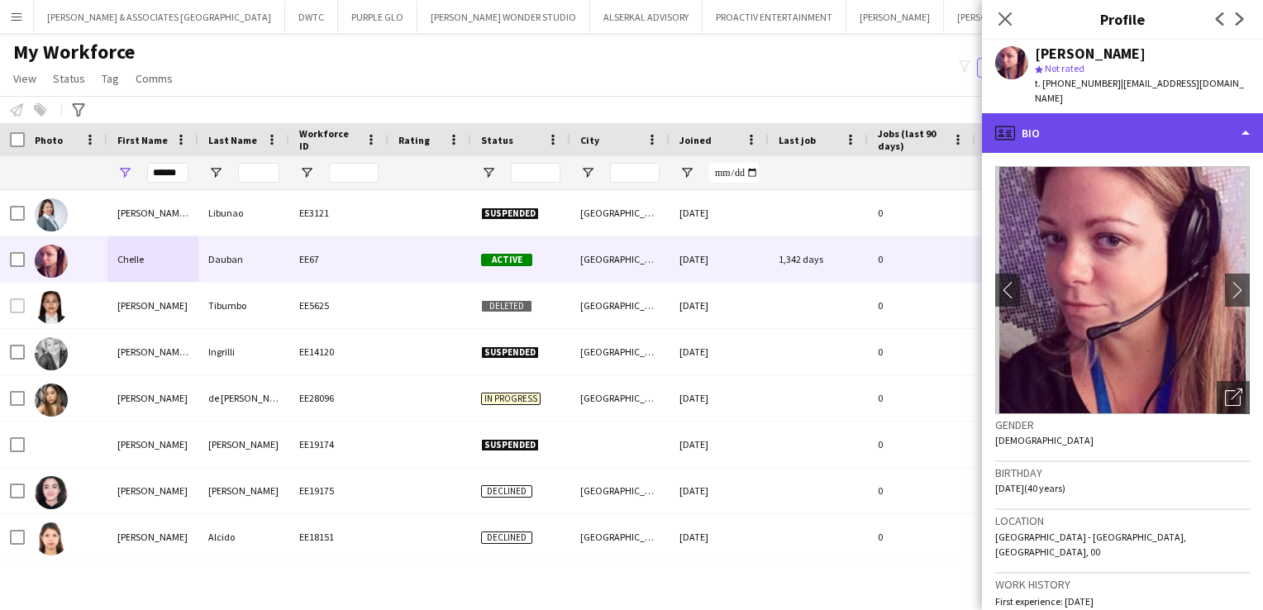
click at [1133, 124] on div "profile Bio" at bounding box center [1122, 133] width 281 height 40
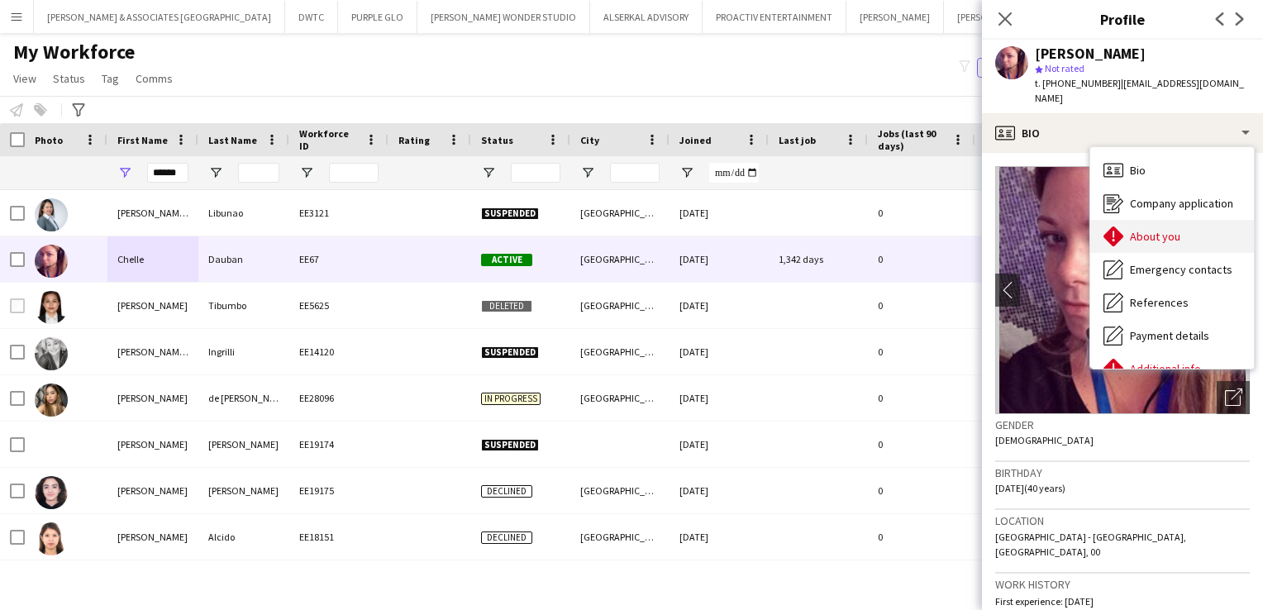
click at [1146, 229] on span "About you" at bounding box center [1155, 236] width 50 height 15
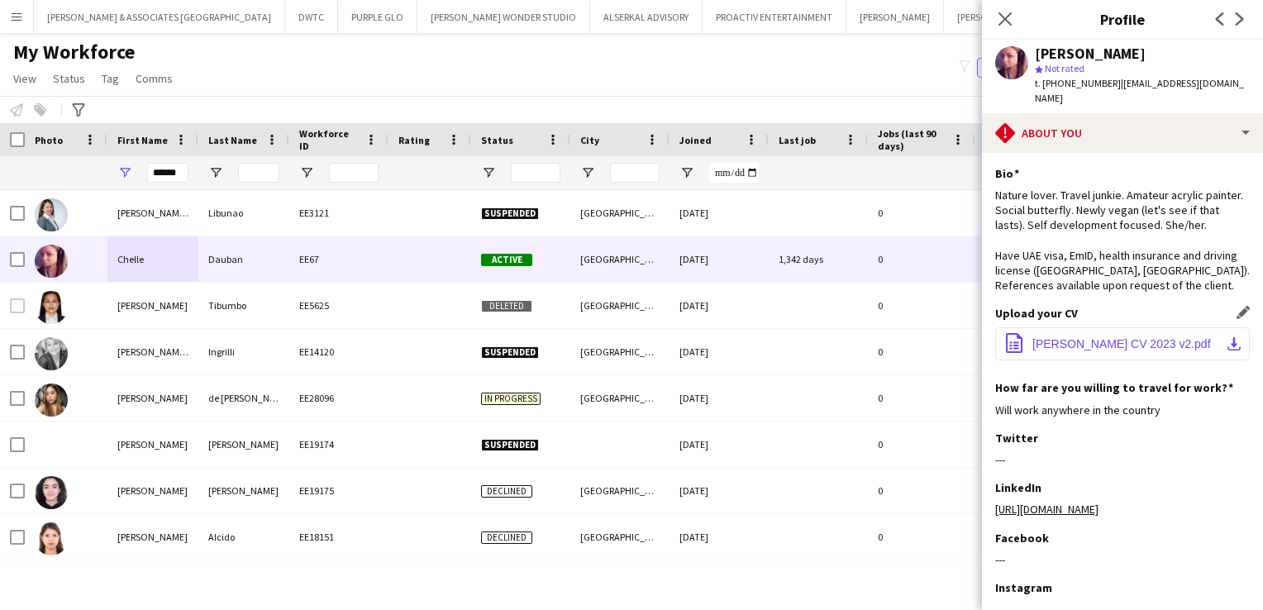
click at [1118, 337] on span "[PERSON_NAME] CV 2023 v2.pdf" at bounding box center [1121, 343] width 178 height 13
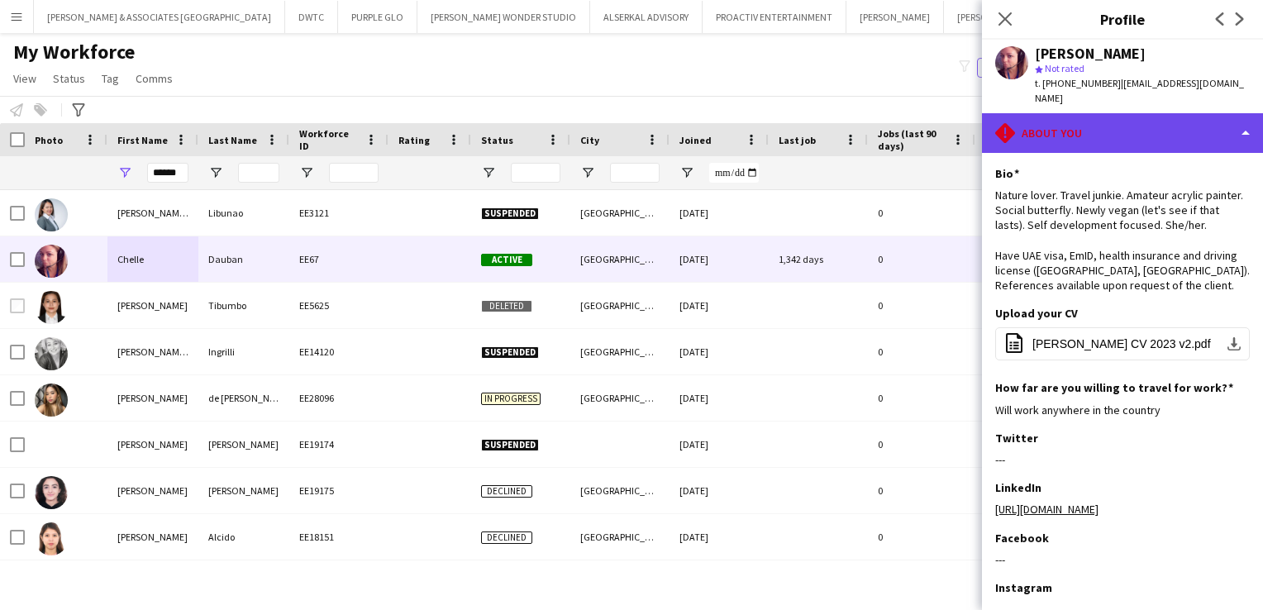
click at [1110, 113] on div "rhombus-alert About you" at bounding box center [1122, 133] width 281 height 40
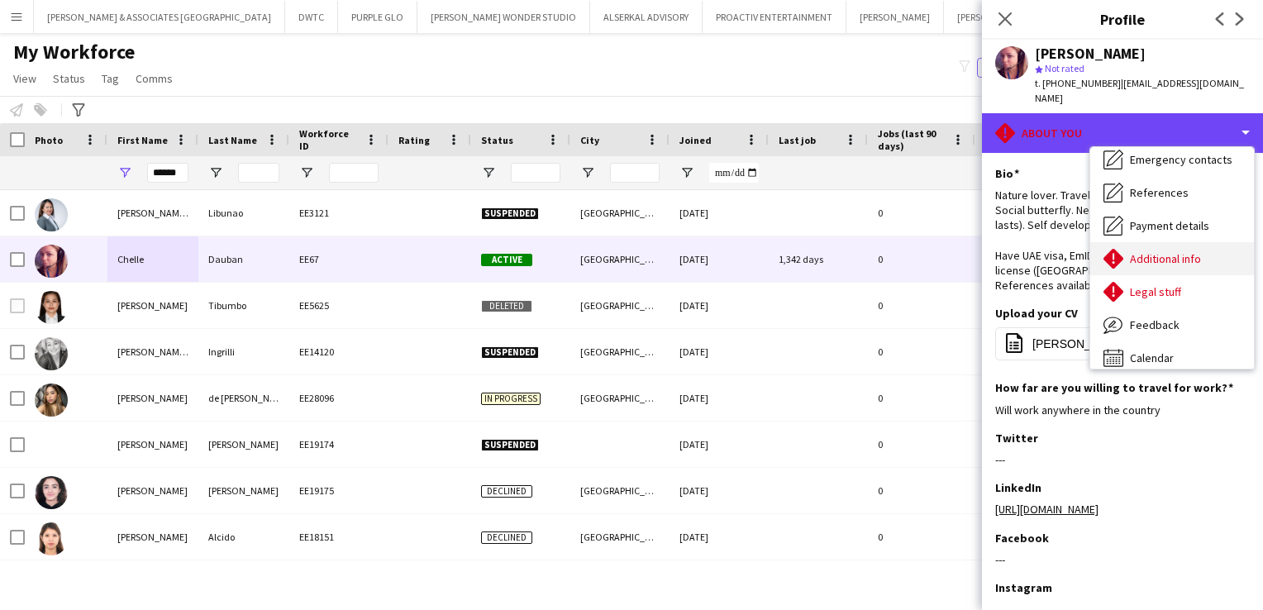
scroll to position [122, 0]
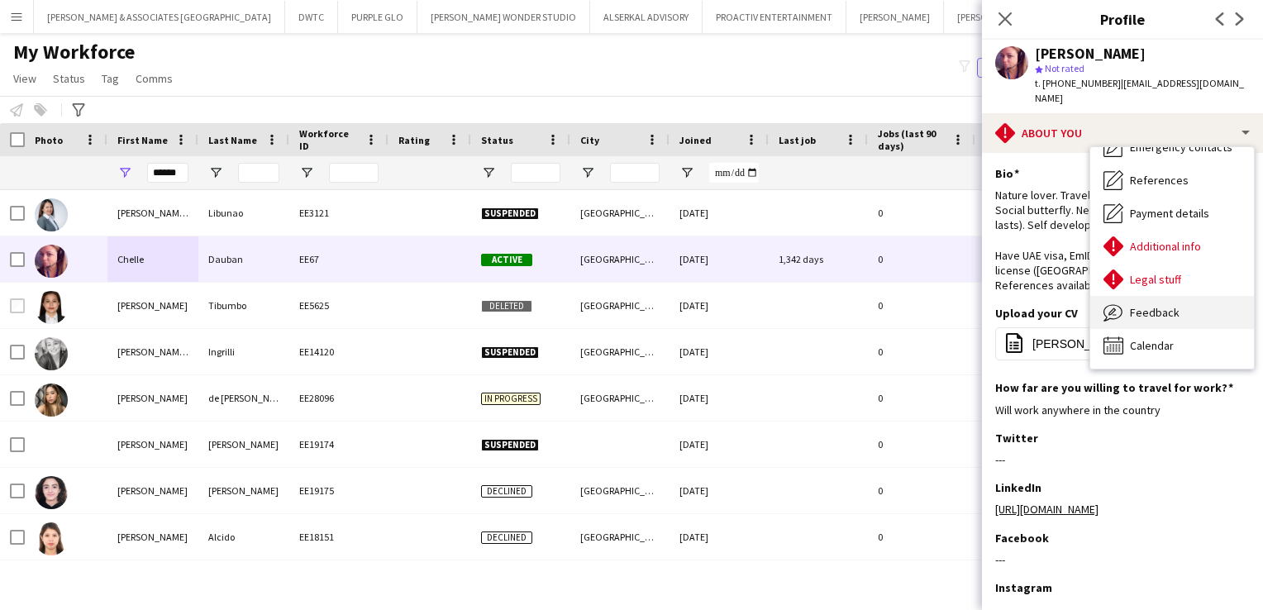
click at [1204, 297] on div "Feedback Feedback" at bounding box center [1172, 312] width 164 height 33
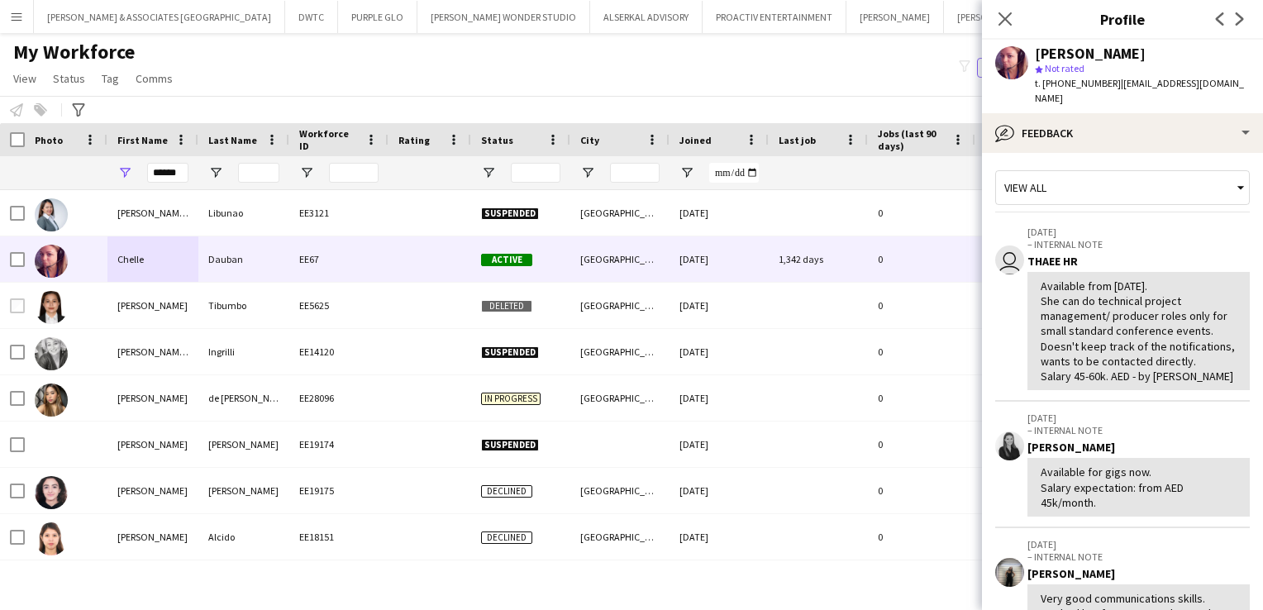
scroll to position [0, 0]
click at [1007, 15] on icon "Close pop-in" at bounding box center [1005, 19] width 16 height 16
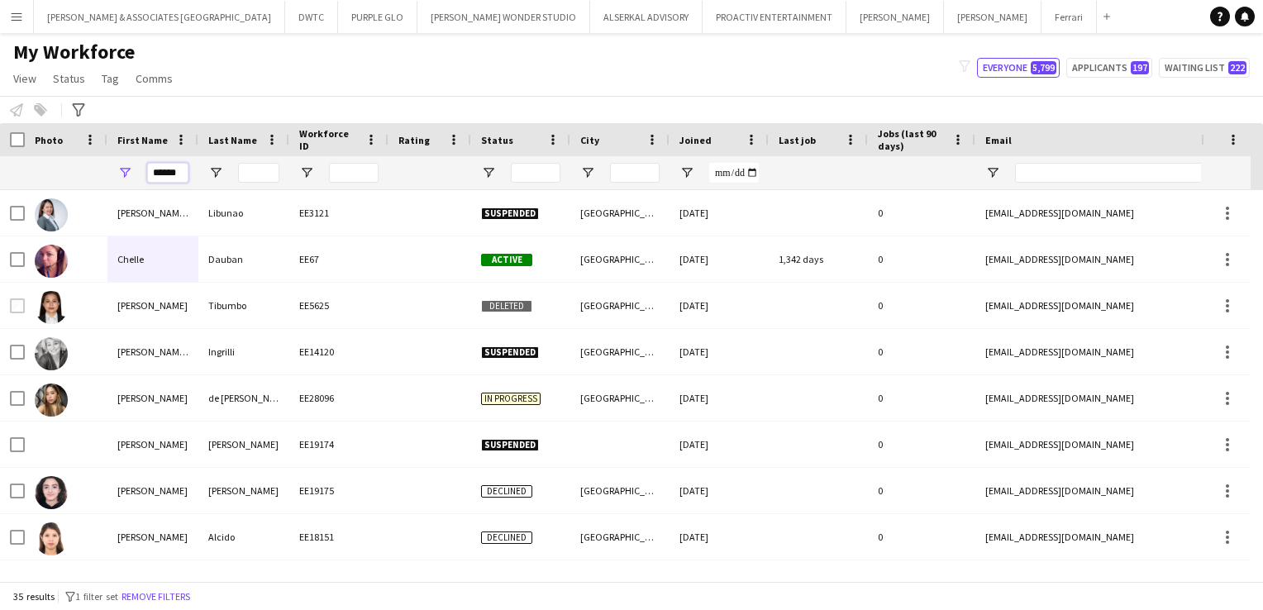
drag, startPoint x: 177, startPoint y: 169, endPoint x: 108, endPoint y: 141, distance: 74.1
click at [108, 141] on div "Workforce Details Photo First Name" at bounding box center [896, 156] width 1792 height 67
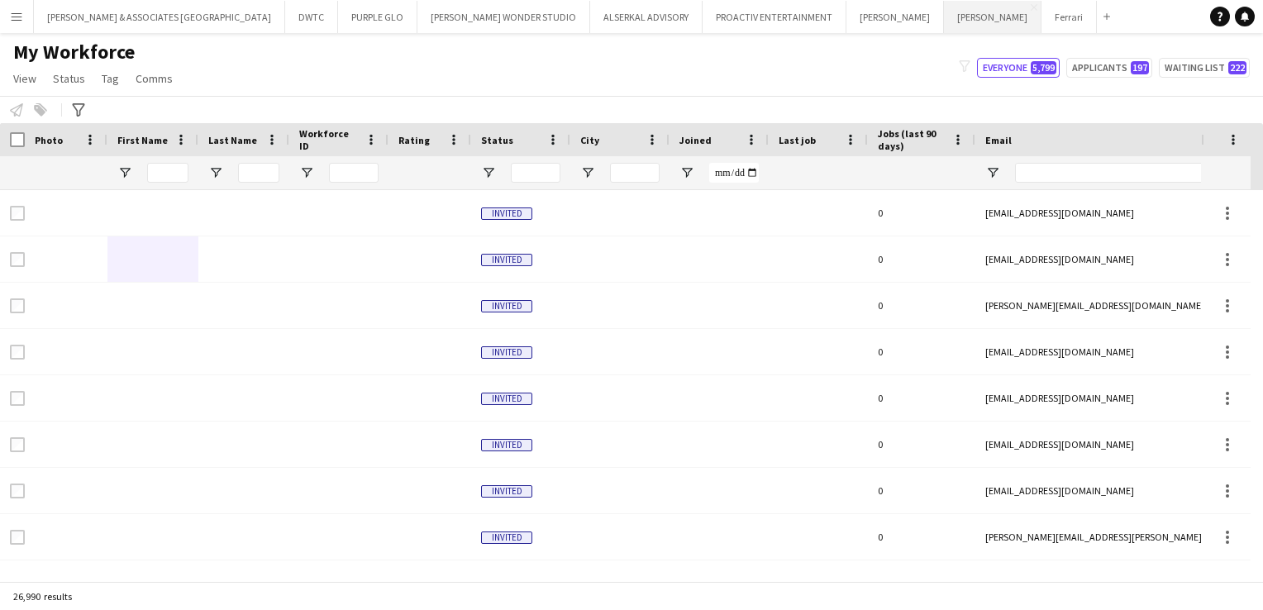
click at [944, 15] on button "[PERSON_NAME] Close" at bounding box center [993, 17] width 98 height 32
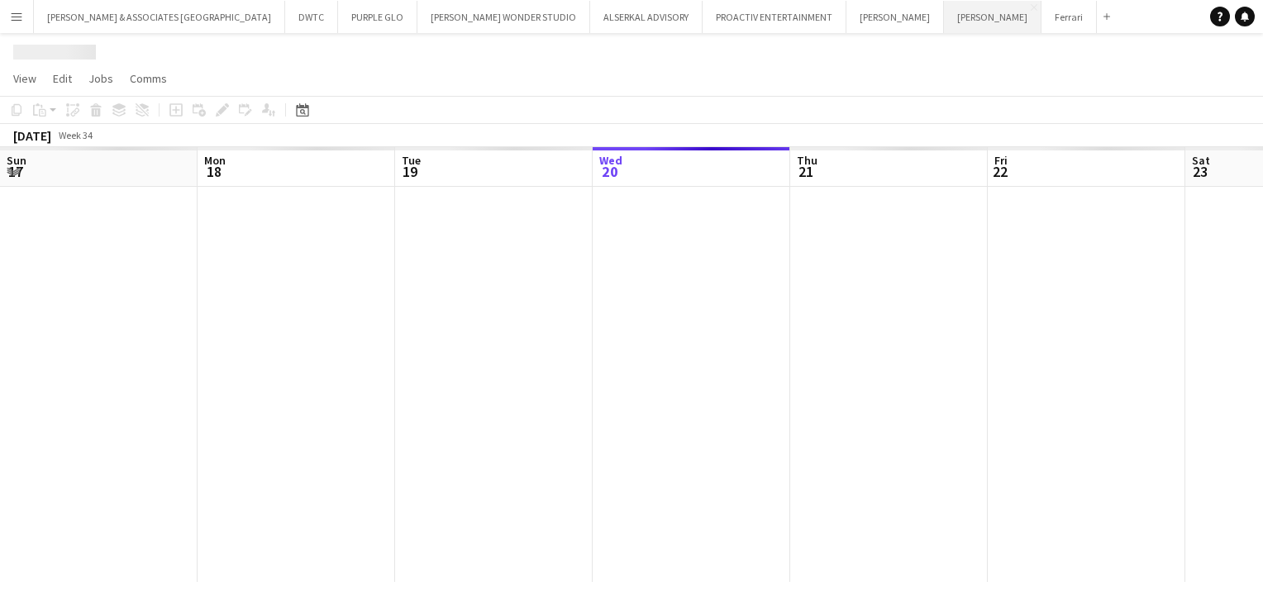
scroll to position [0, 395]
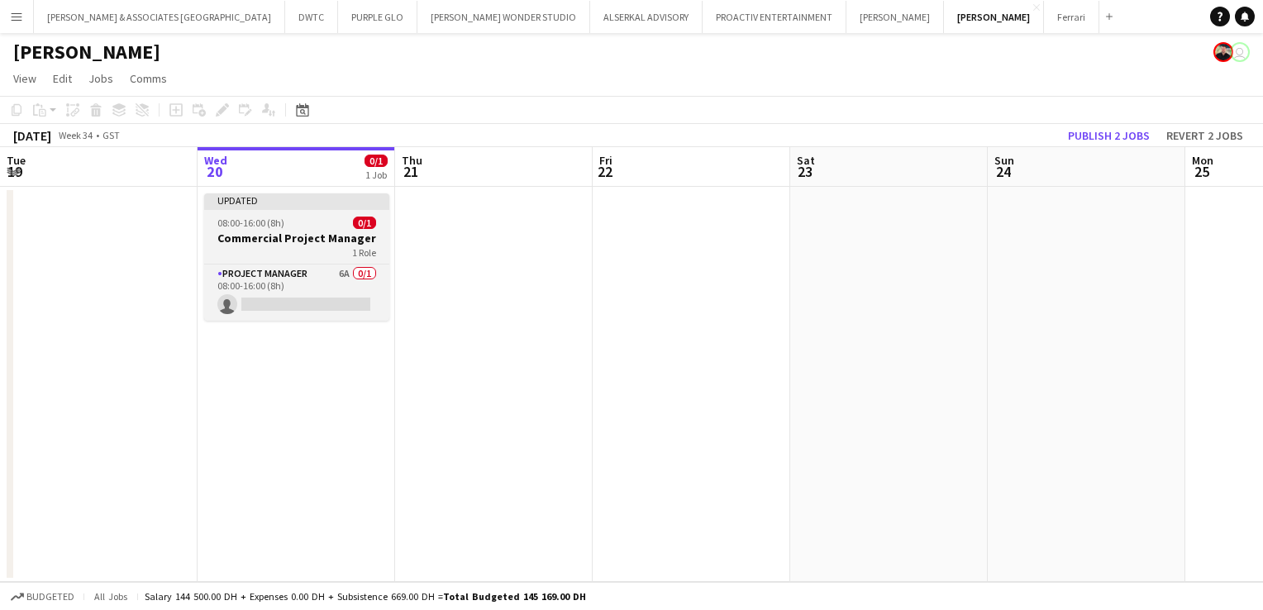
click at [297, 246] on div "1 Role" at bounding box center [296, 251] width 185 height 13
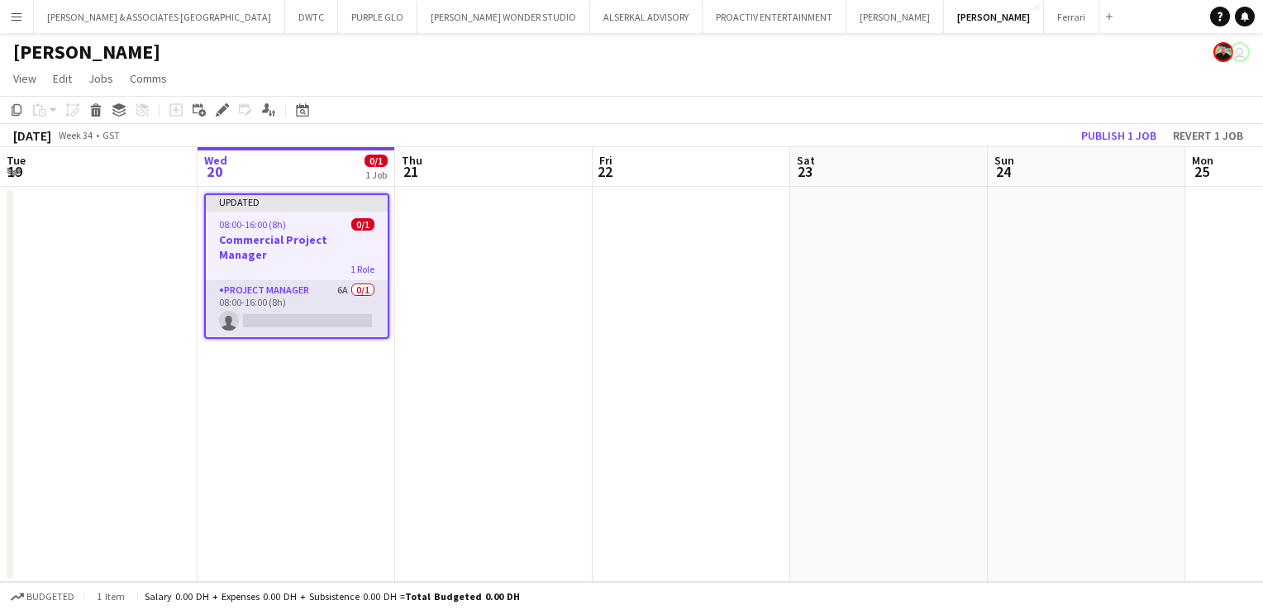
click at [286, 288] on app-card-role "Project Manager 6A 0/1 08:00-16:00 (8h) single-neutral-actions" at bounding box center [297, 309] width 182 height 56
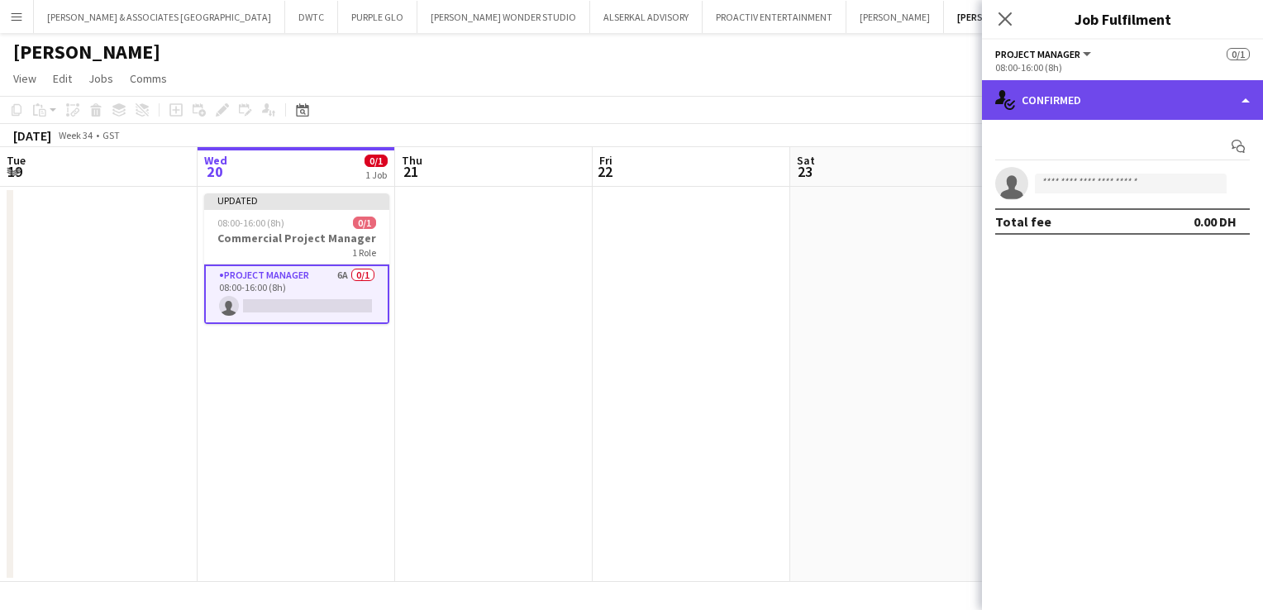
click at [1059, 112] on div "single-neutral-actions-check-2 Confirmed" at bounding box center [1122, 100] width 281 height 40
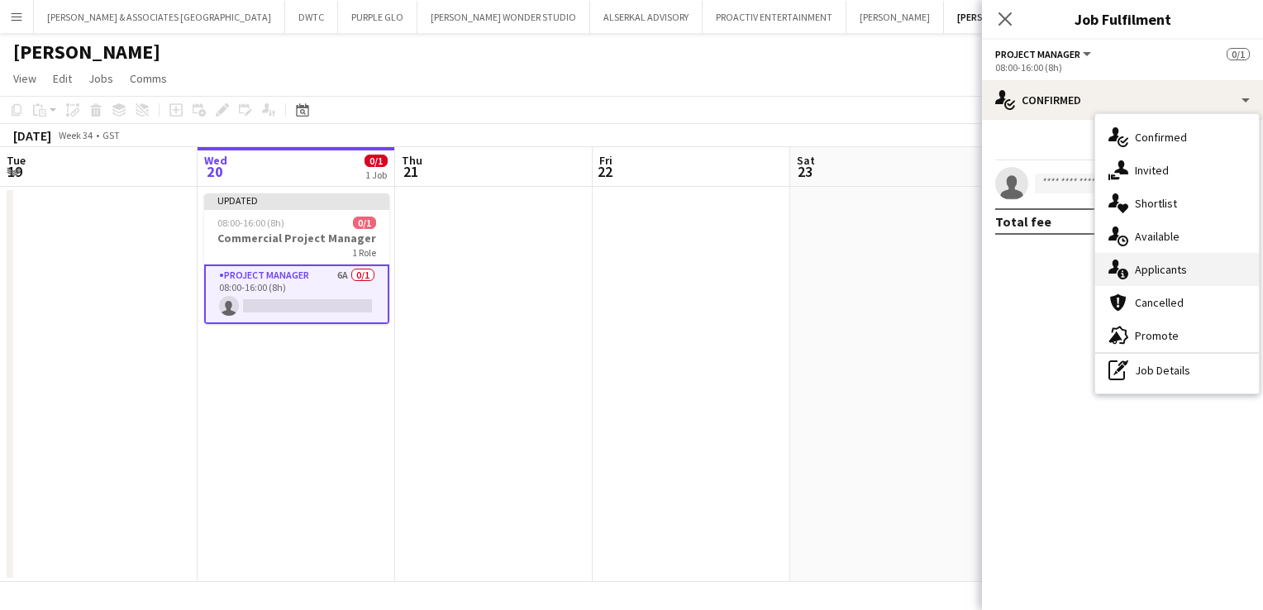
click at [1192, 268] on div "single-neutral-actions-information Applicants" at bounding box center [1177, 269] width 164 height 33
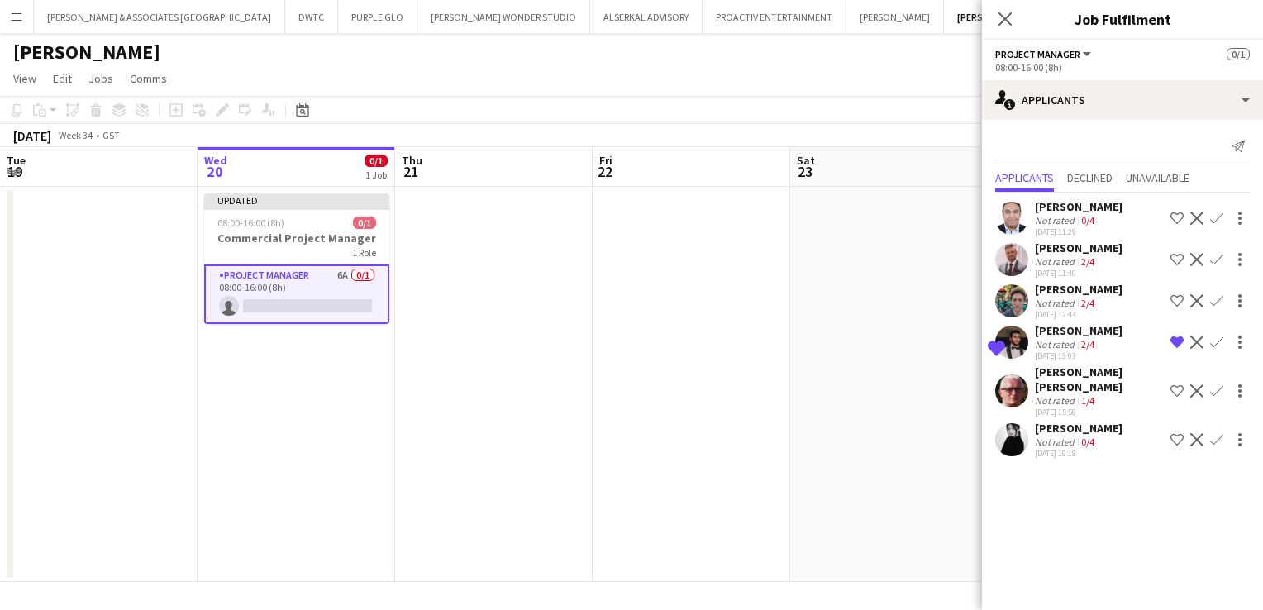
click at [1075, 421] on div "[PERSON_NAME]" at bounding box center [1079, 428] width 88 height 15
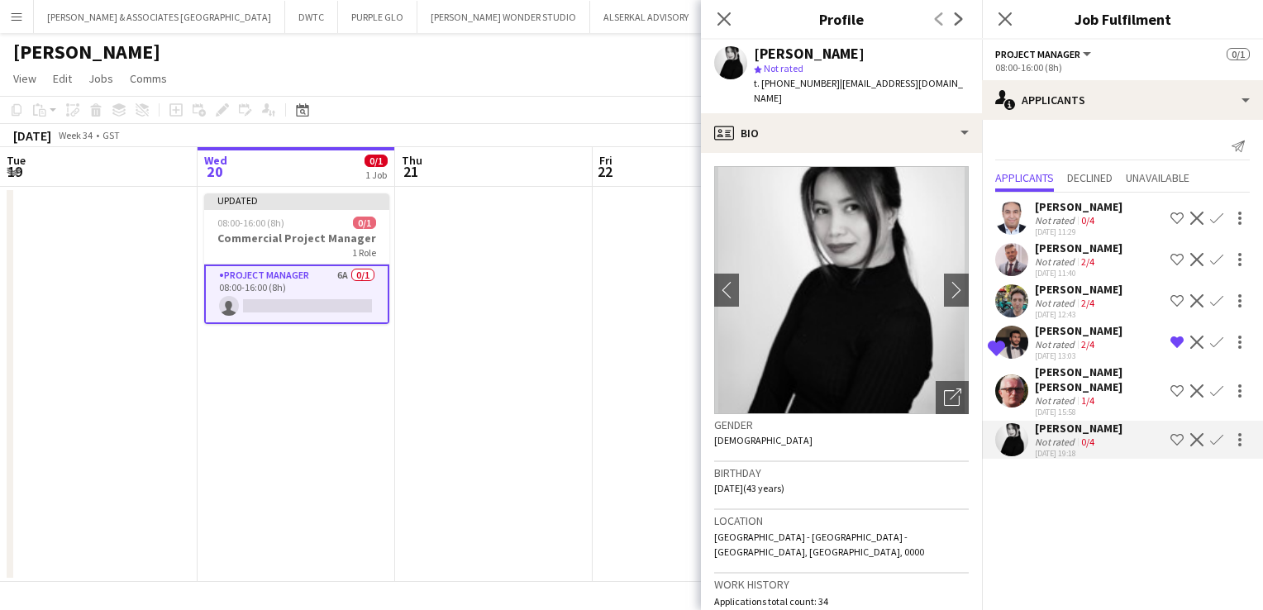
click at [631, 81] on app-page-menu "View Day view expanded Day view collapsed Month view Date picker Jump to [DATE]…" at bounding box center [631, 79] width 1263 height 31
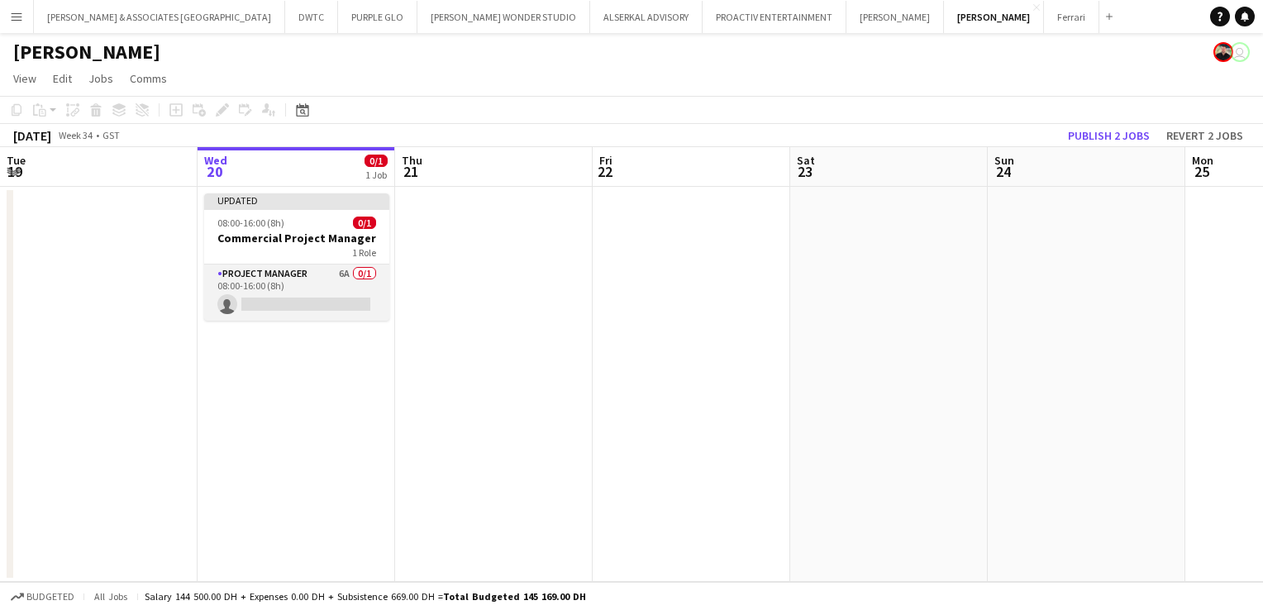
click at [278, 272] on app-card-role "Project Manager 6A 0/1 08:00-16:00 (8h) single-neutral-actions" at bounding box center [296, 292] width 185 height 56
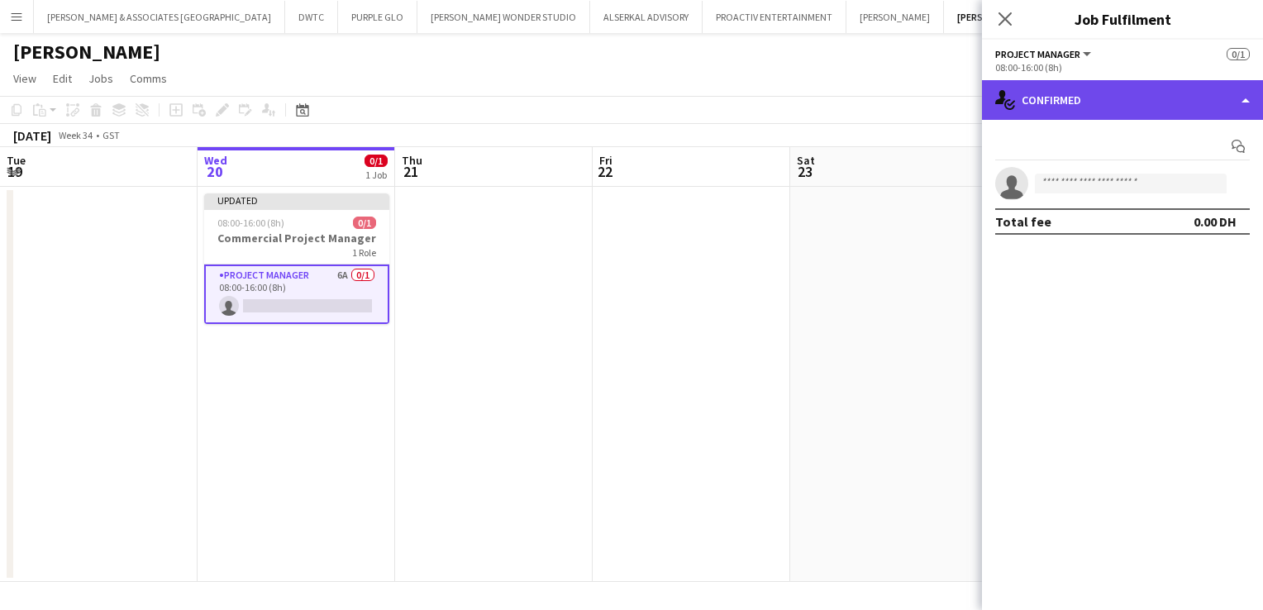
click at [1145, 108] on div "single-neutral-actions-check-2 Confirmed" at bounding box center [1122, 100] width 281 height 40
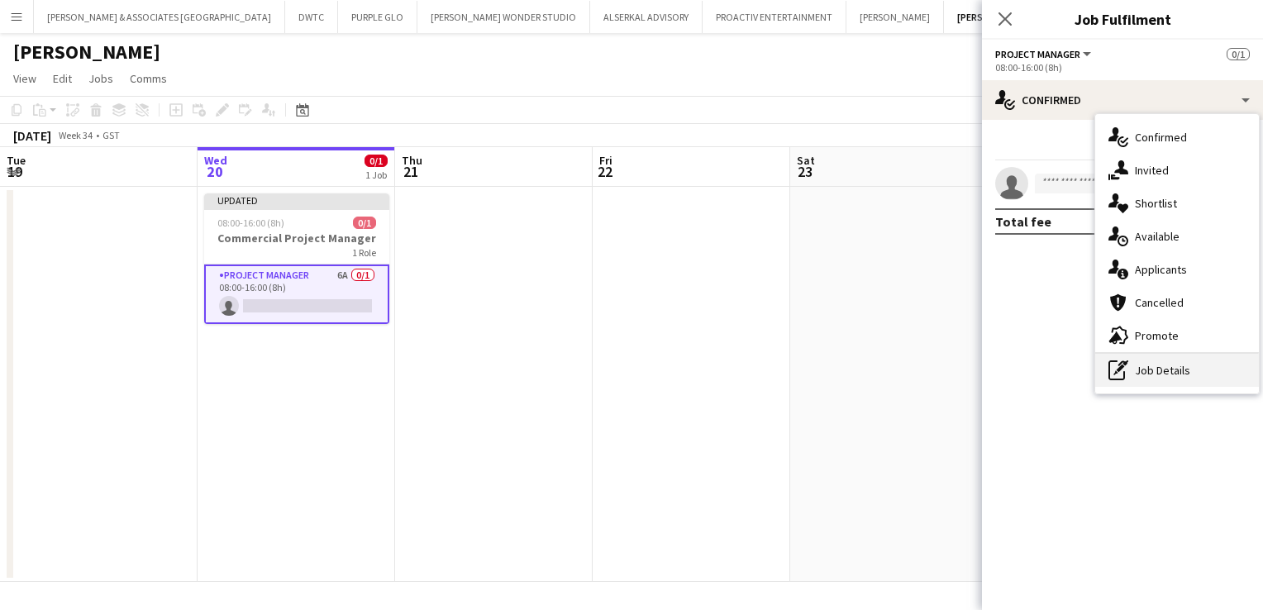
click at [1146, 368] on div "pen-write Job Details" at bounding box center [1177, 370] width 164 height 33
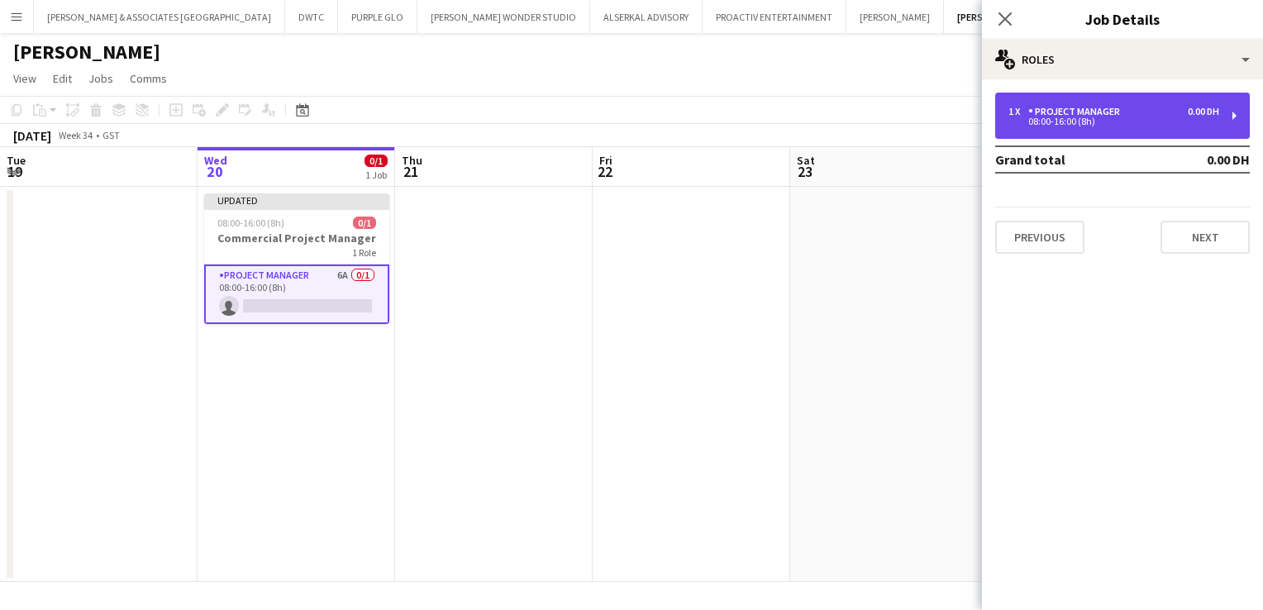
click at [1089, 127] on div "1 x Project Manager 0.00 DH 08:00-16:00 (8h)" at bounding box center [1122, 116] width 255 height 46
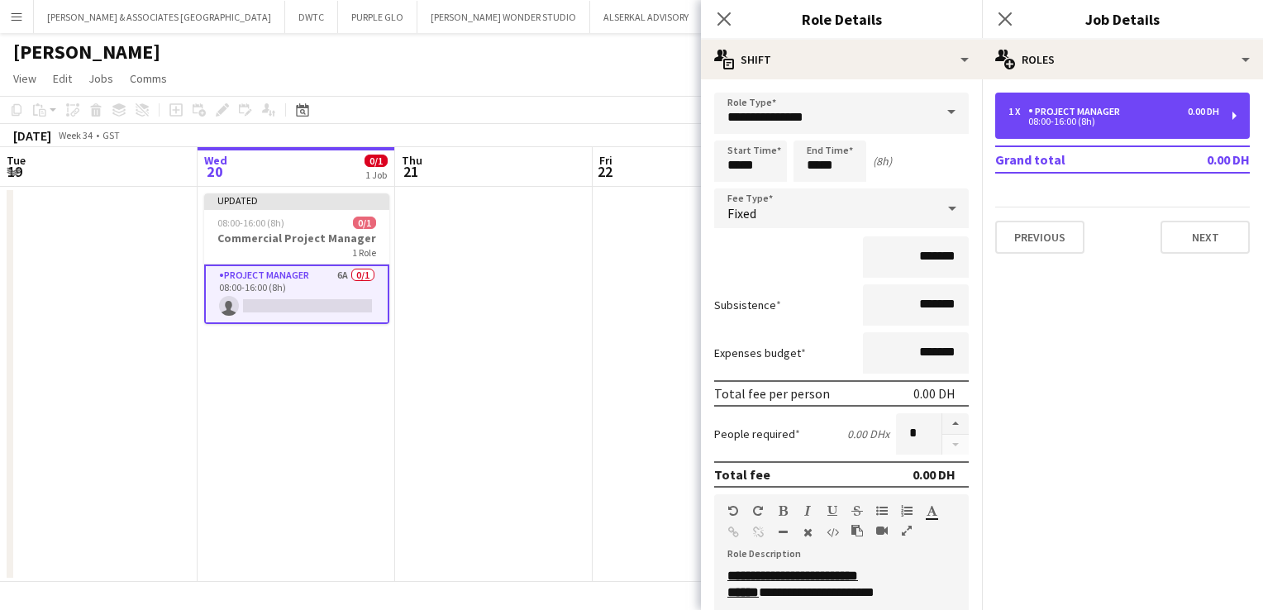
scroll to position [0, 0]
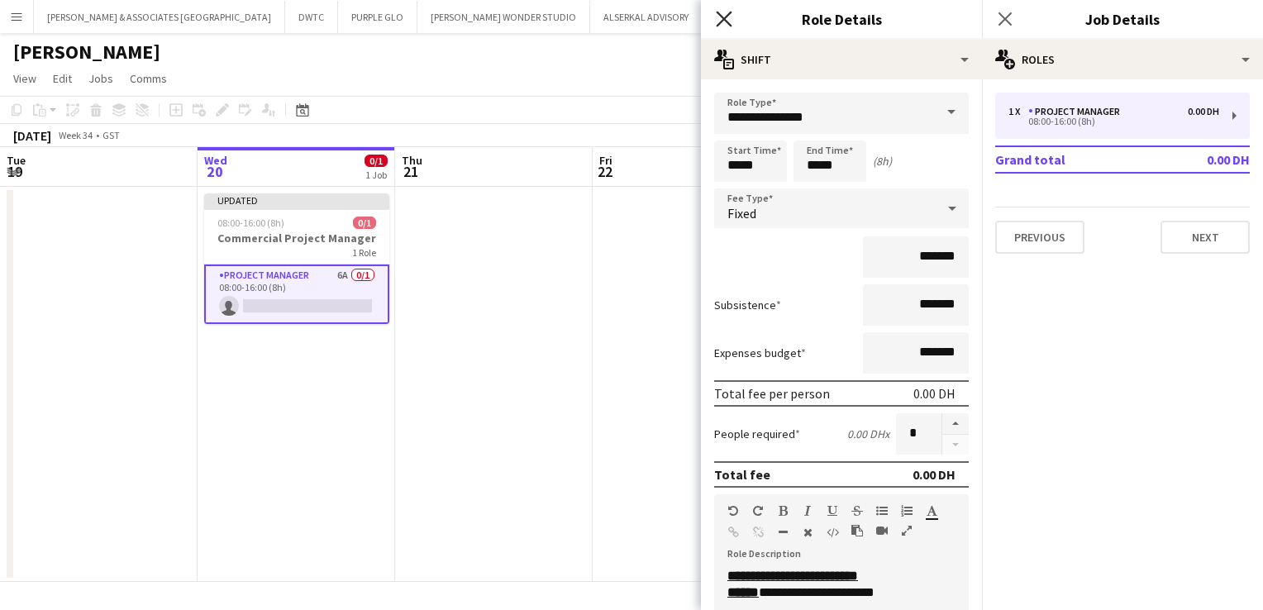
click at [724, 17] on icon "Close pop-in" at bounding box center [724, 19] width 16 height 16
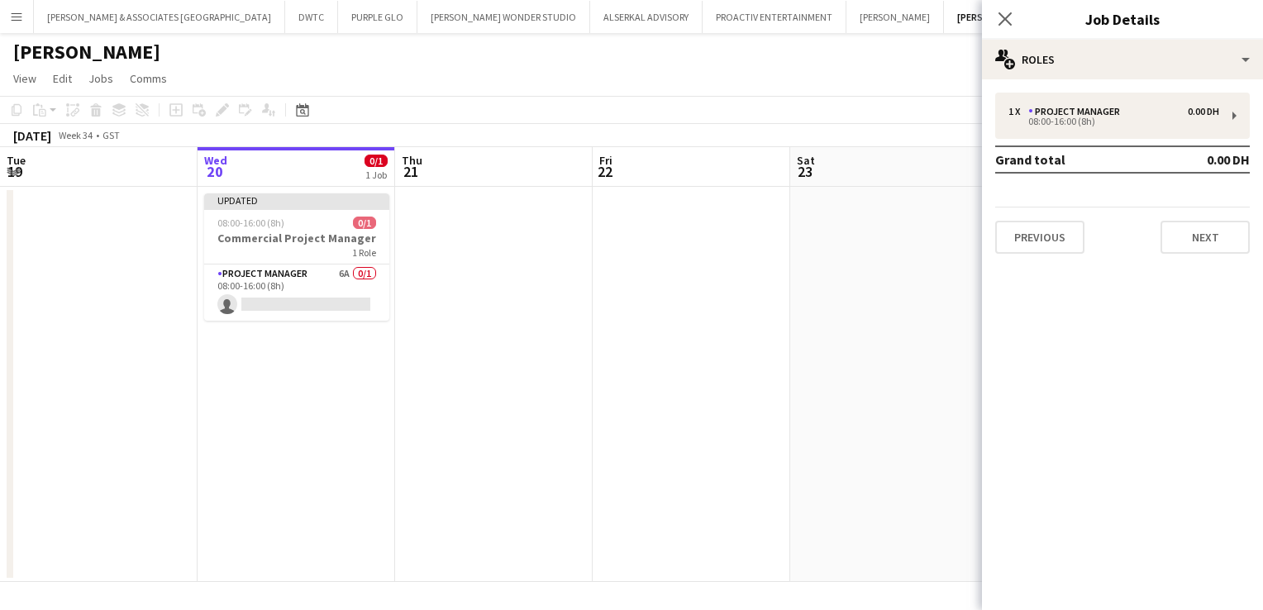
click at [13, 21] on app-icon "Menu" at bounding box center [16, 16] width 13 height 13
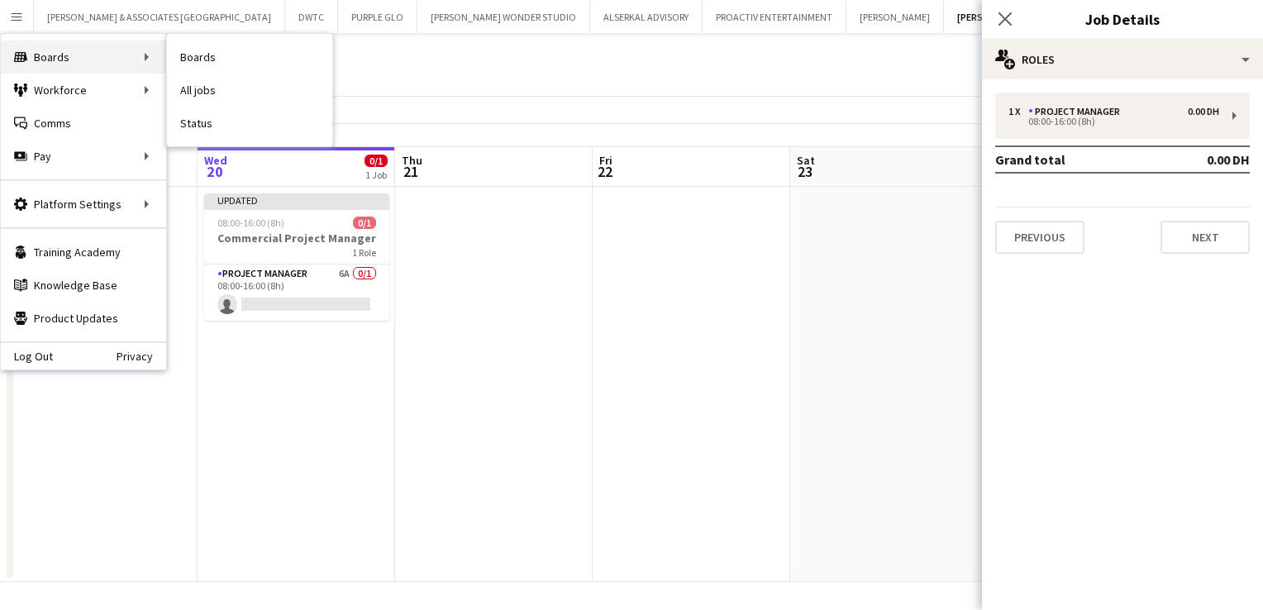
click at [56, 59] on div "Boards Boards" at bounding box center [83, 56] width 165 height 33
click at [240, 101] on link "My Workforce" at bounding box center [249, 90] width 165 height 33
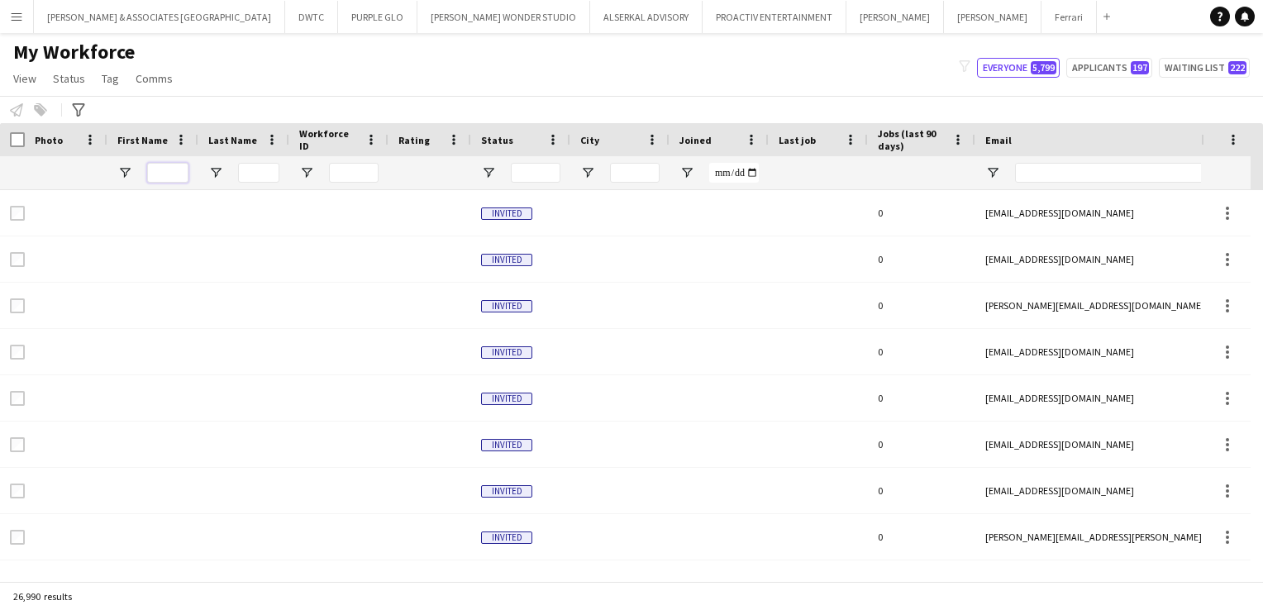
click at [177, 173] on input "First Name Filter Input" at bounding box center [167, 173] width 41 height 20
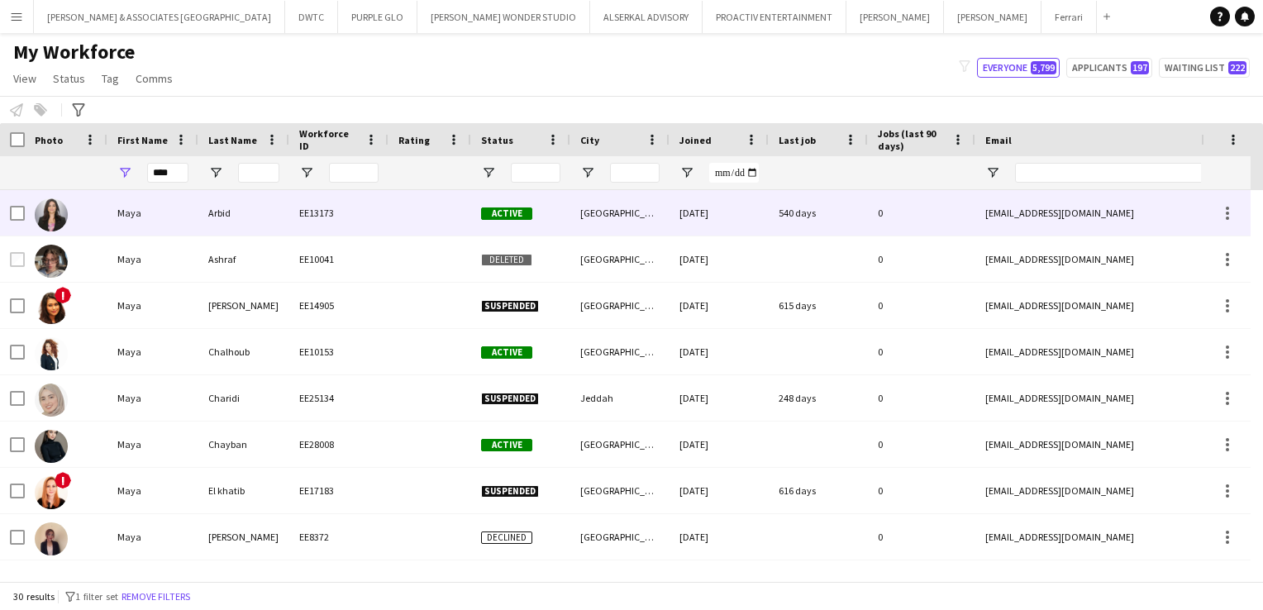
click at [348, 230] on div "EE13173" at bounding box center [338, 212] width 99 height 45
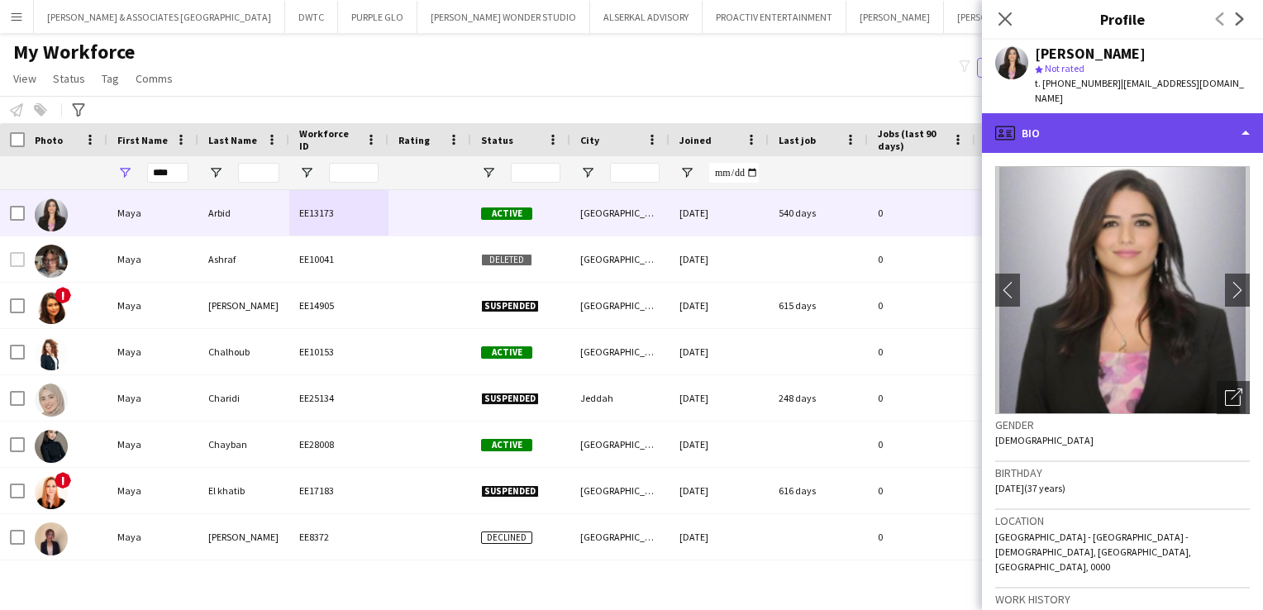
click at [1159, 124] on div "profile Bio" at bounding box center [1122, 133] width 281 height 40
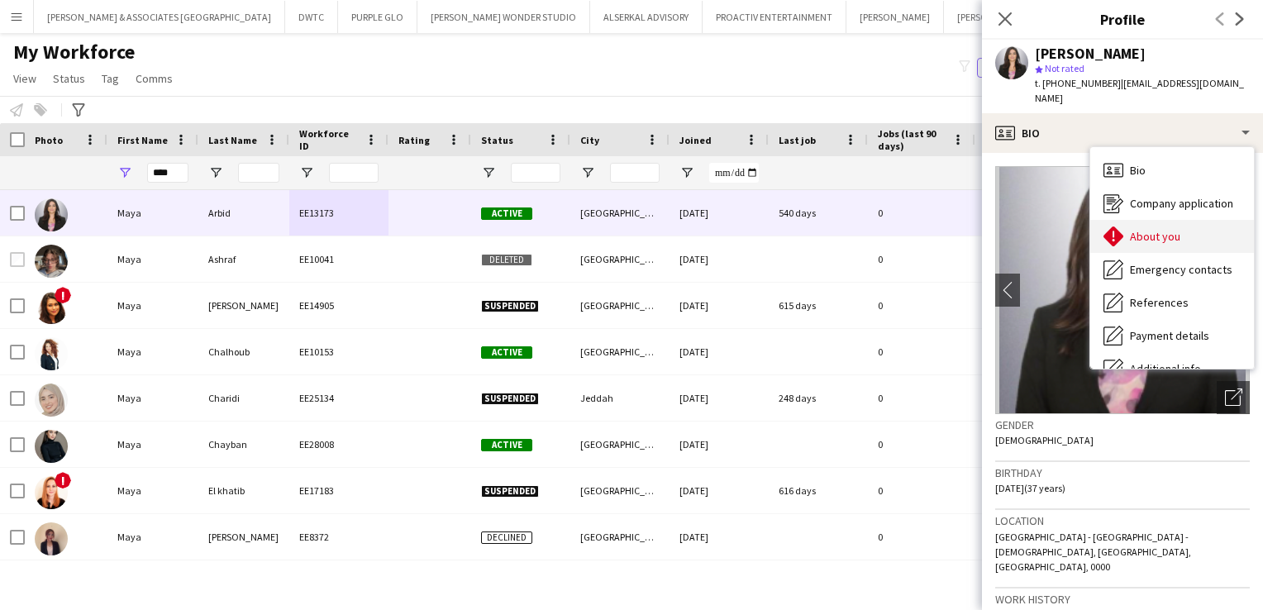
click at [1187, 226] on div "About you About you" at bounding box center [1172, 236] width 164 height 33
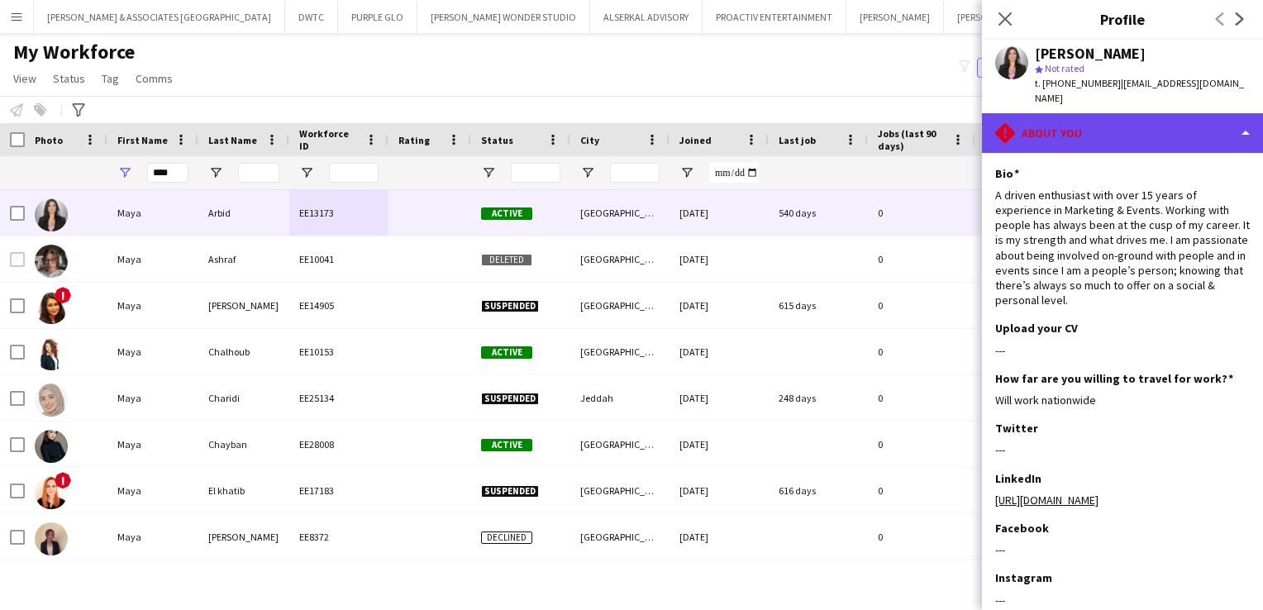
click at [1173, 113] on div "rhombus-alert About you" at bounding box center [1122, 133] width 281 height 40
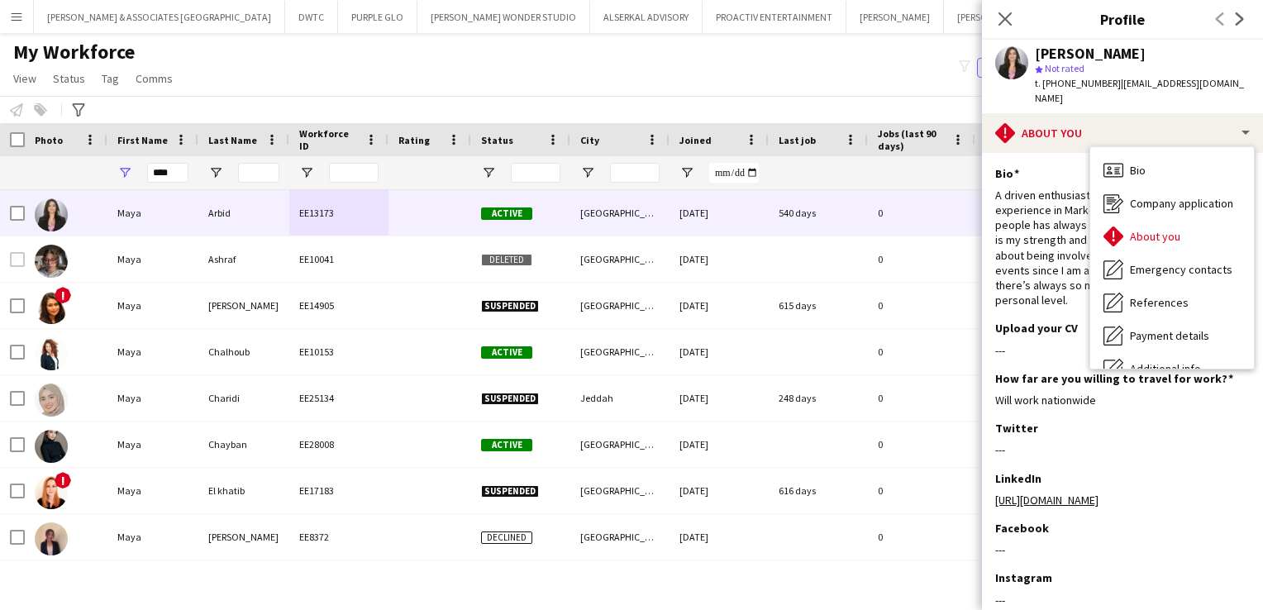
click at [1025, 343] on div "---" at bounding box center [1122, 350] width 255 height 15
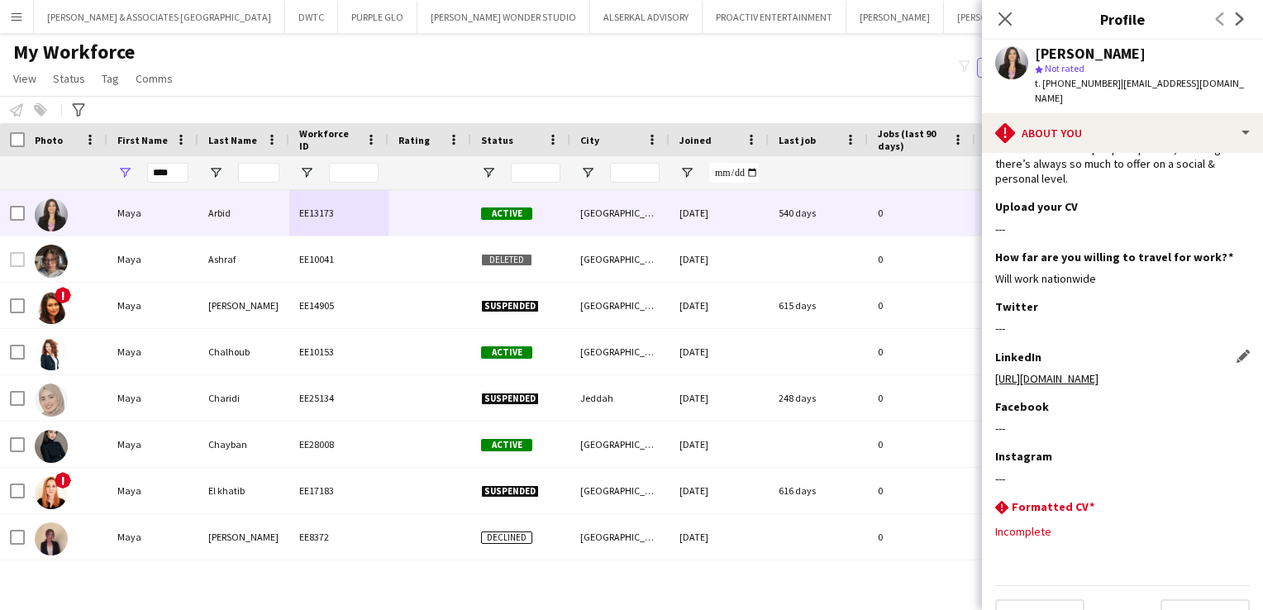
scroll to position [141, 0]
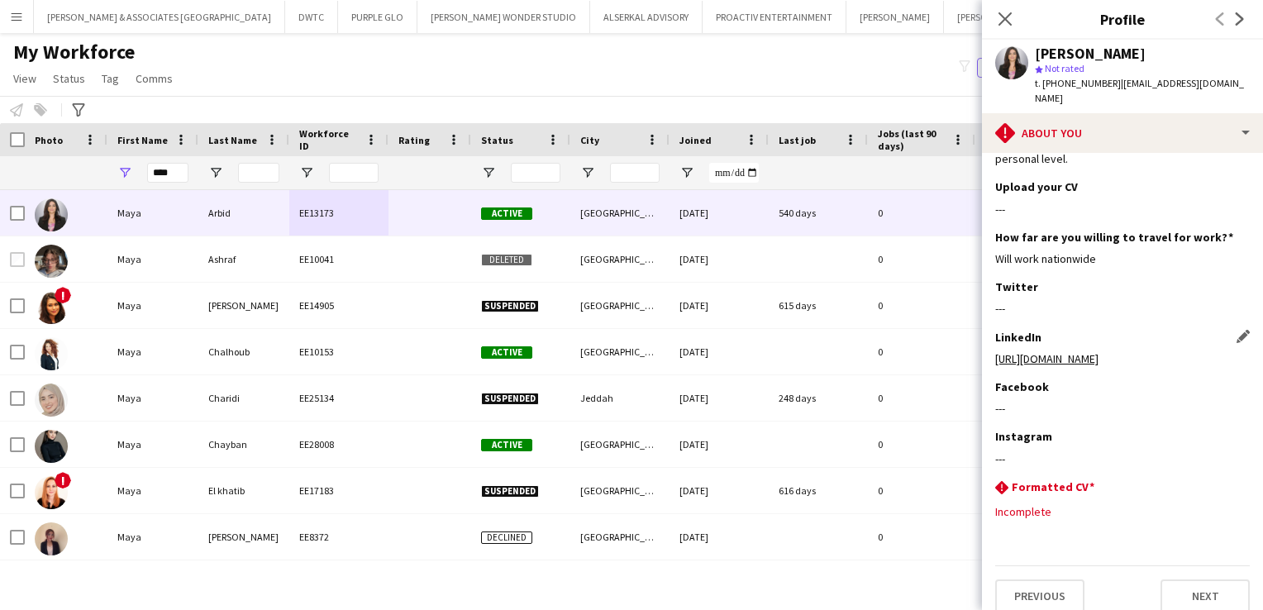
click at [1098, 351] on link "[URL][DOMAIN_NAME]" at bounding box center [1046, 358] width 103 height 15
click at [175, 168] on input "****" at bounding box center [167, 173] width 41 height 20
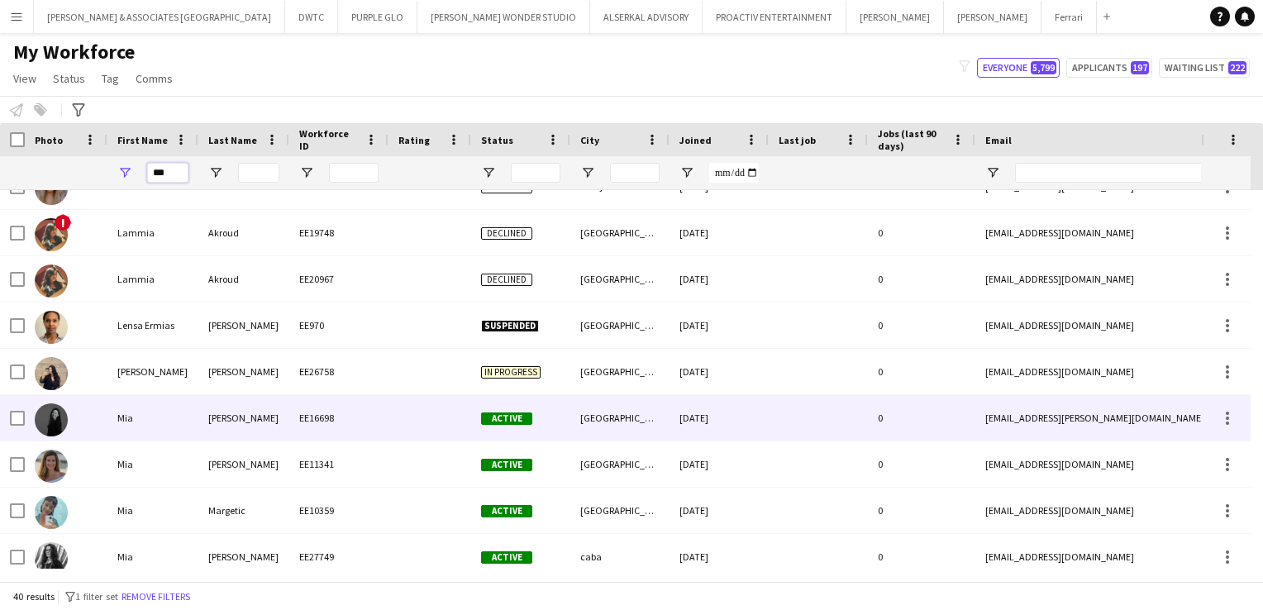
scroll to position [584, 0]
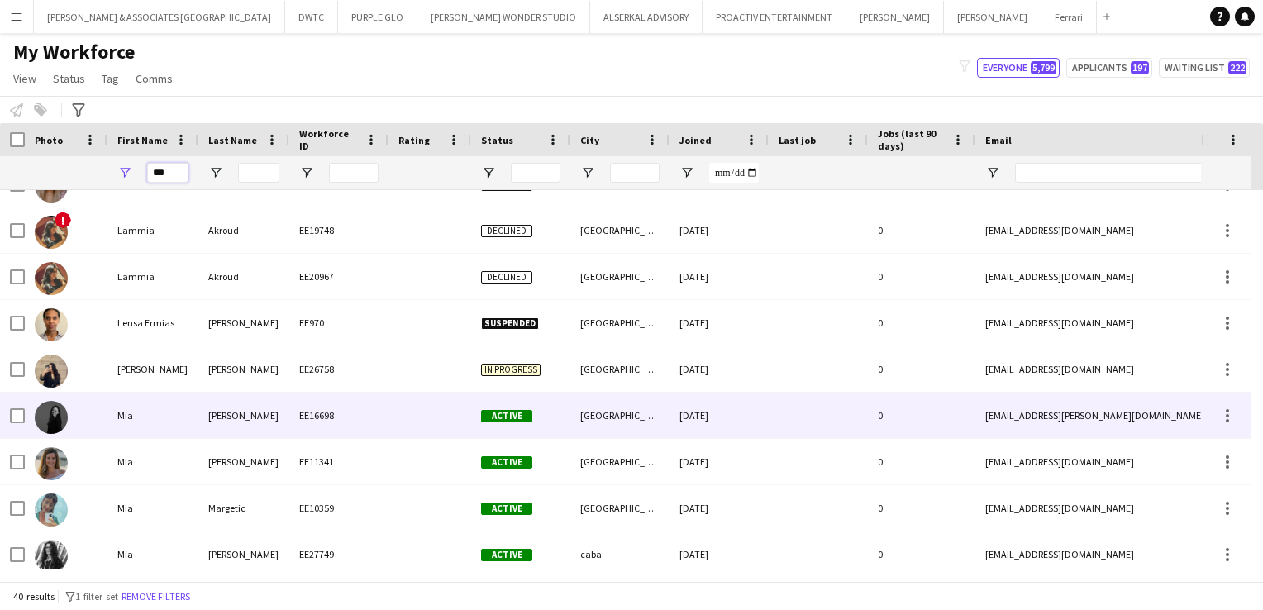
type input "***"
click at [242, 420] on div "[PERSON_NAME]" at bounding box center [243, 415] width 91 height 45
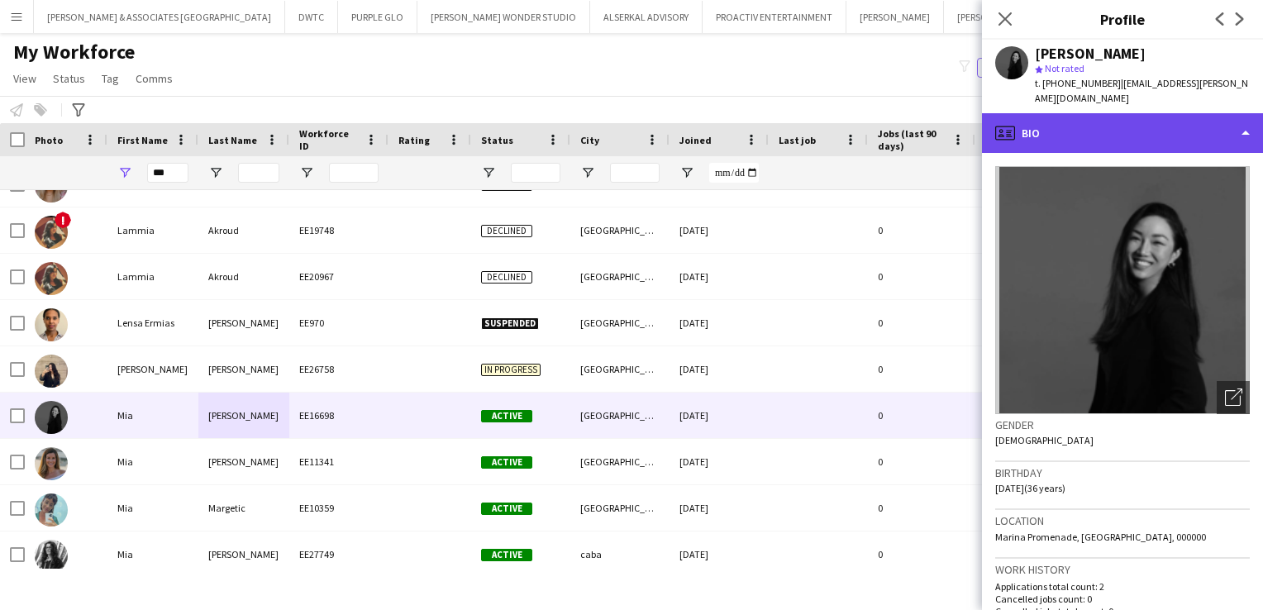
click at [1138, 113] on div "profile Bio" at bounding box center [1122, 133] width 281 height 40
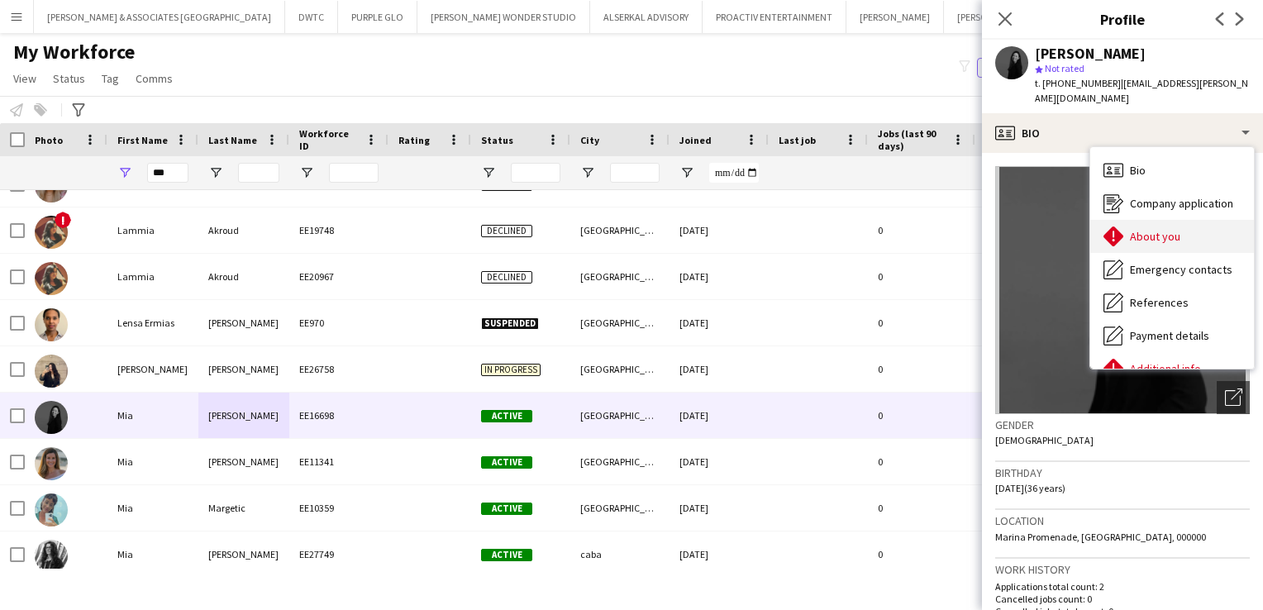
click at [1158, 229] on div "About you About you" at bounding box center [1172, 236] width 164 height 33
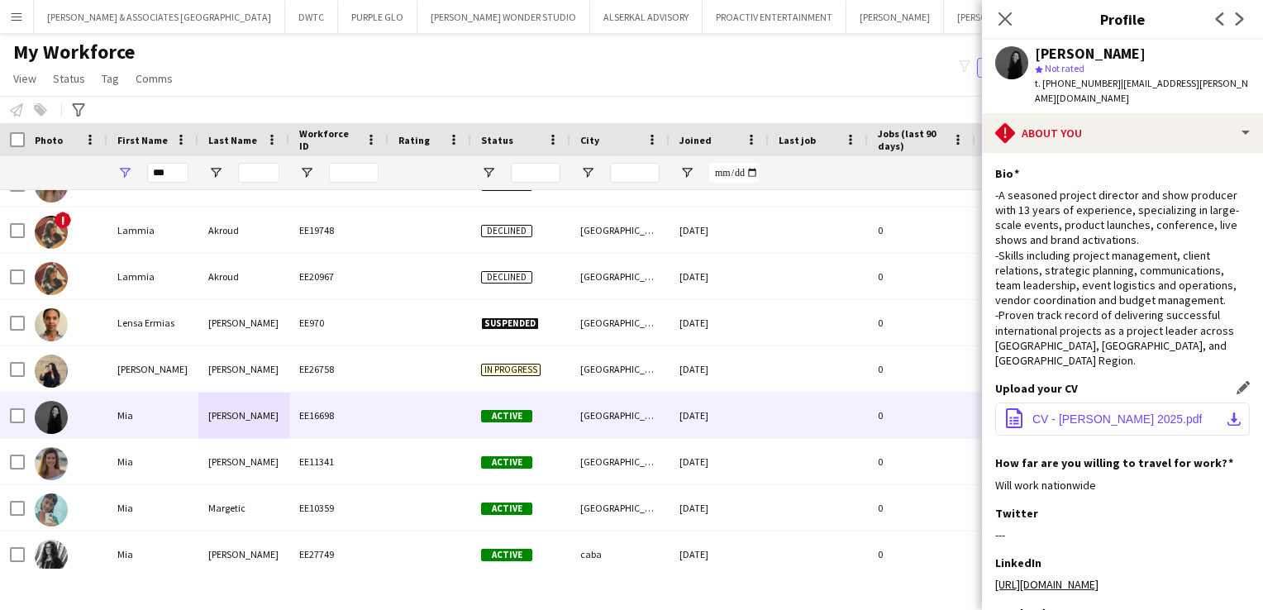
click at [1100, 412] on span "CV - [PERSON_NAME] 2025.pdf" at bounding box center [1116, 418] width 169 height 13
click at [364, 57] on div "My Workforce View Views Default view [PERSON_NAME] New view Update view Delete …" at bounding box center [631, 68] width 1263 height 56
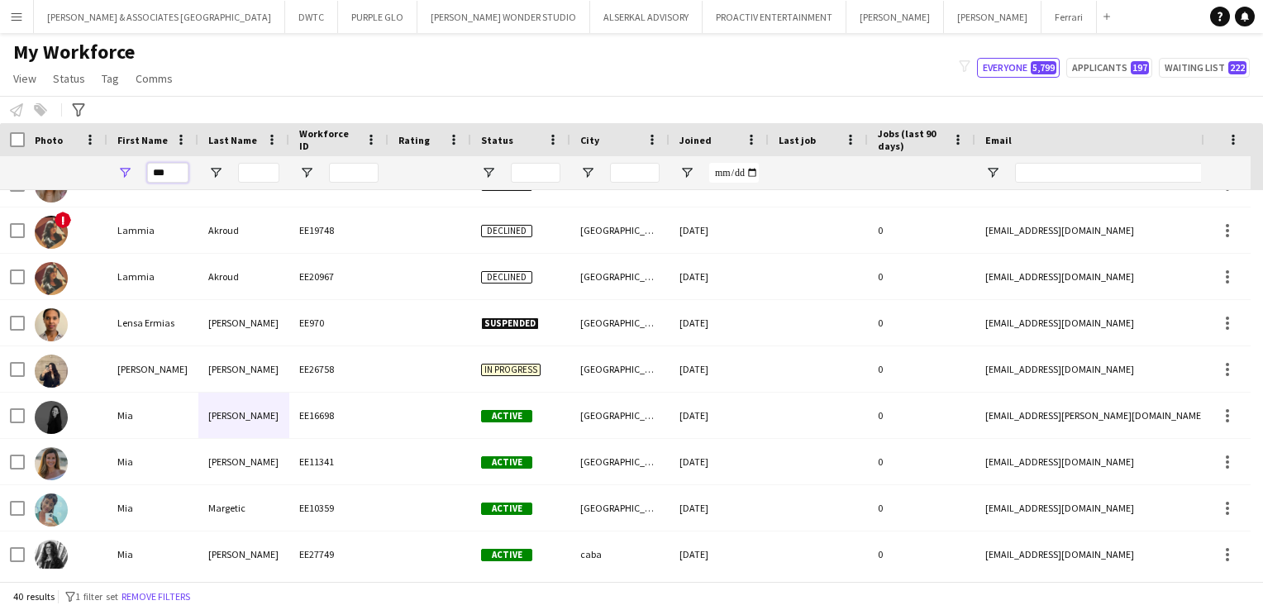
drag, startPoint x: 173, startPoint y: 166, endPoint x: 64, endPoint y: 174, distance: 109.3
click at [64, 174] on div "***" at bounding box center [896, 172] width 1792 height 33
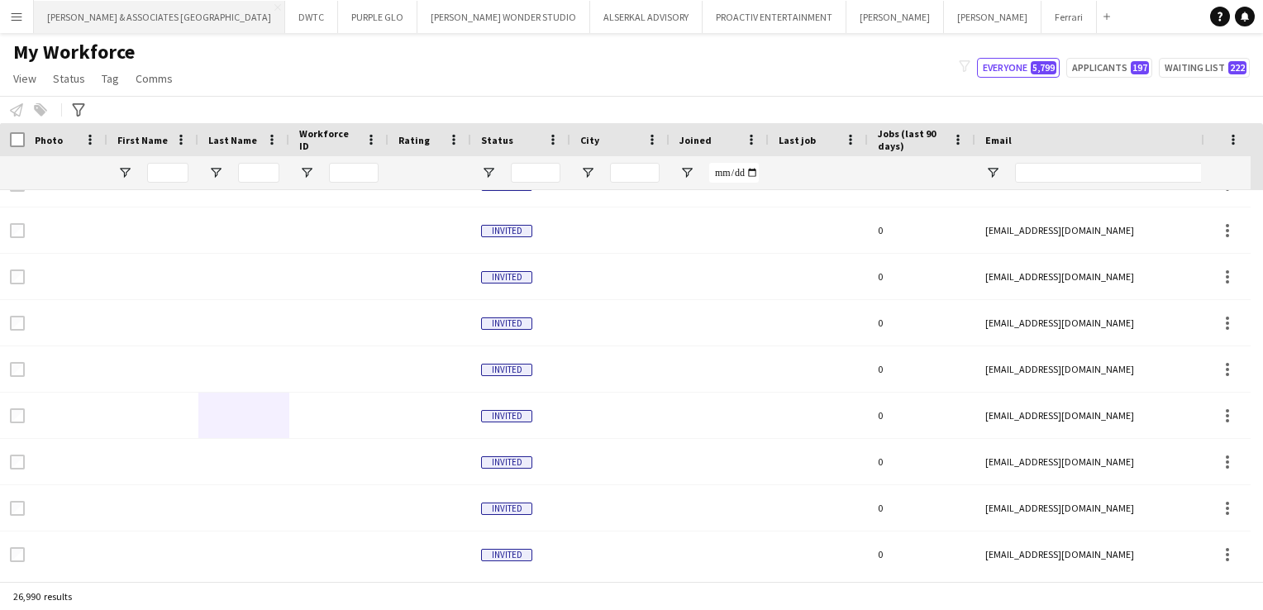
click at [183, 26] on button "[PERSON_NAME] & ASSOCIATES UAE Close" at bounding box center [159, 17] width 251 height 32
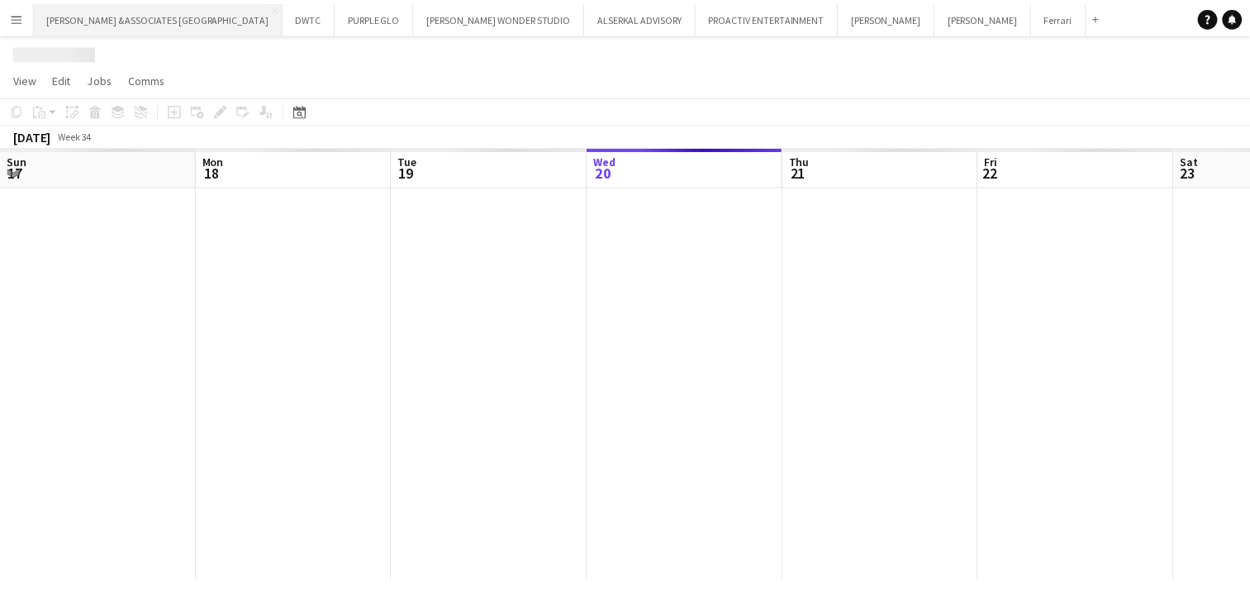
scroll to position [0, 395]
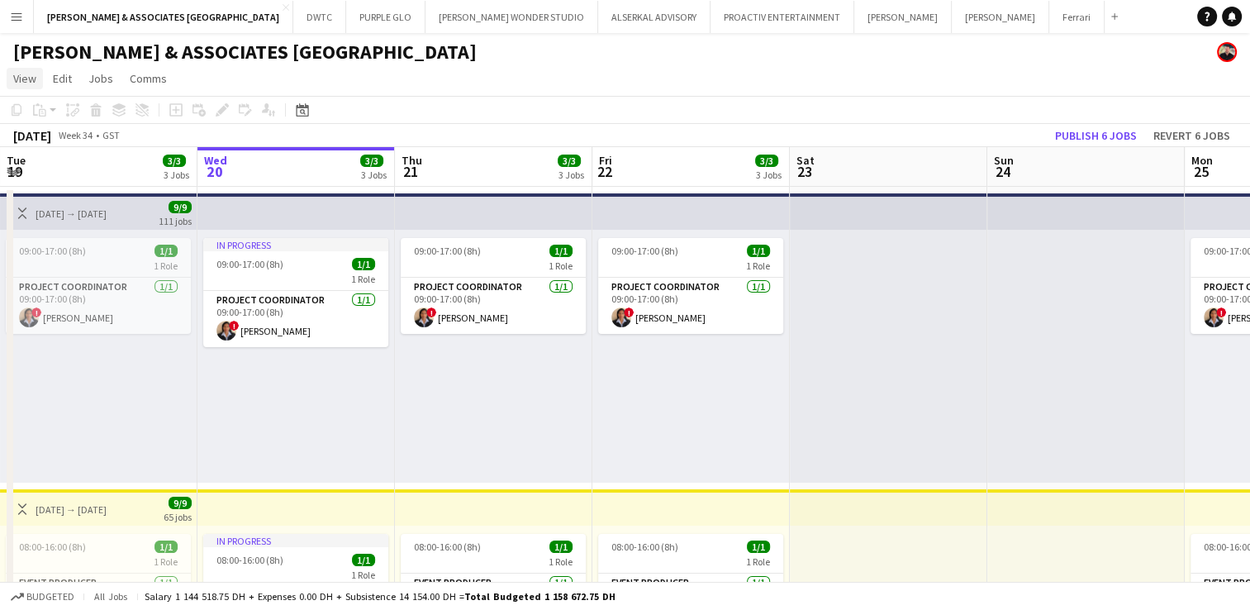
click at [33, 81] on span "View" at bounding box center [24, 78] width 23 height 15
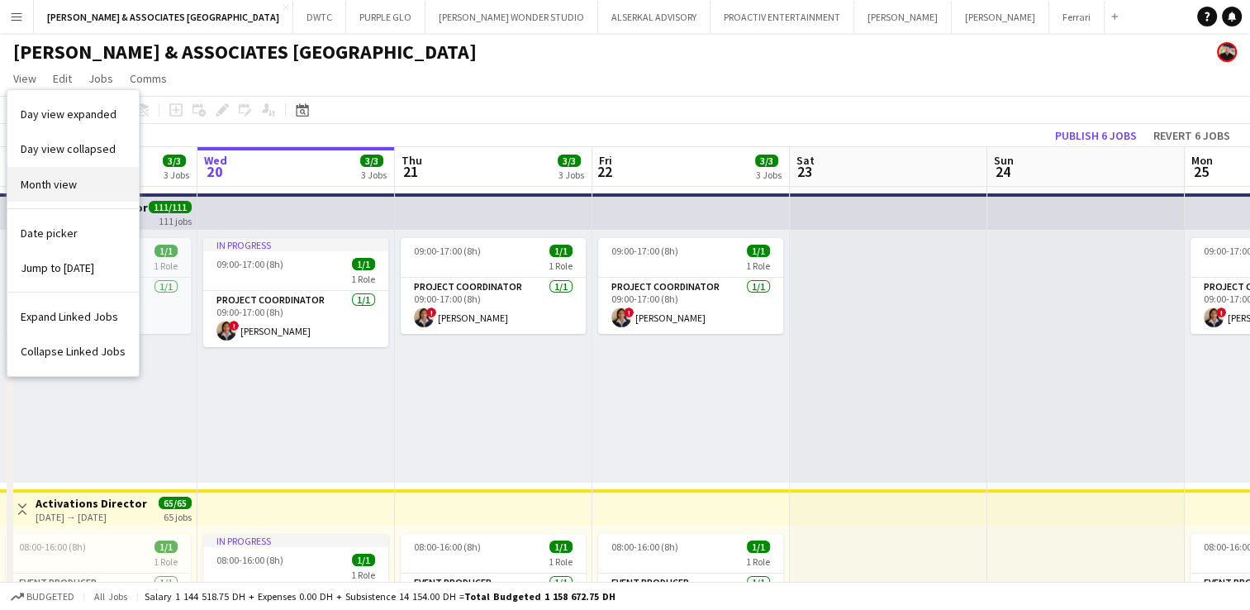
click at [46, 177] on span "Month view" at bounding box center [49, 184] width 56 height 15
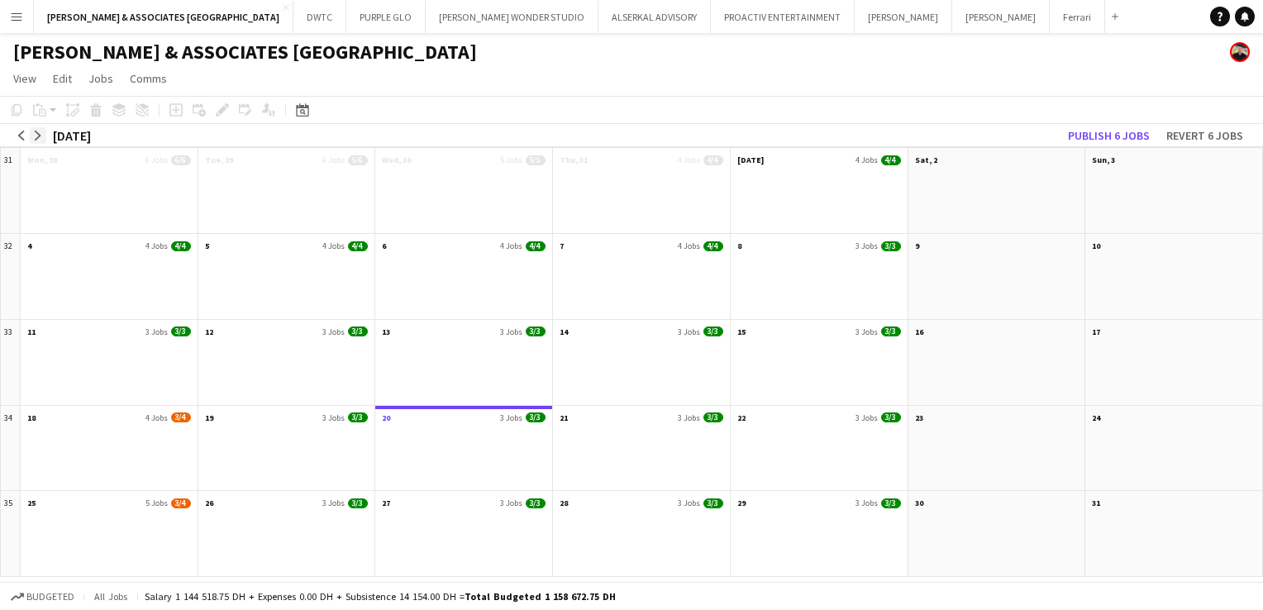
click at [41, 135] on app-icon "arrow-right" at bounding box center [38, 136] width 10 height 10
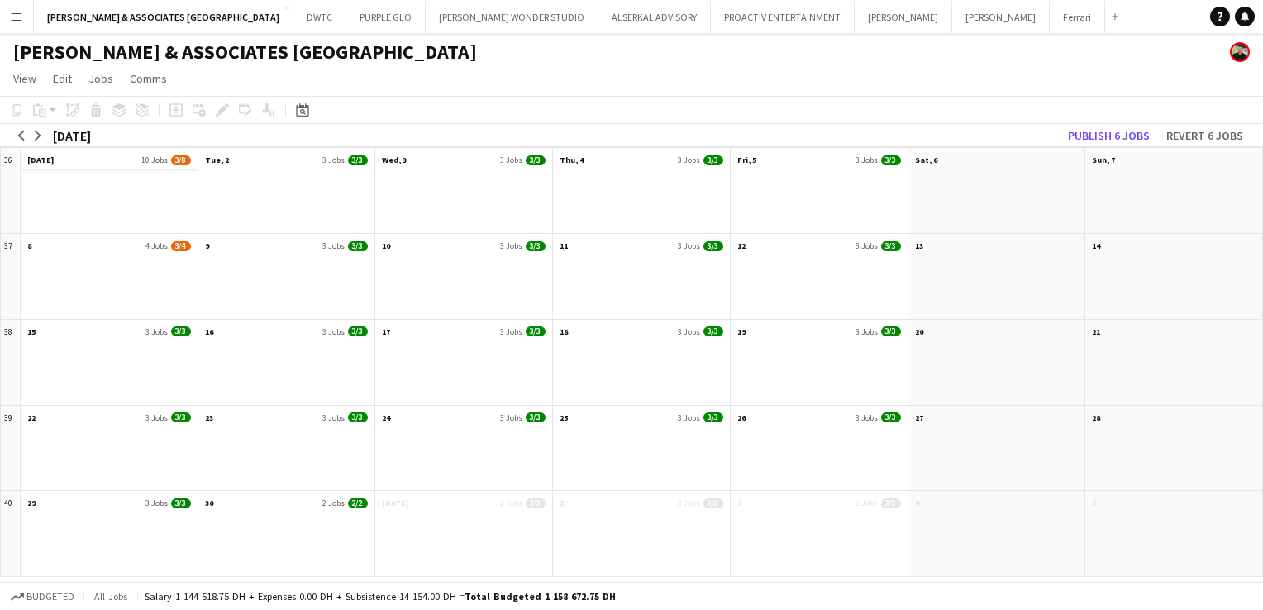
click at [69, 162] on app-month-view-date-header "[DATE] Jobs 3/8" at bounding box center [109, 158] width 177 height 21
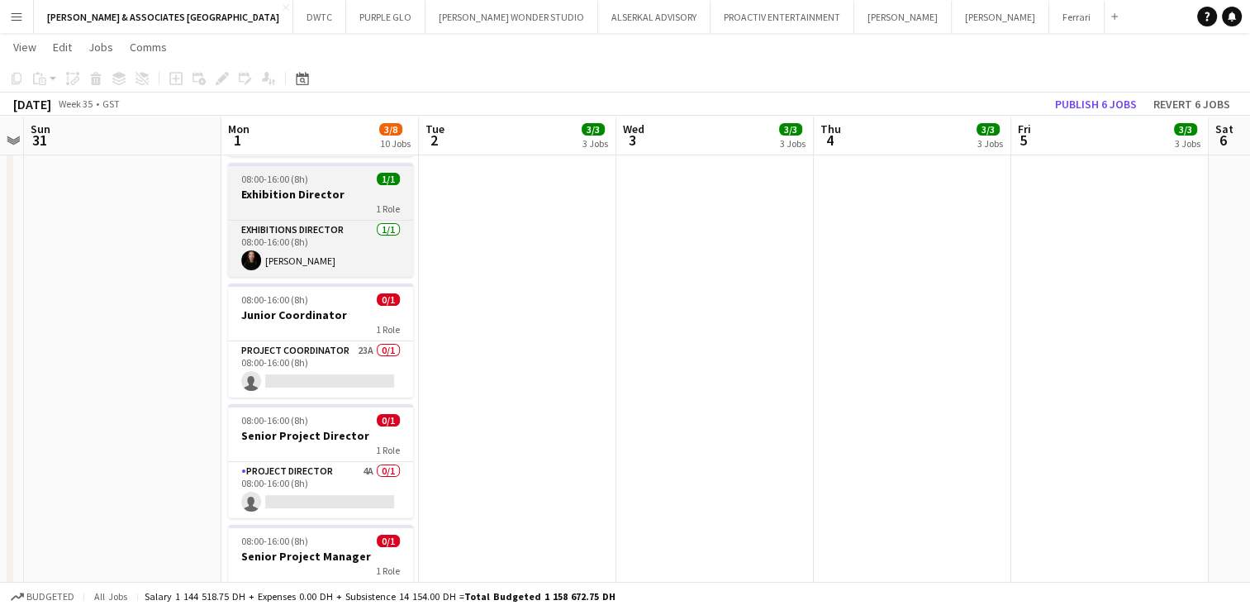
scroll to position [251, 0]
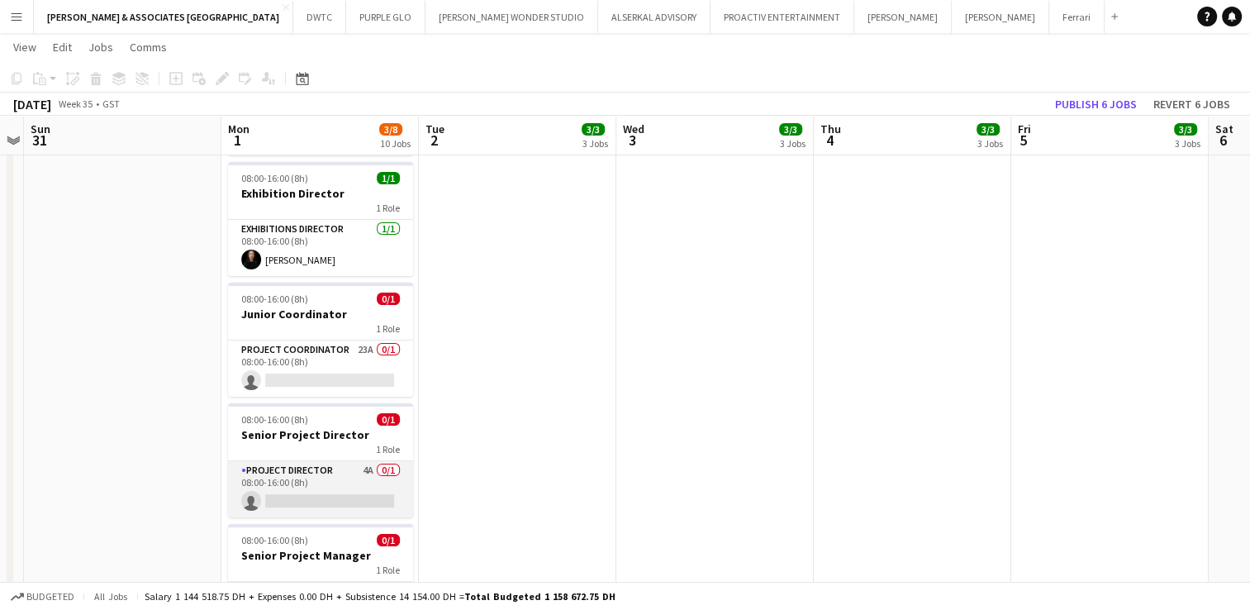
click at [288, 461] on app-card-role "Project Director 4A 0/1 08:00-16:00 (8h) single-neutral-actions" at bounding box center [320, 489] width 185 height 56
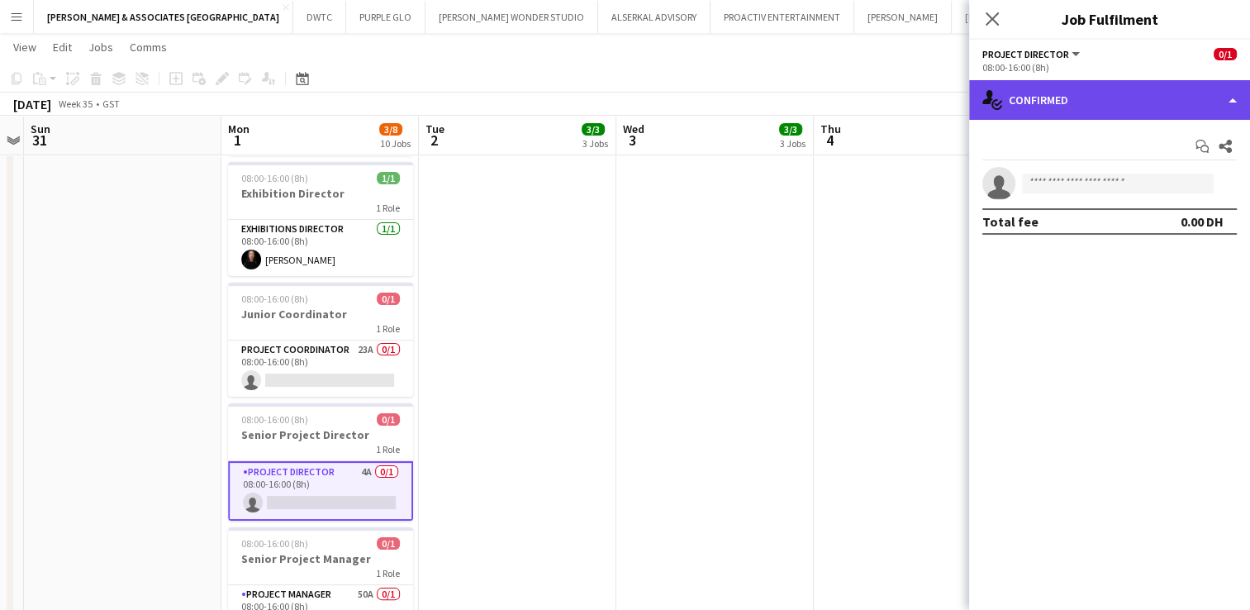
click at [1071, 102] on div "single-neutral-actions-check-2 Confirmed" at bounding box center [1109, 100] width 281 height 40
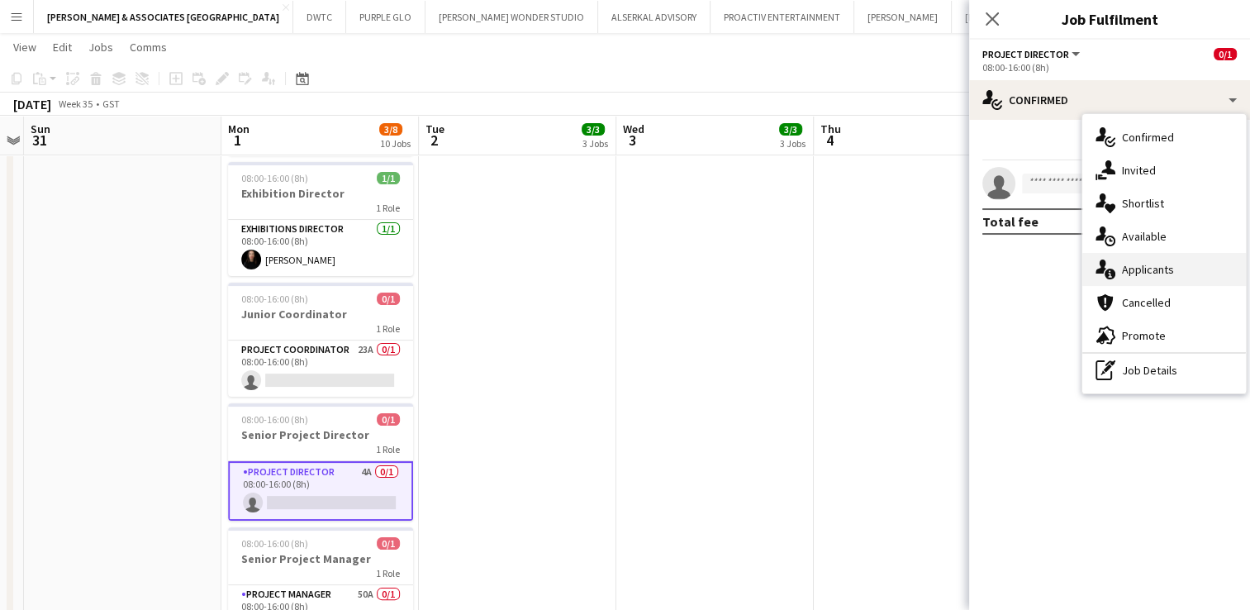
click at [1135, 253] on div "single-neutral-actions-information Applicants" at bounding box center [1165, 269] width 164 height 33
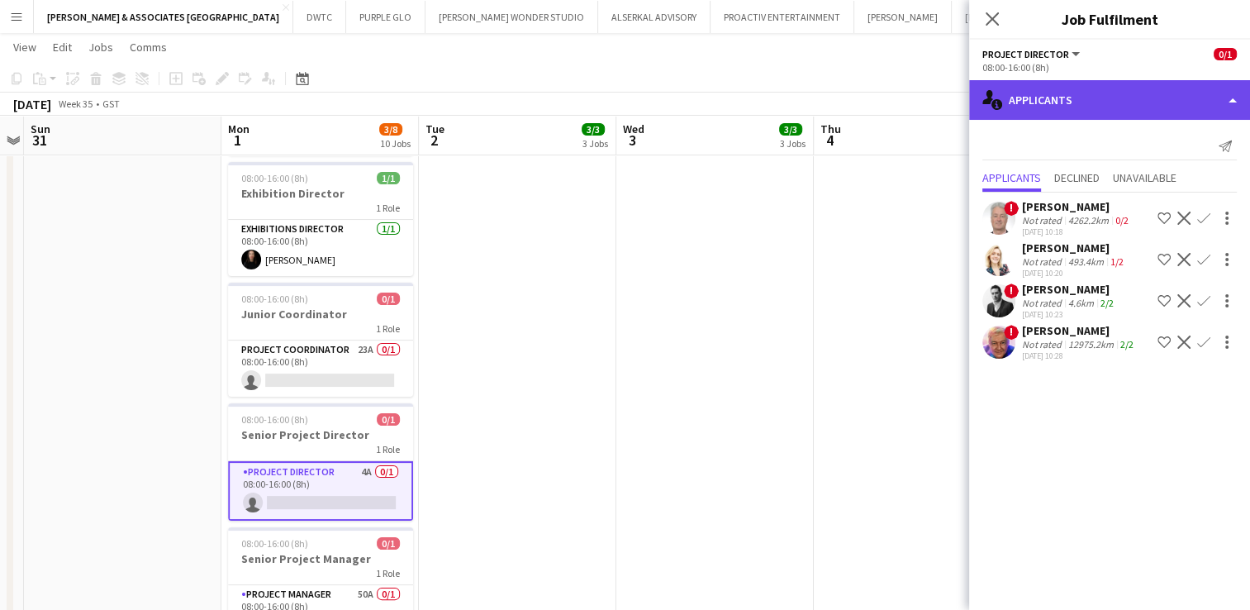
click at [1120, 111] on div "single-neutral-actions-information Applicants" at bounding box center [1109, 100] width 281 height 40
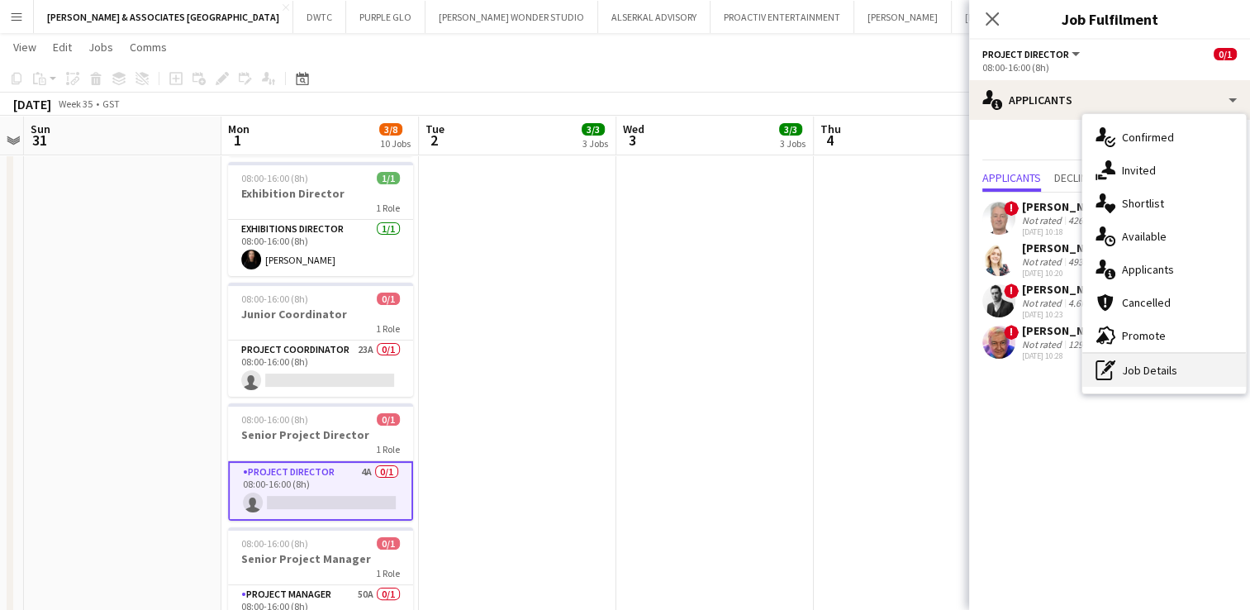
click at [1118, 375] on div "pen-write Job Details" at bounding box center [1165, 370] width 164 height 33
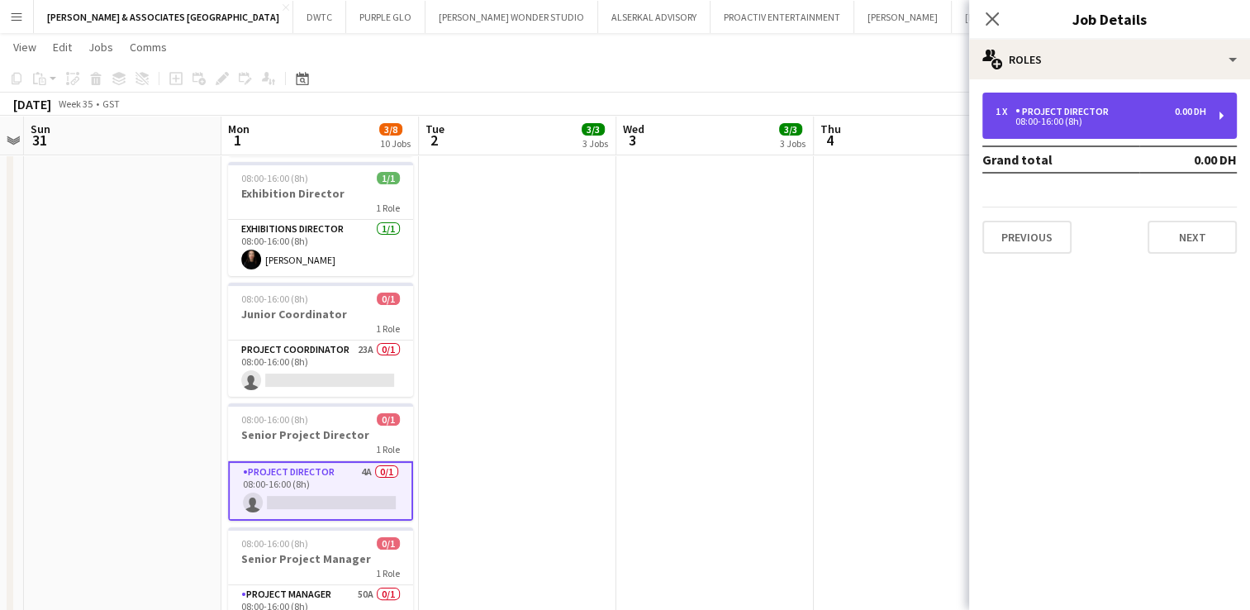
click at [1093, 106] on div "Project Director" at bounding box center [1066, 112] width 100 height 12
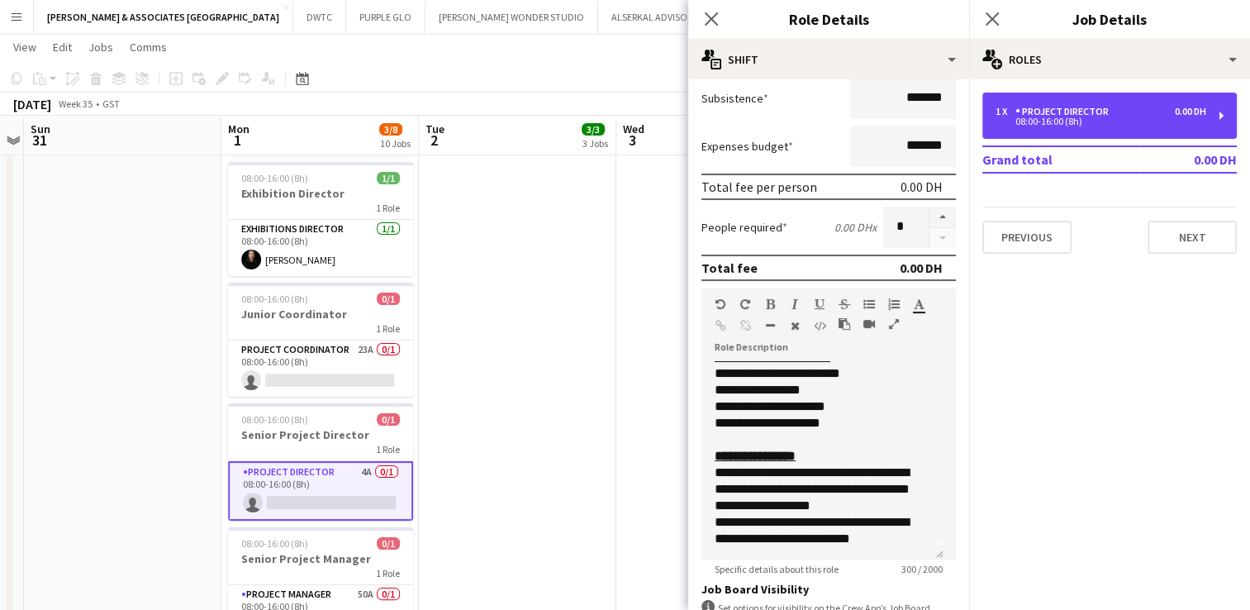
scroll to position [0, 0]
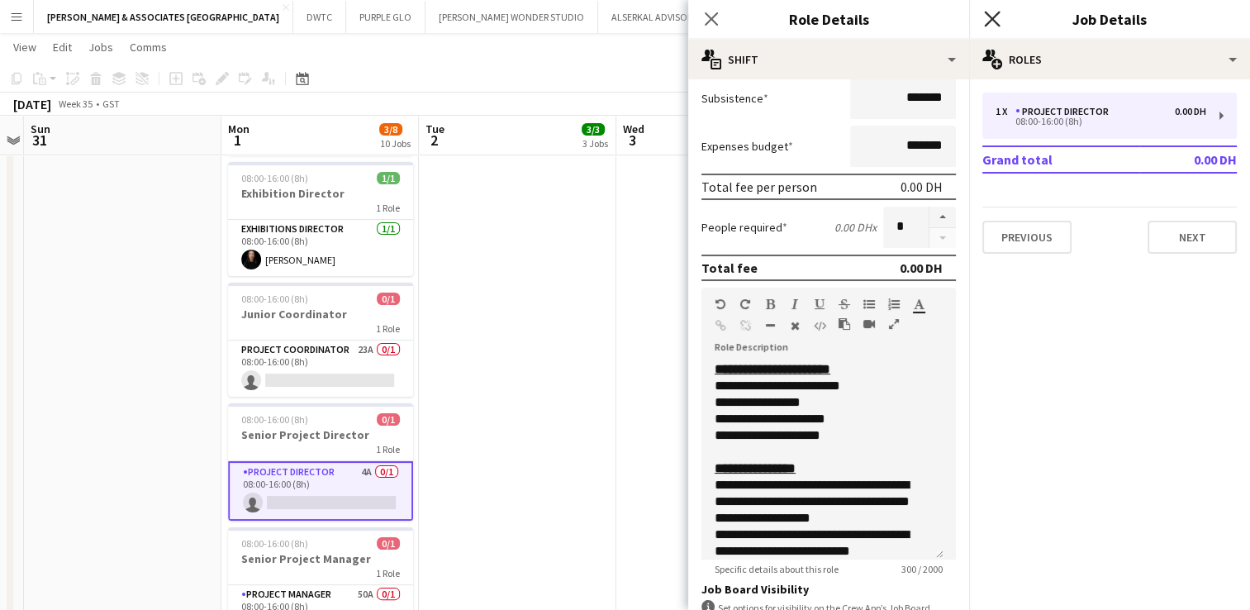
click at [992, 12] on icon "Close pop-in" at bounding box center [992, 19] width 16 height 16
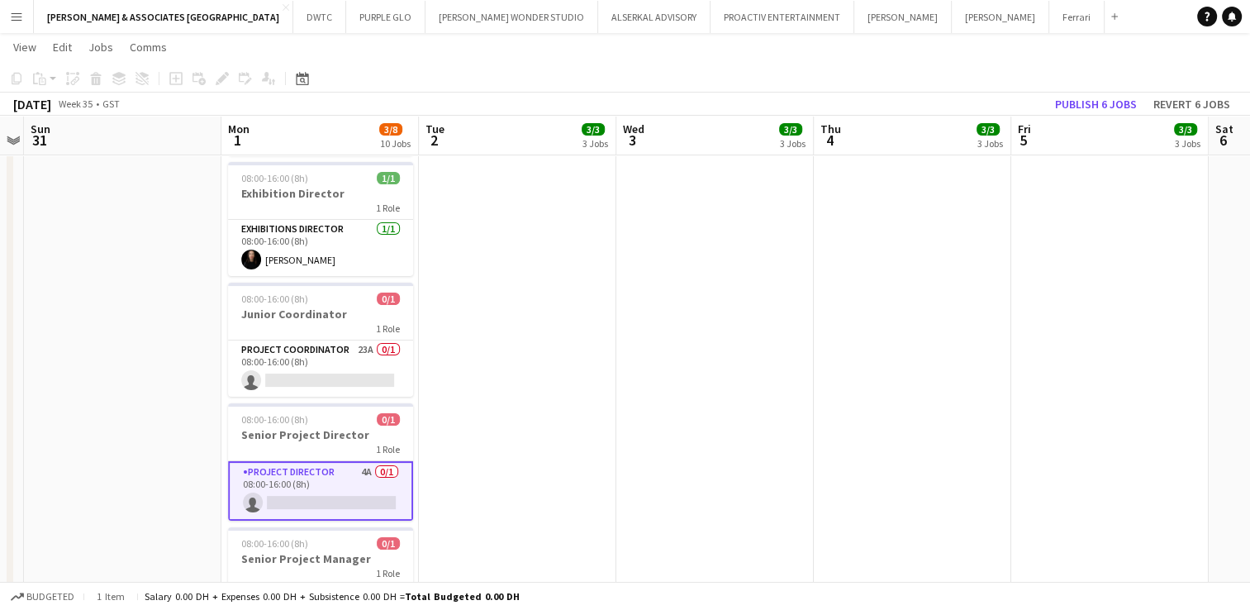
click at [297, 461] on app-card-role "Project Director 4A 0/1 08:00-16:00 (8h) single-neutral-actions" at bounding box center [320, 490] width 185 height 59
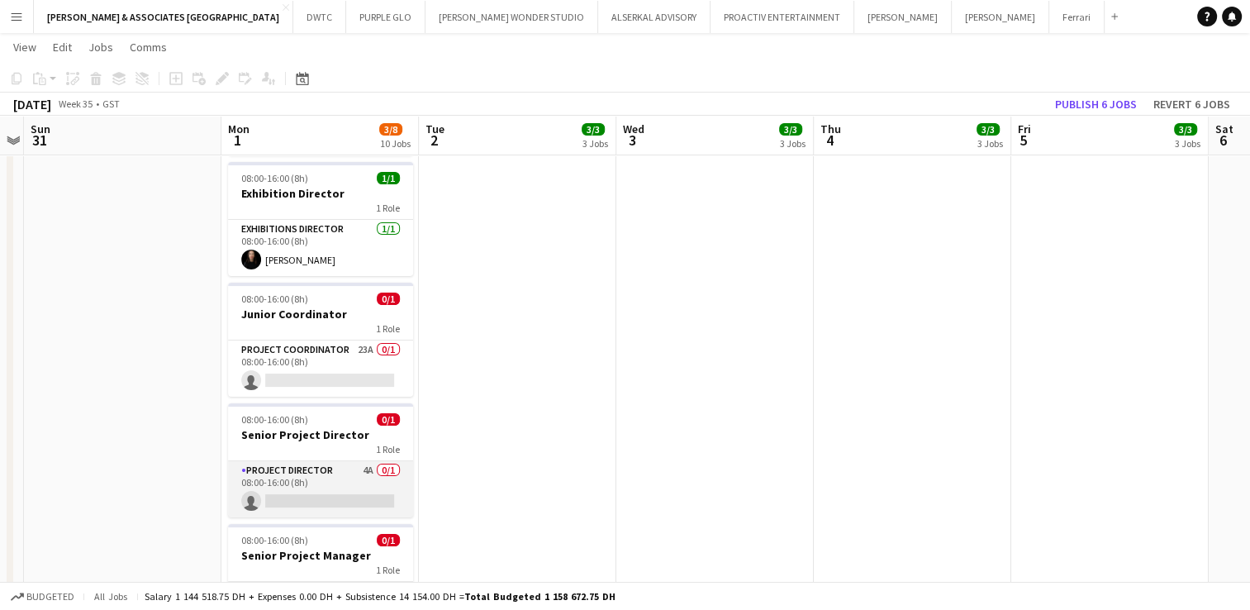
click at [297, 461] on app-card-role "Project Director 4A 0/1 08:00-16:00 (8h) single-neutral-actions" at bounding box center [320, 489] width 185 height 56
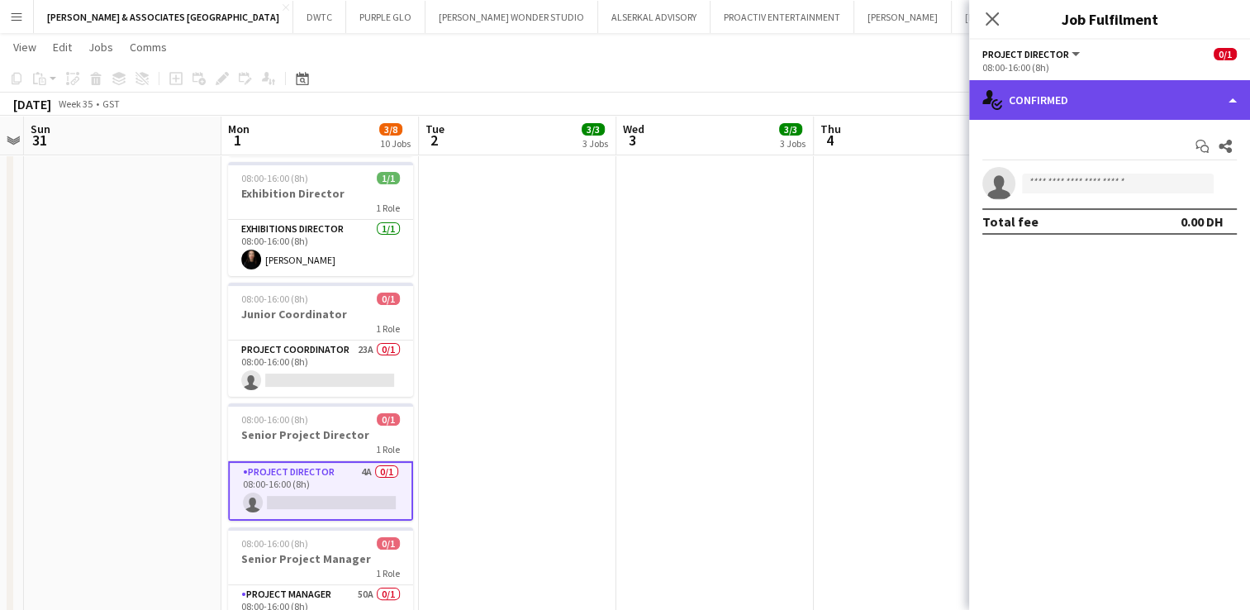
click at [1142, 99] on div "single-neutral-actions-check-2 Confirmed" at bounding box center [1109, 100] width 281 height 40
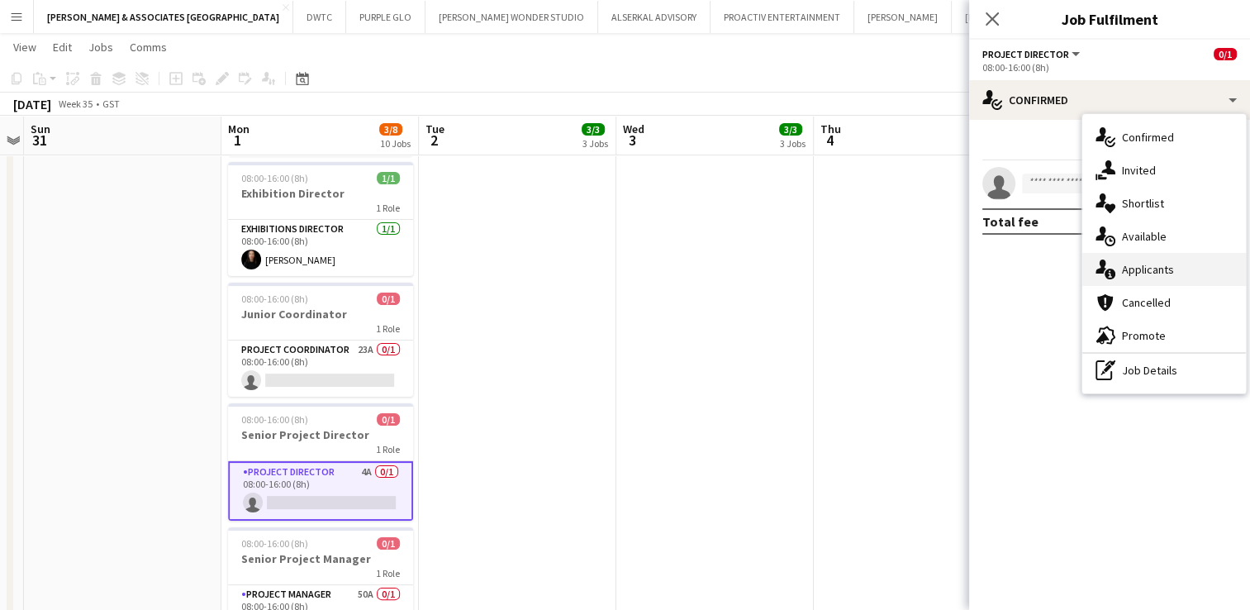
click at [1160, 256] on div "single-neutral-actions-information Applicants" at bounding box center [1165, 269] width 164 height 33
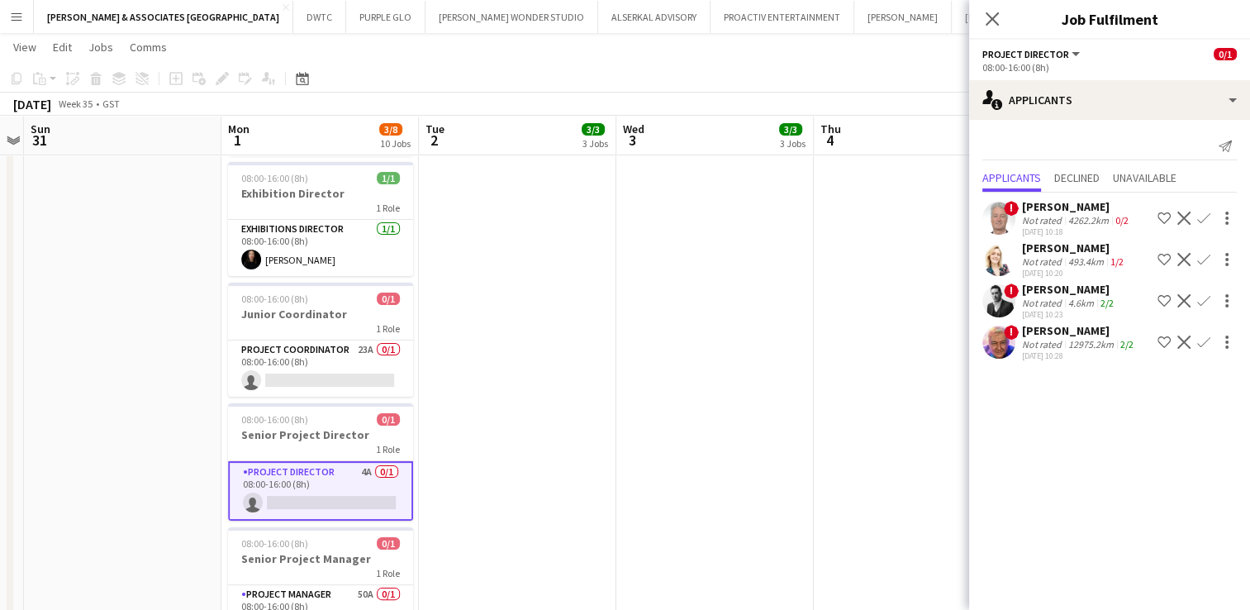
click at [1061, 283] on div "[PERSON_NAME]" at bounding box center [1069, 289] width 95 height 15
